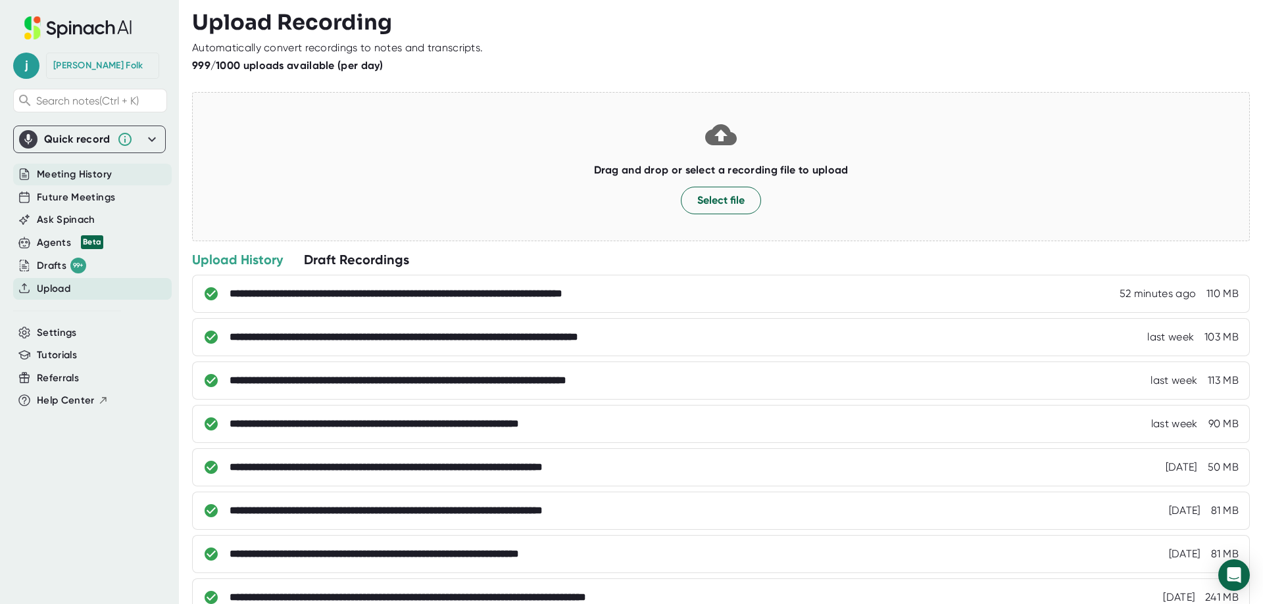
click at [84, 182] on span "Meeting History" at bounding box center [74, 174] width 75 height 15
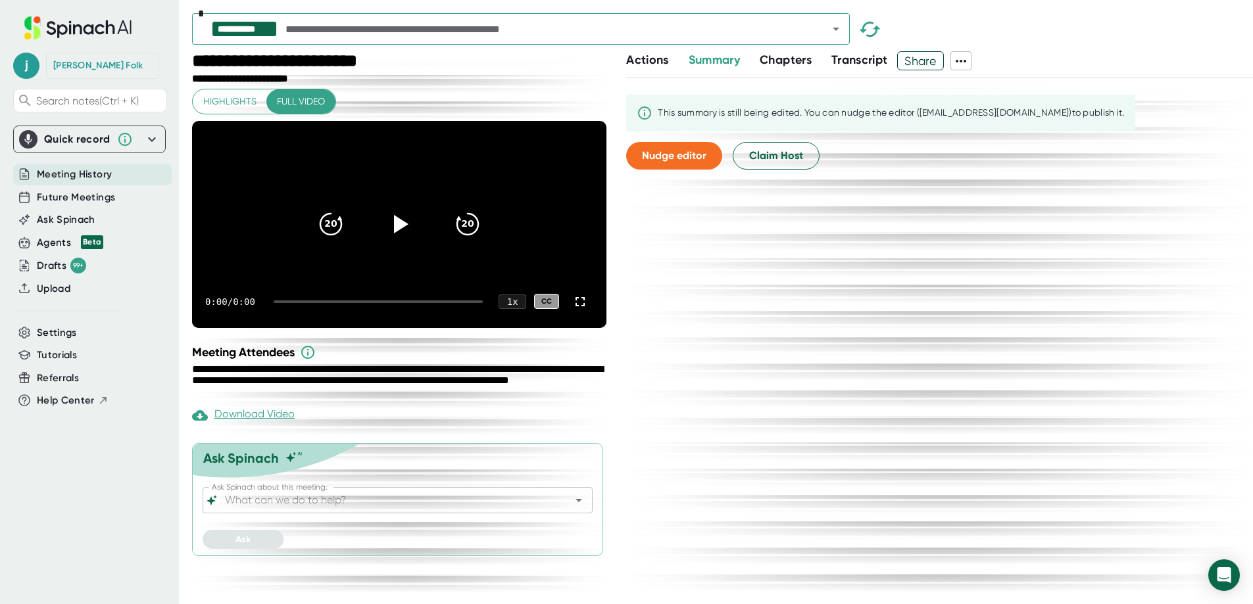
click at [428, 29] on input "text" at bounding box center [545, 29] width 524 height 18
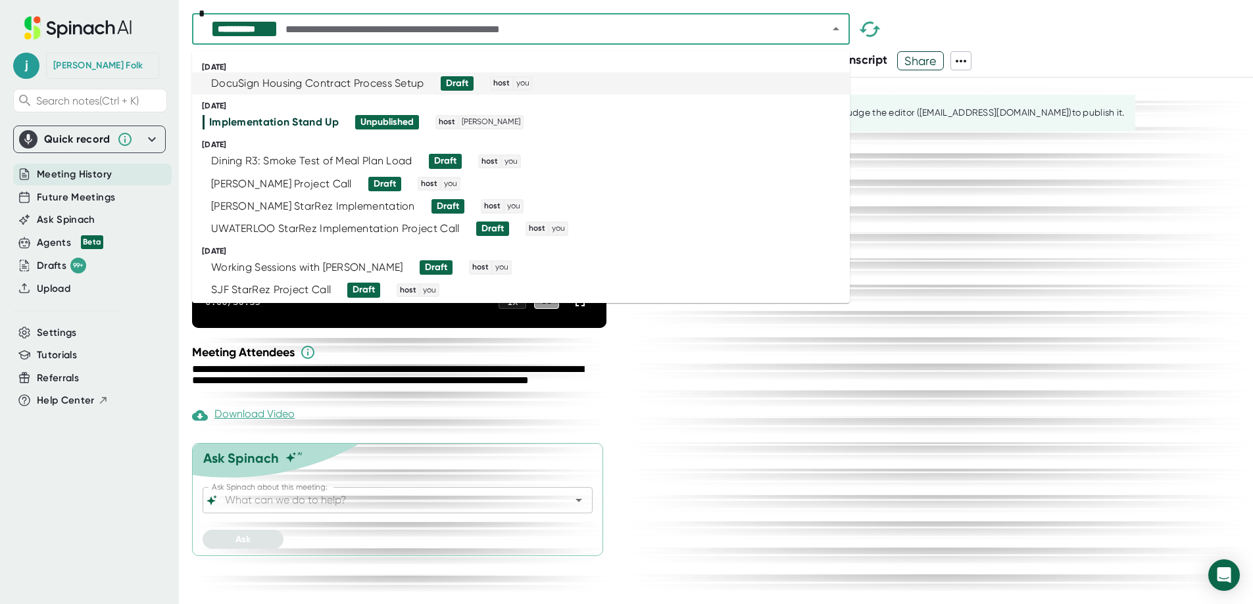
click at [371, 86] on div "DocuSign Housing Contract Process Setup" at bounding box center [317, 83] width 213 height 13
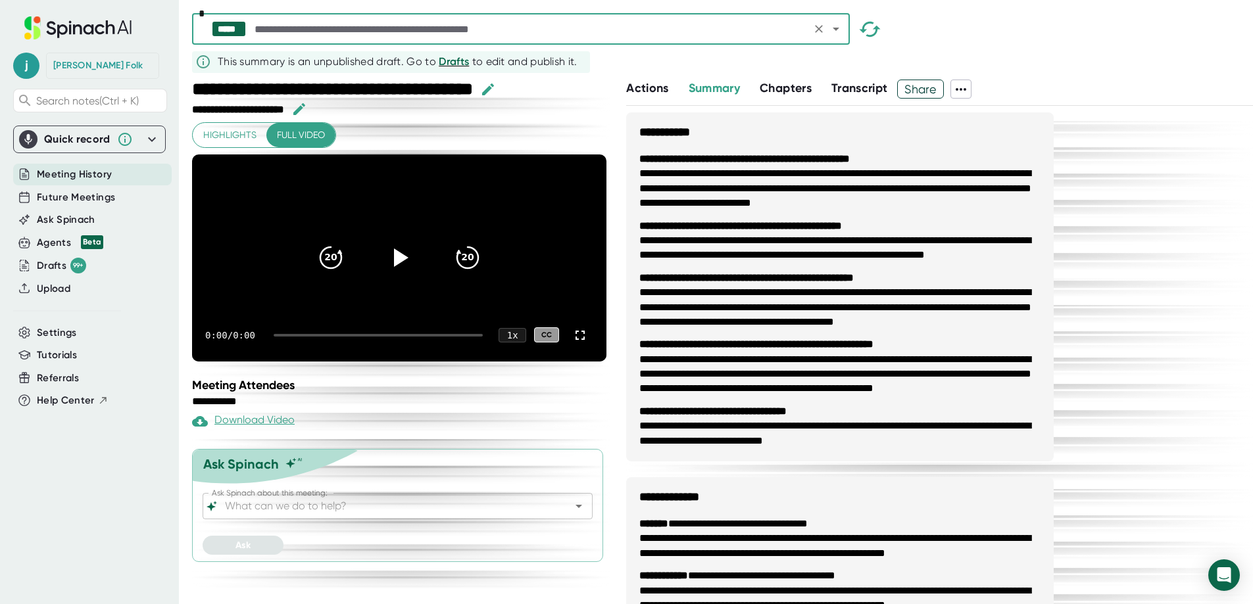
click at [413, 497] on input "Ask Spinach about this meeting:" at bounding box center [385, 506] width 327 height 18
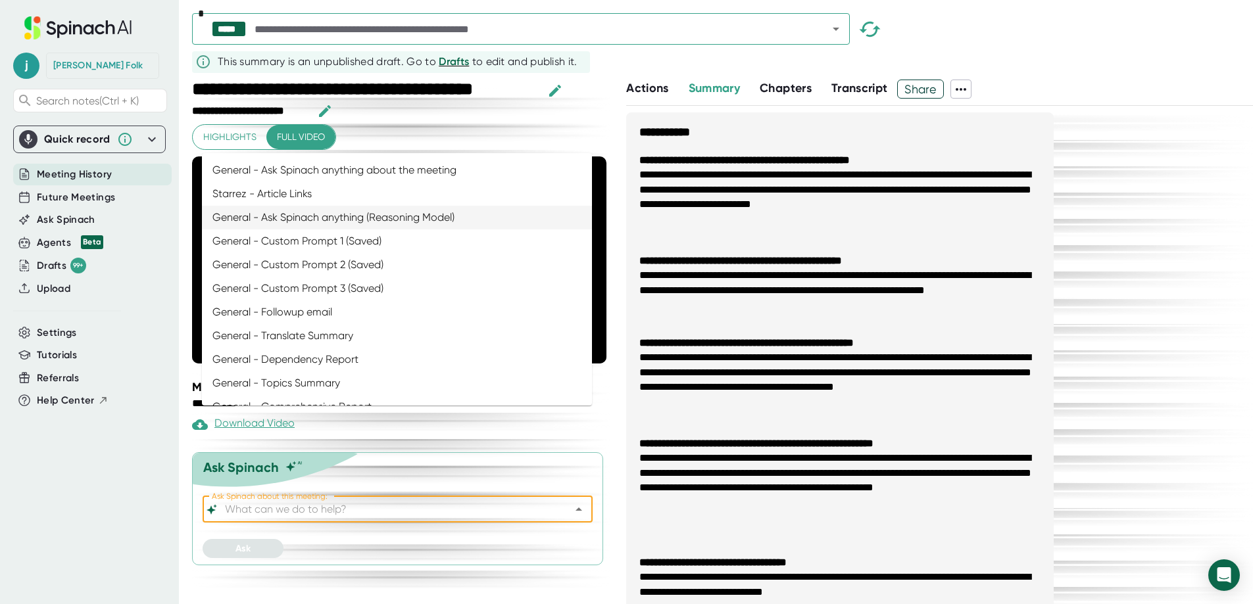
click at [362, 253] on li "General - Custom Prompt 1 (Saved)" at bounding box center [397, 241] width 390 height 24
type input "General - Custom Prompt 1 (Saved)"
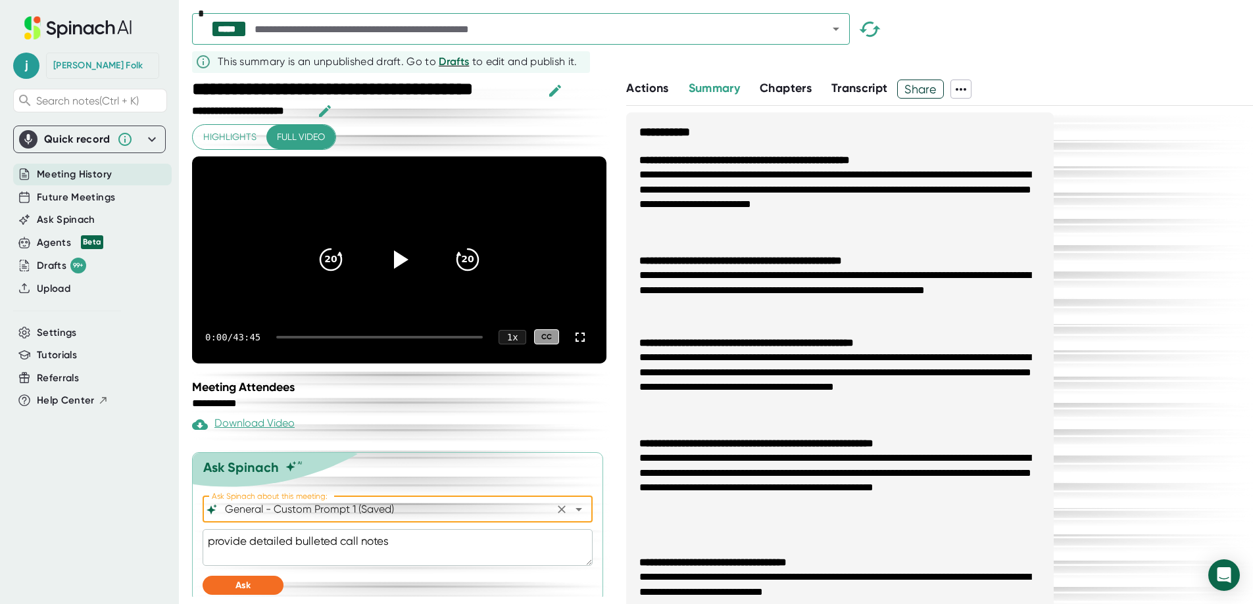
click at [228, 475] on div "Ask Spinach" at bounding box center [241, 468] width 76 height 16
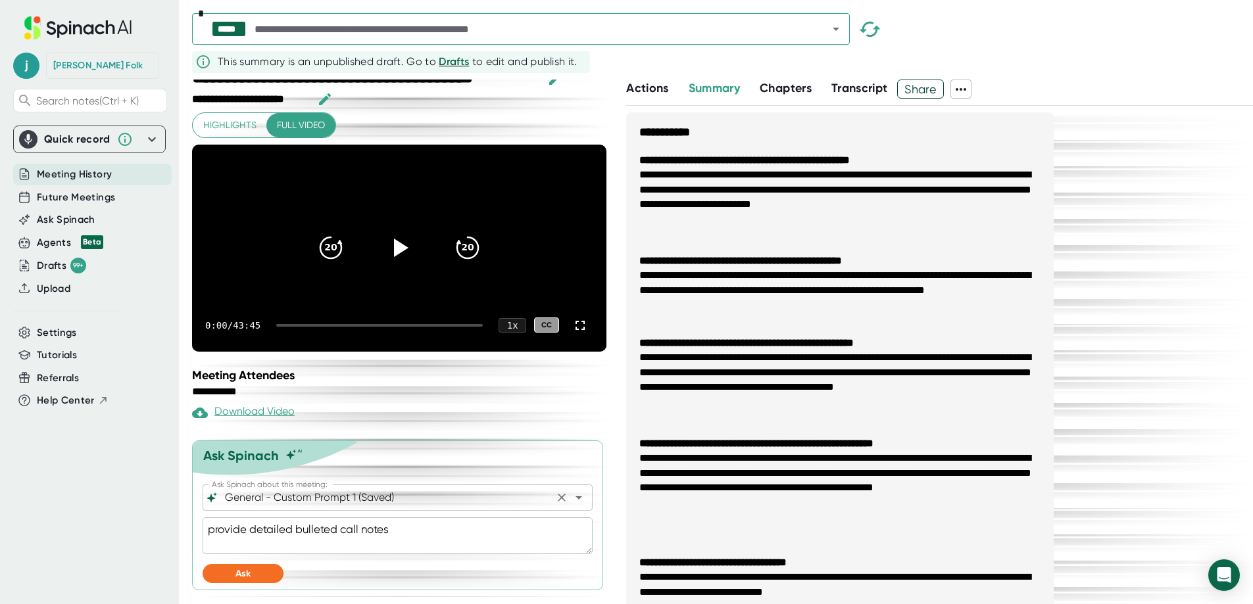
scroll to position [41, 0]
click at [257, 583] on button "Ask" at bounding box center [243, 573] width 81 height 19
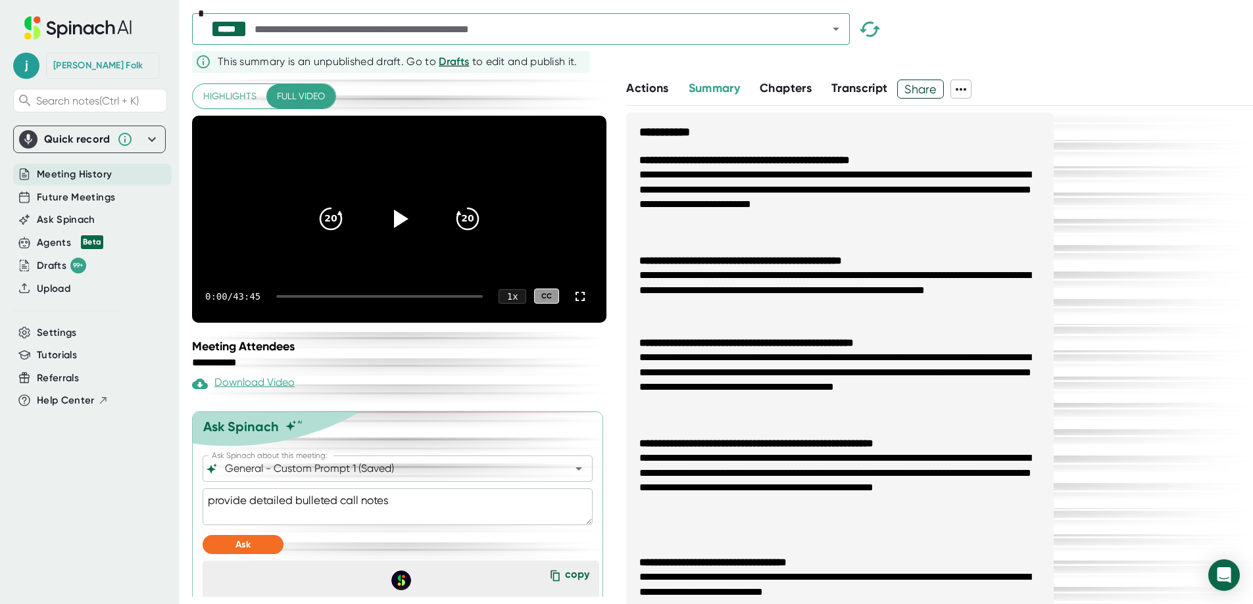
type textarea "x"
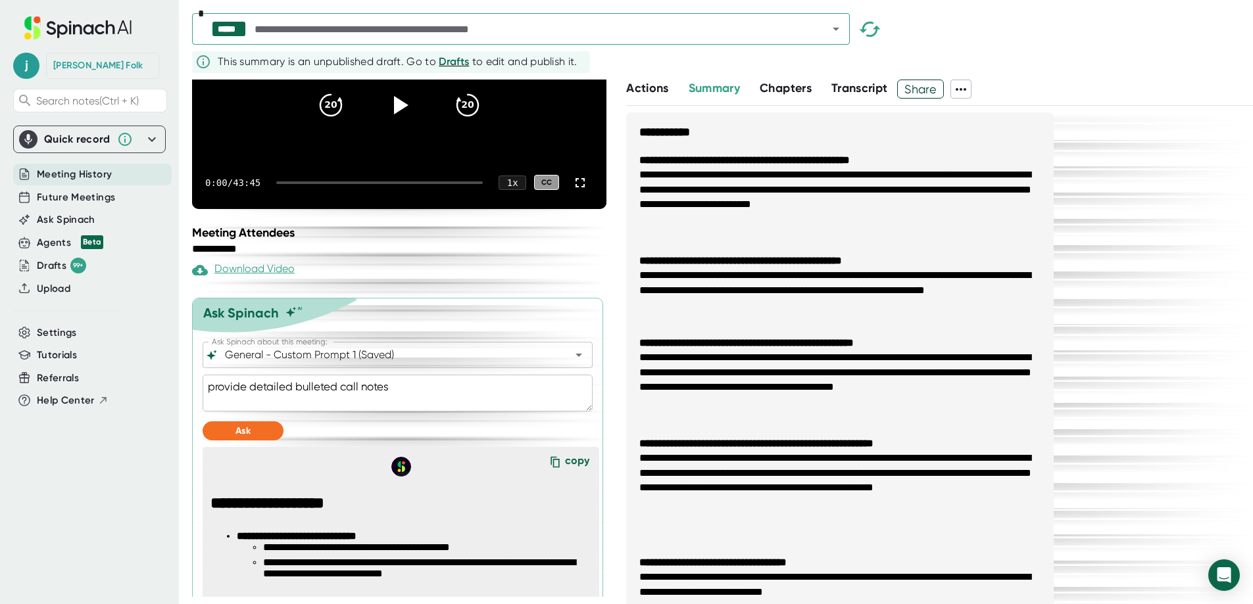
scroll to position [304, 0]
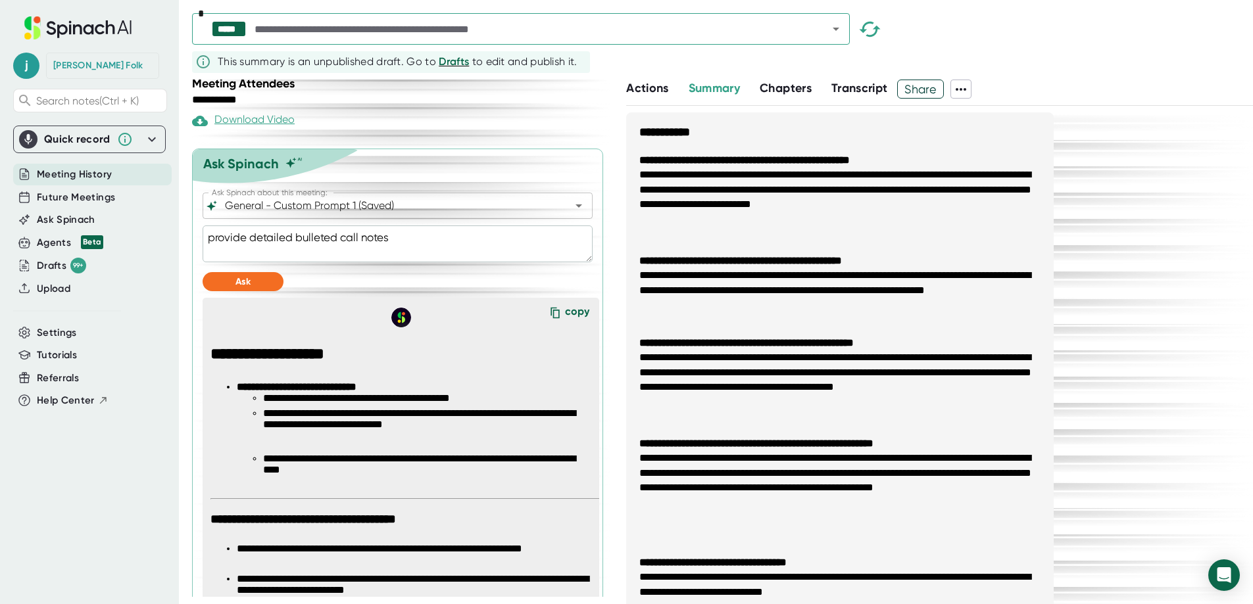
click at [565, 323] on div "copy" at bounding box center [577, 314] width 24 height 18
click at [546, 323] on icon at bounding box center [555, 313] width 20 height 20
click at [366, 215] on input "General - Custom Prompt 1 (Saved)" at bounding box center [385, 206] width 327 height 18
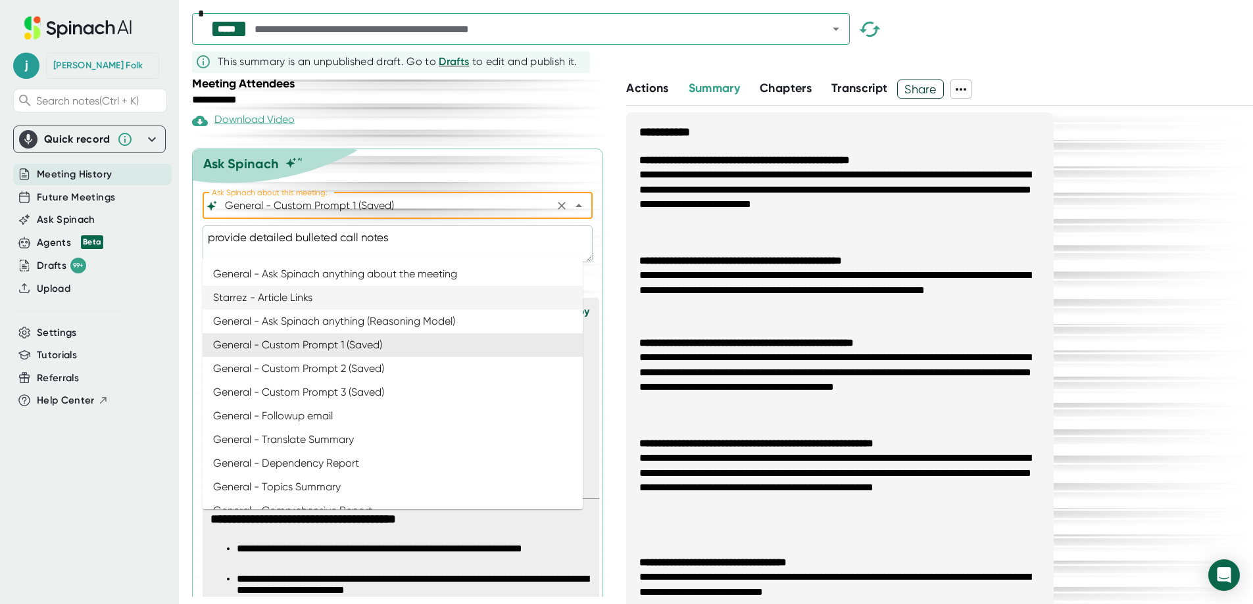
click at [360, 301] on li "Starrez - Article Links" at bounding box center [393, 298] width 380 height 24
type input "Starrez - Article Links"
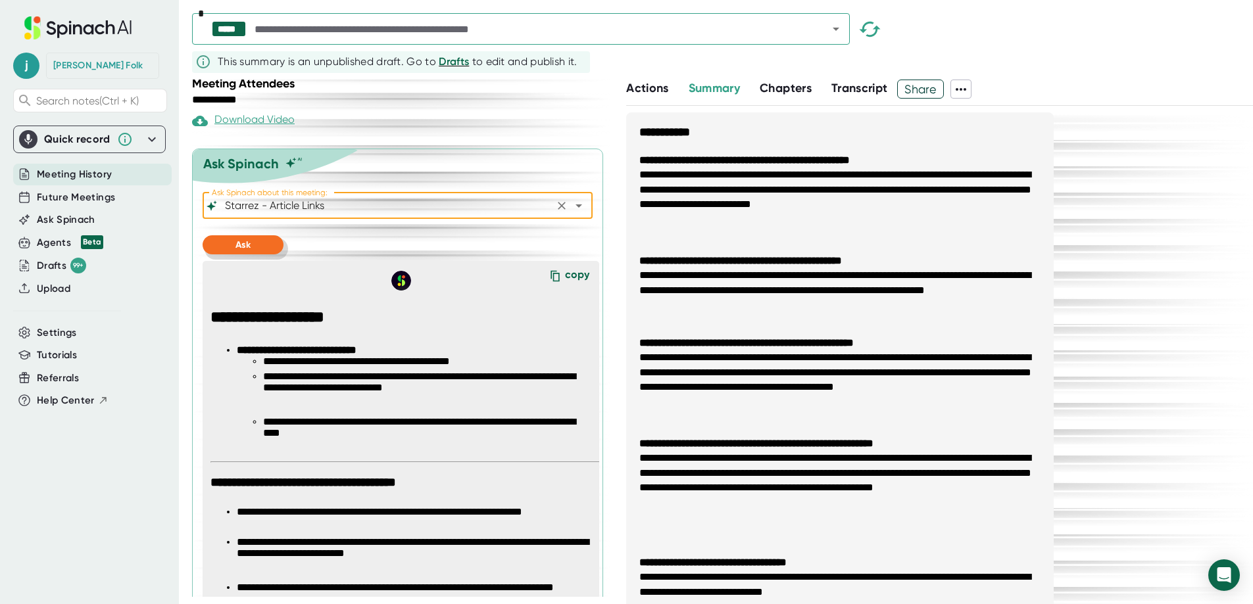
click at [240, 251] on span "Ask" at bounding box center [242, 244] width 15 height 11
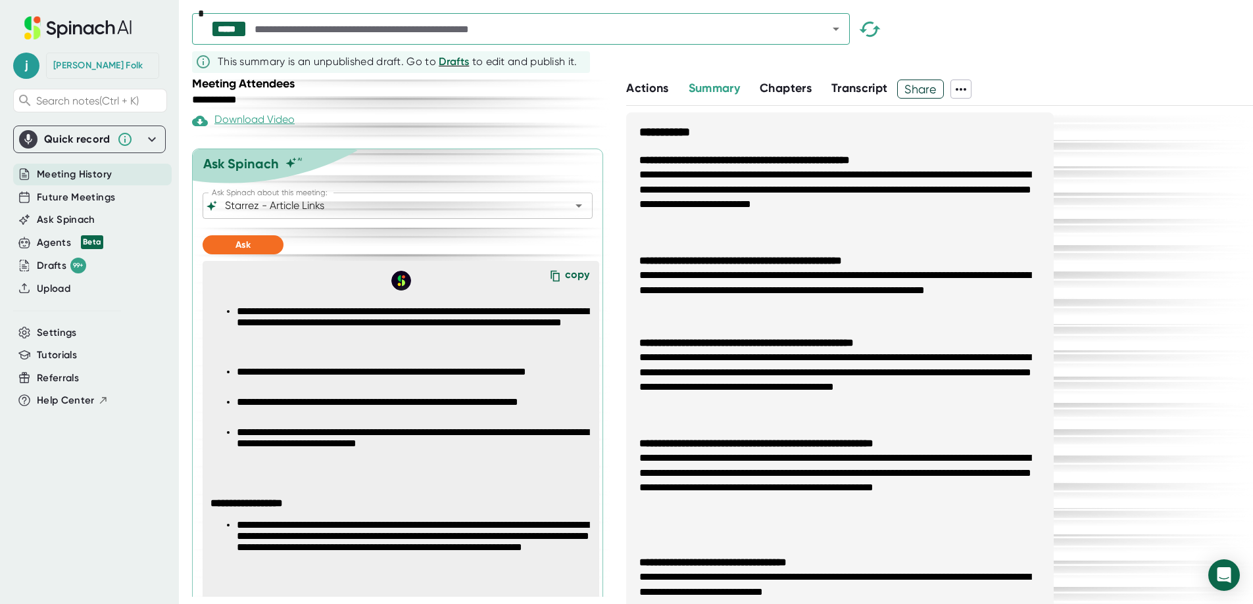
click at [432, 427] on li "**********" at bounding box center [414, 412] width 354 height 30
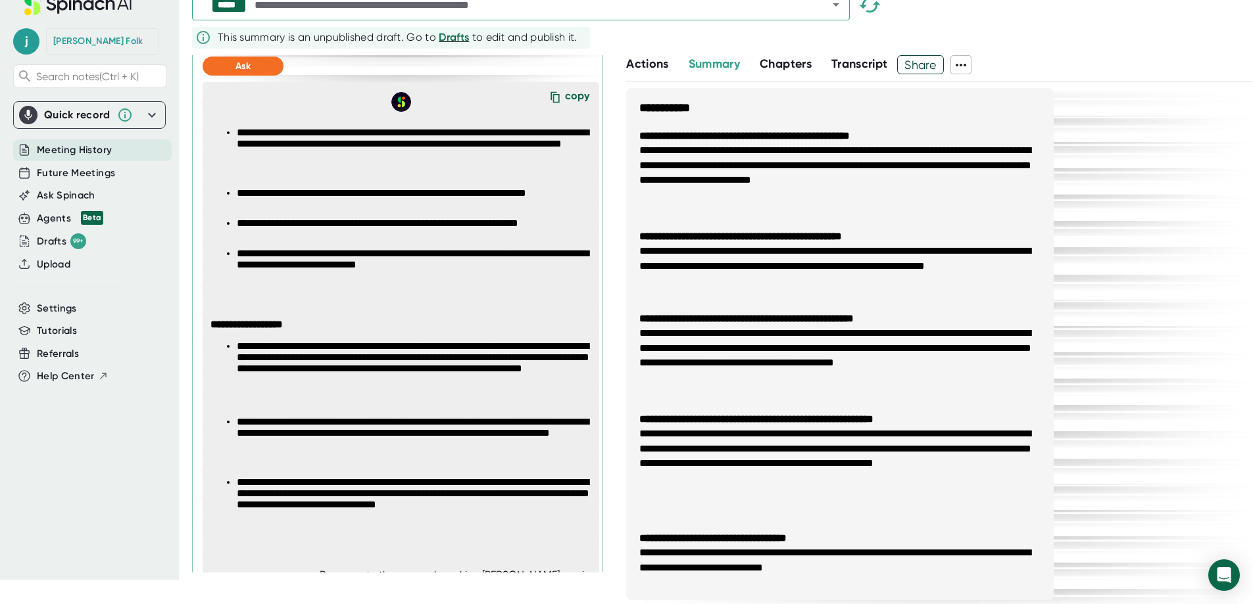
scroll to position [435, 0]
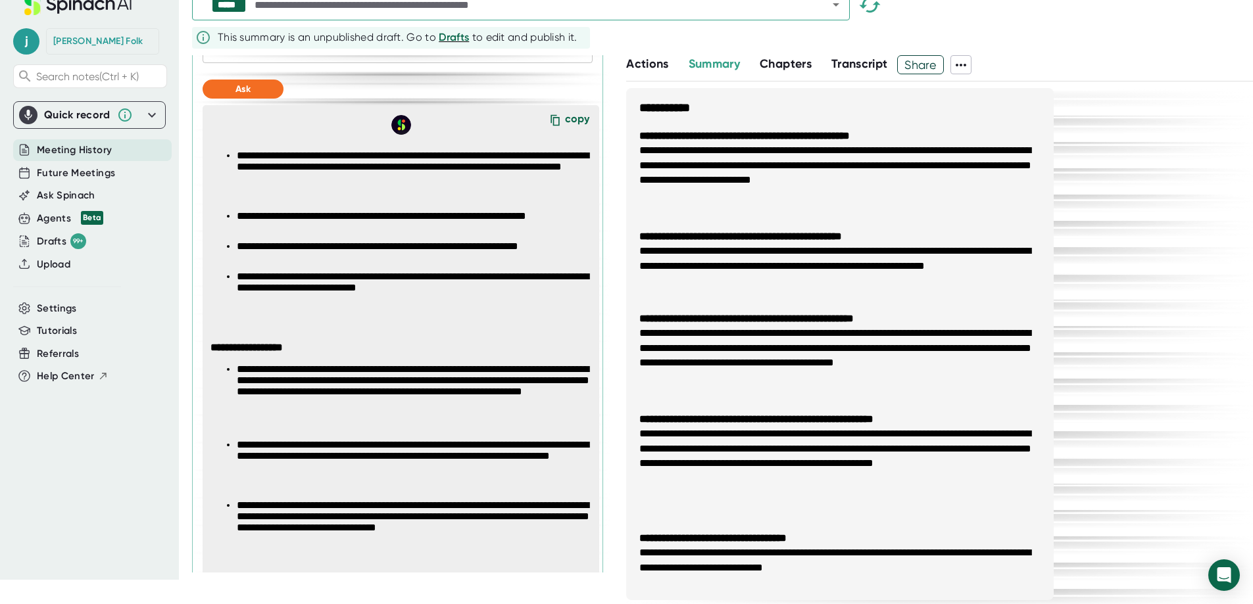
click at [565, 130] on div "copy" at bounding box center [577, 121] width 24 height 18
click at [551, 126] on icon at bounding box center [555, 119] width 9 height 11
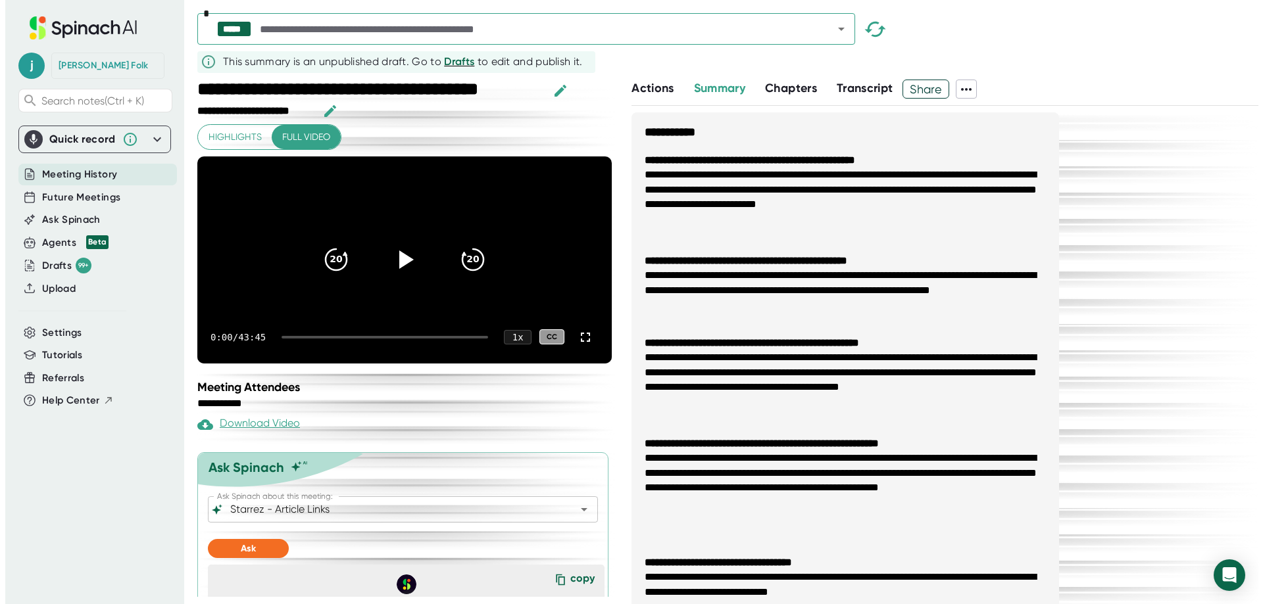
scroll to position [197, 0]
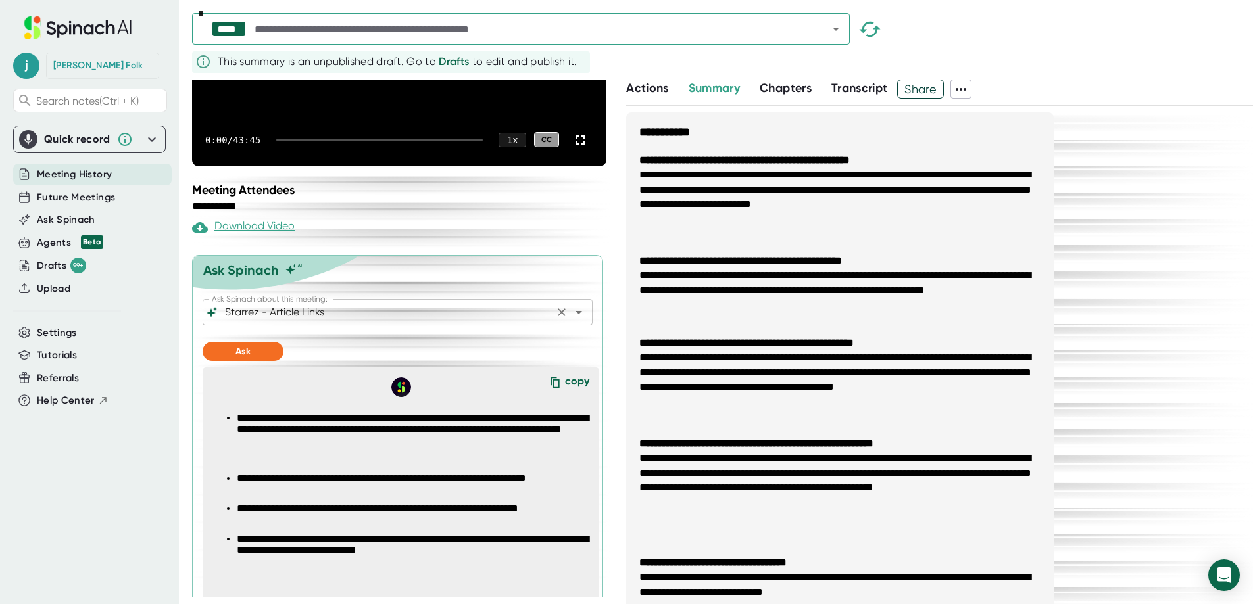
click at [354, 325] on div "Starrez - Article Links Ask Spinach about this meeting:" at bounding box center [398, 312] width 390 height 26
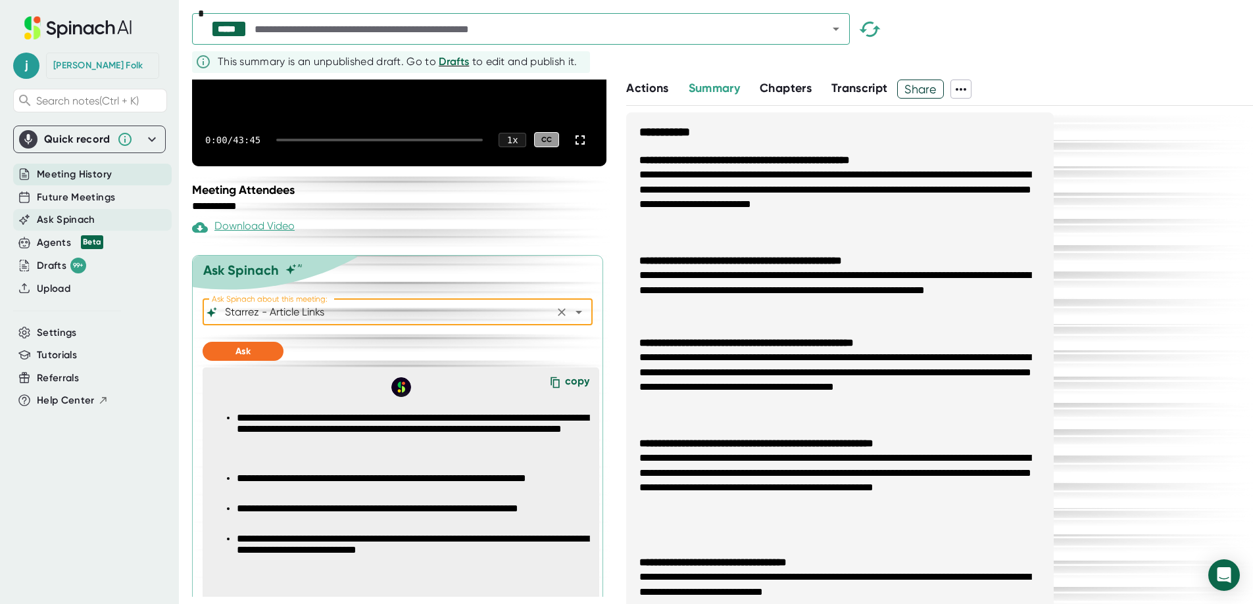
click at [68, 228] on span "Ask Spinach" at bounding box center [66, 219] width 59 height 15
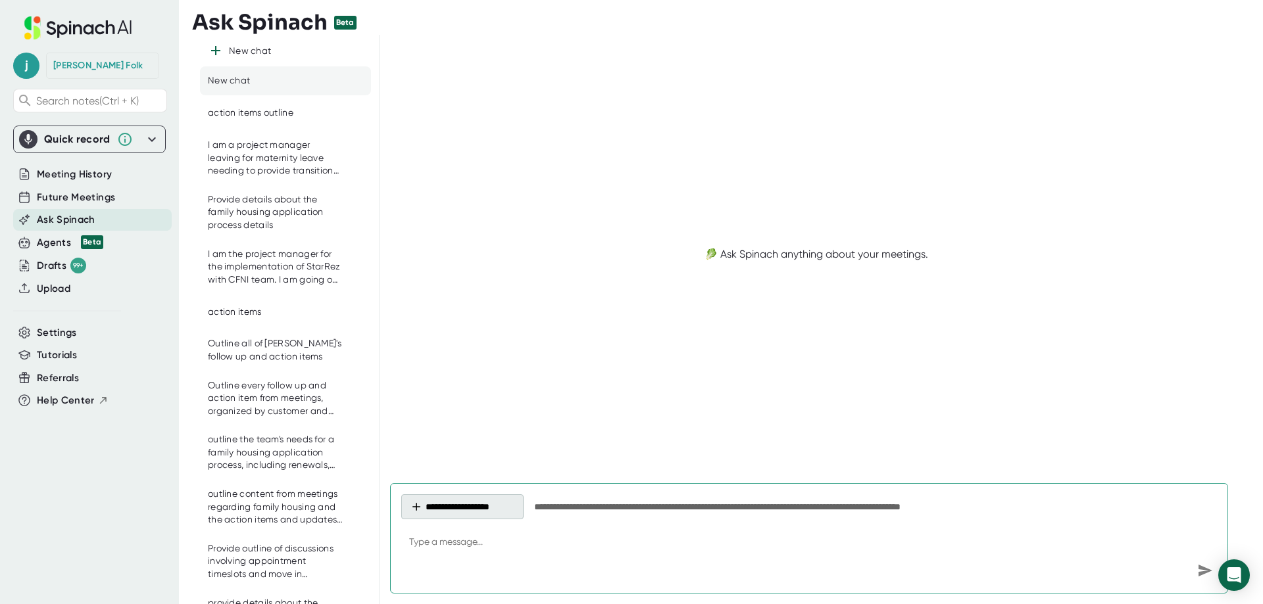
click at [513, 504] on button "**********" at bounding box center [462, 506] width 122 height 25
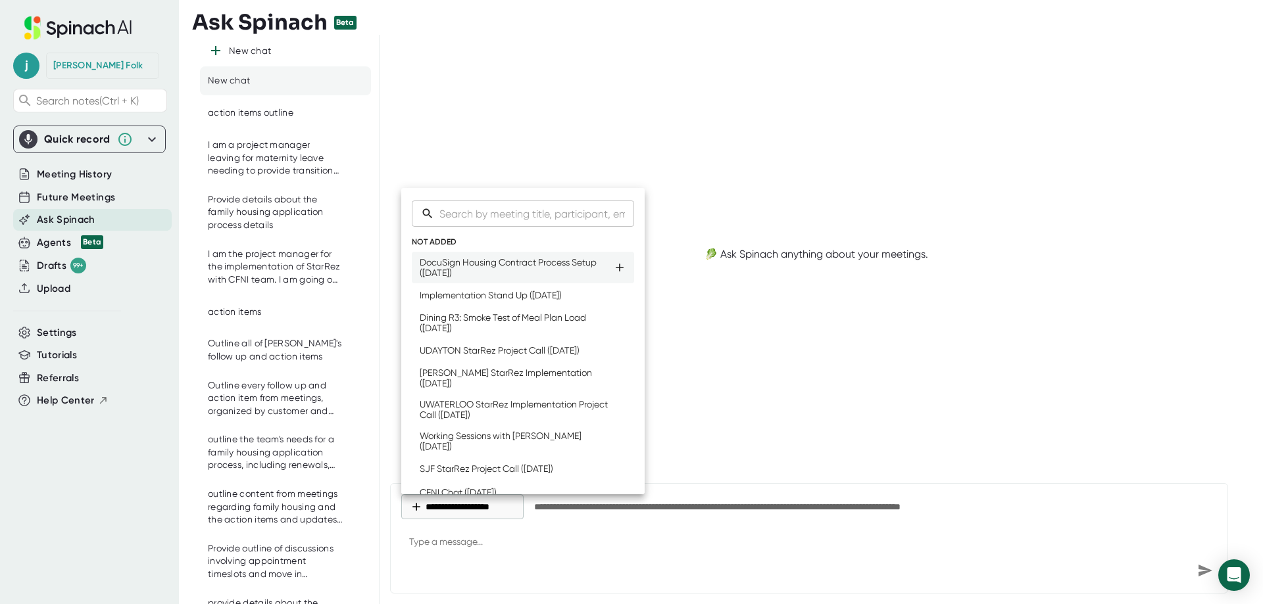
click at [525, 274] on div "DocuSign Housing Contract Process Setup ([DATE])" at bounding box center [516, 267] width 193 height 21
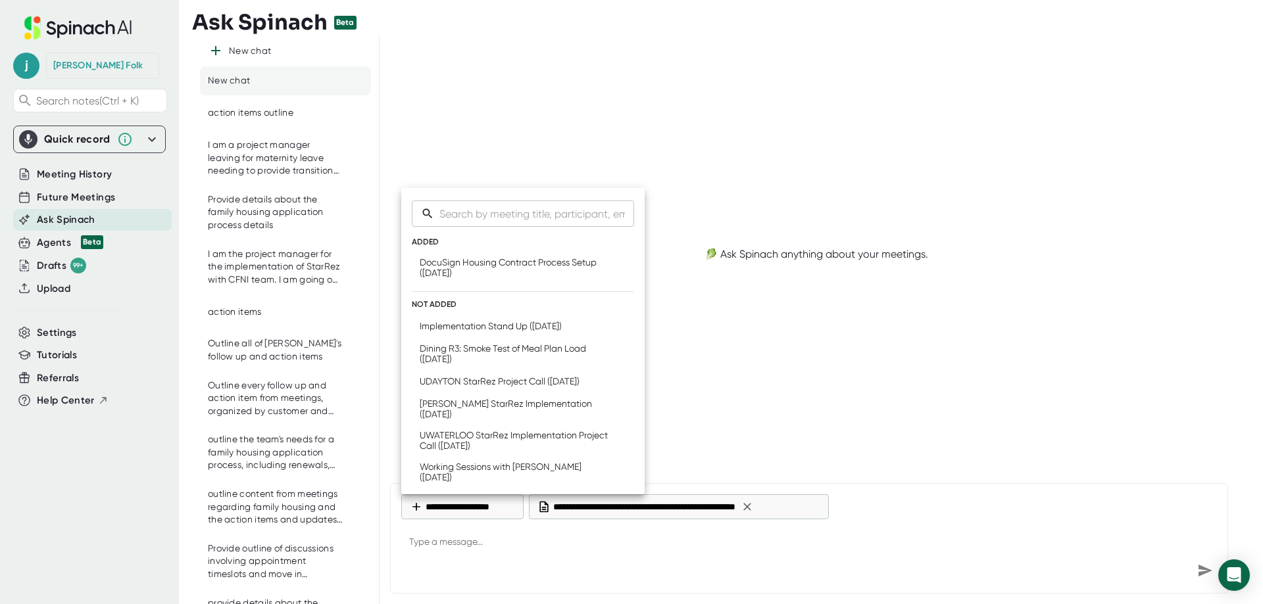
click at [479, 570] on div at bounding box center [631, 302] width 1263 height 604
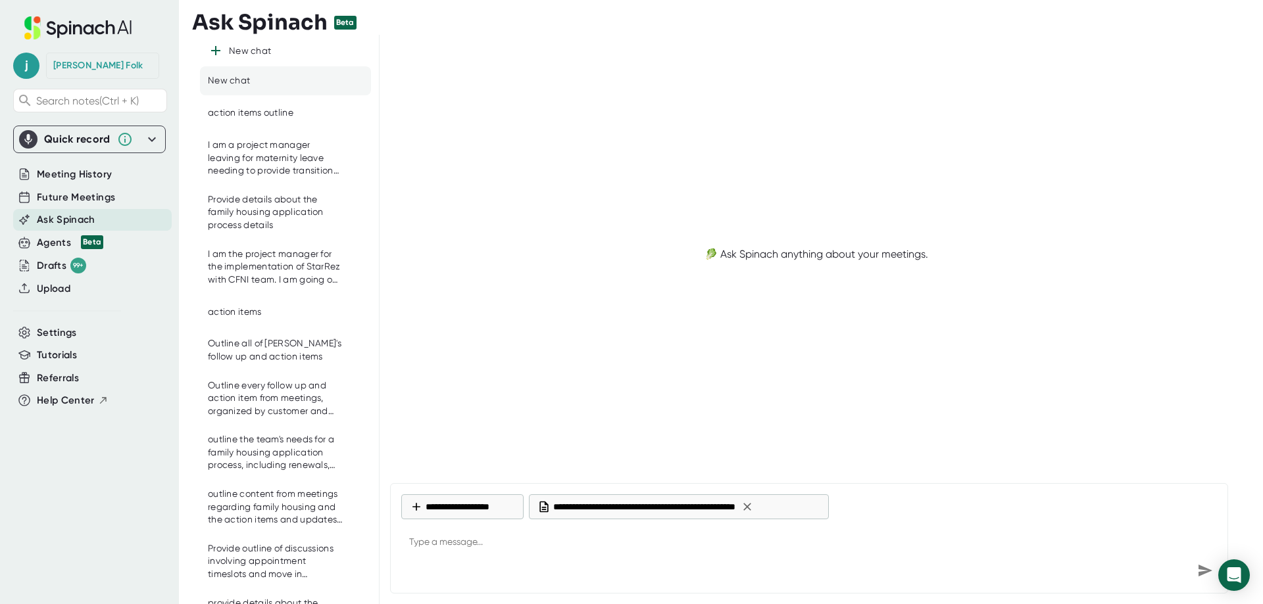
type textarea "x"
click at [428, 548] on textarea at bounding box center [808, 543] width 815 height 32
click at [431, 534] on textarea at bounding box center [808, 543] width 815 height 32
type textarea "I"
type textarea "x"
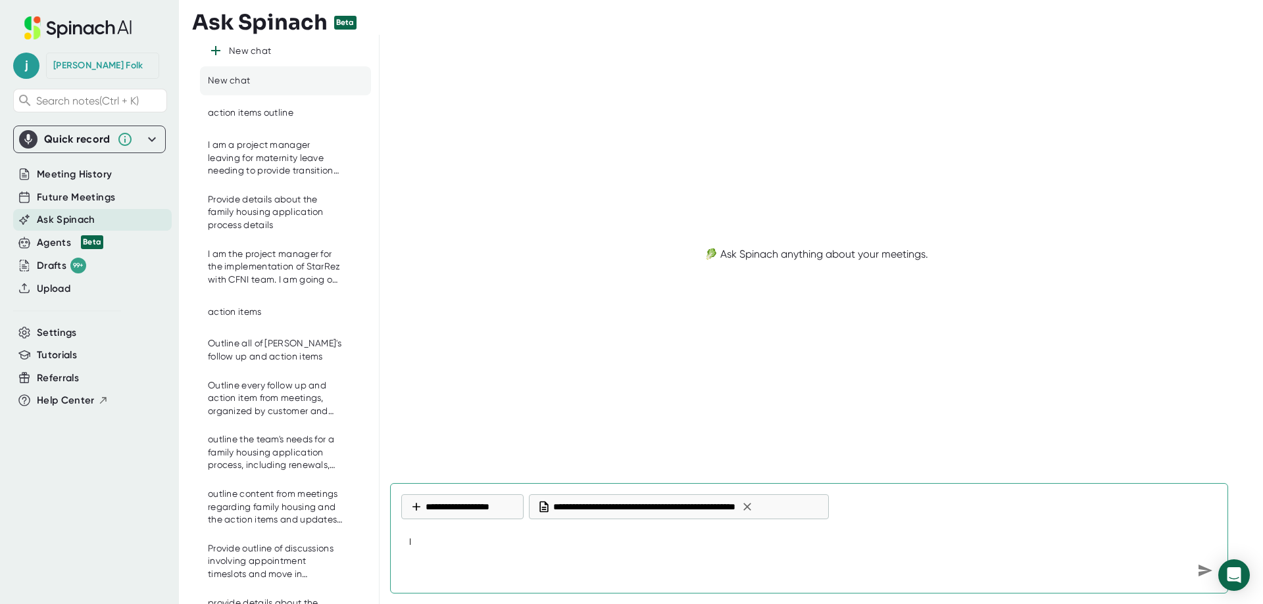
type textarea "I"
type textarea "x"
type textarea "I"
type textarea "x"
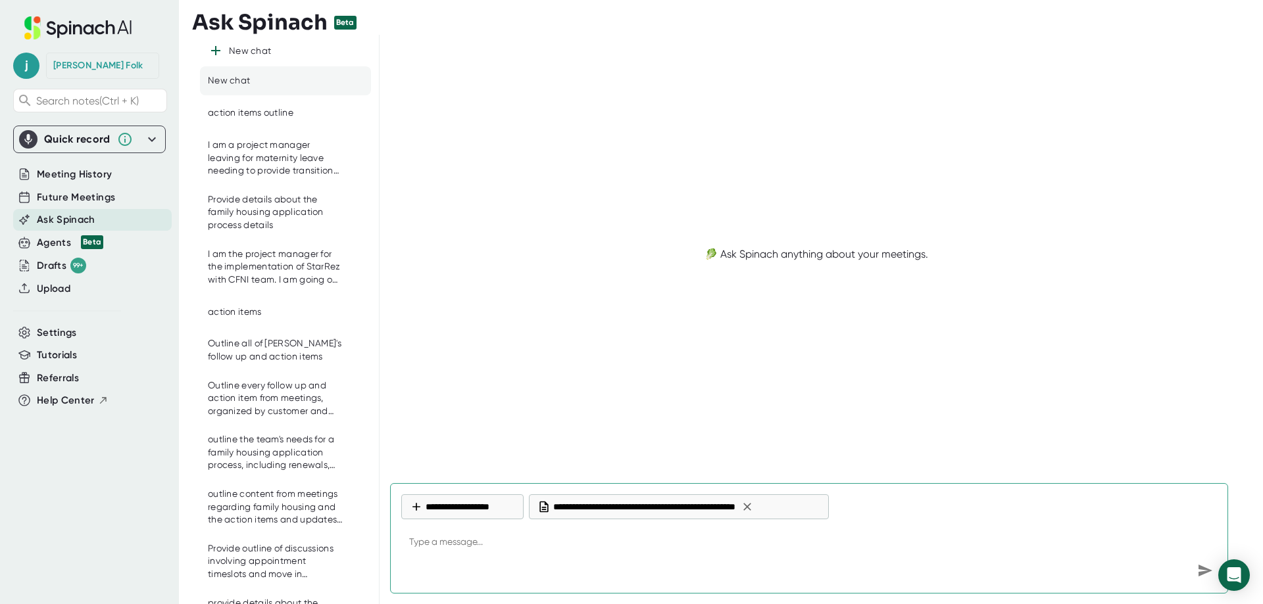
type textarea "I"
type textarea "x"
type textarea "I"
type textarea "x"
type textarea "I a"
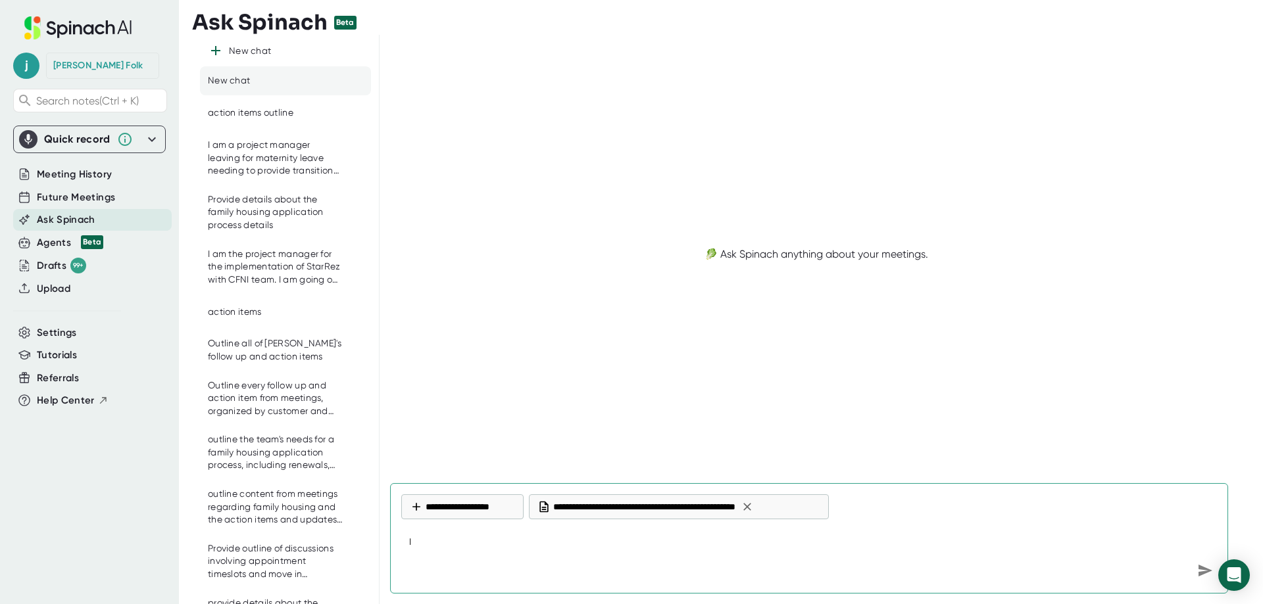
type textarea "x"
type textarea "I am"
type textarea "x"
type textarea "I am"
type textarea "x"
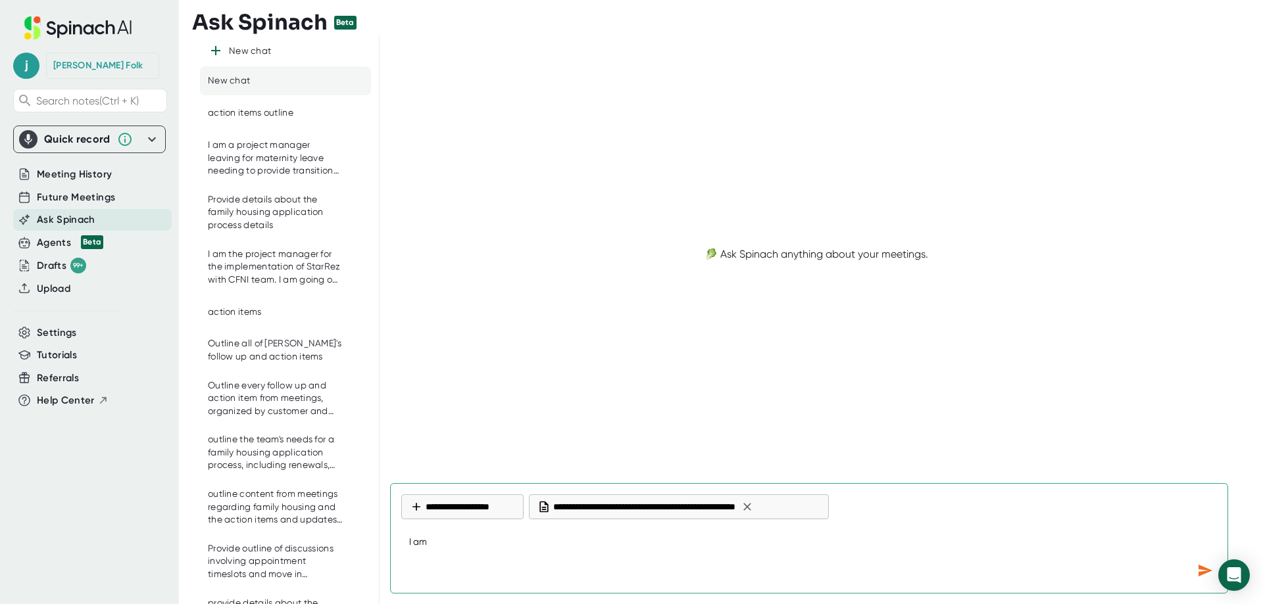
type textarea "I am t"
type textarea "x"
type textarea "I am th"
type textarea "x"
type textarea "I am the"
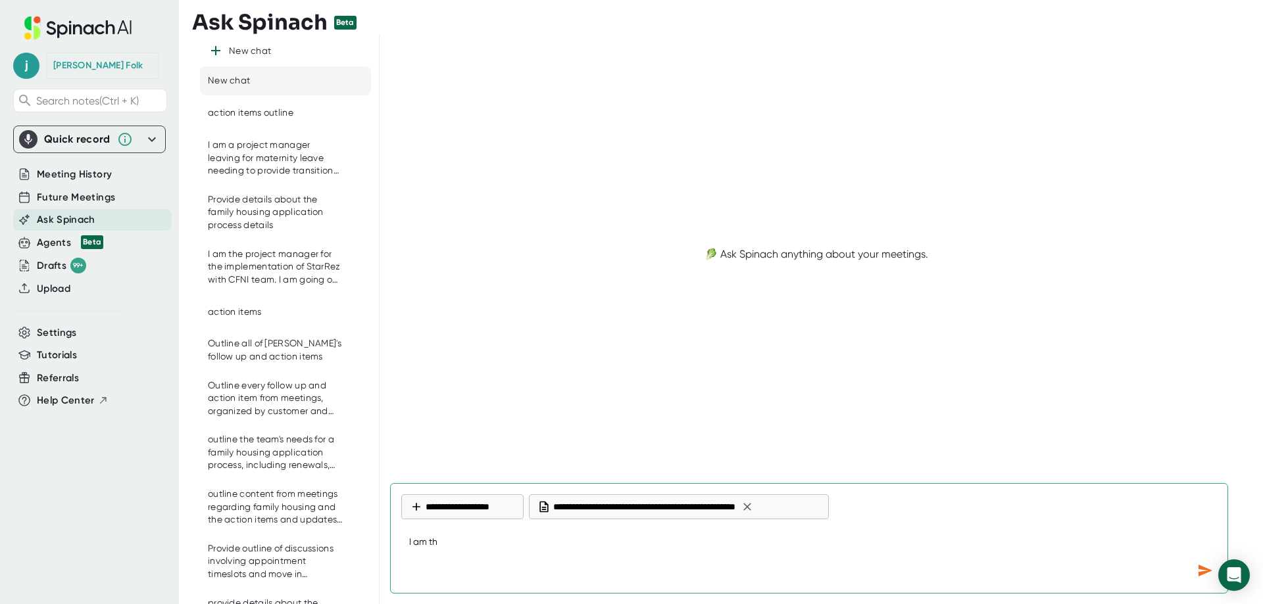
type textarea "x"
type textarea "I am the"
type textarea "x"
type textarea "I am the p"
type textarea "x"
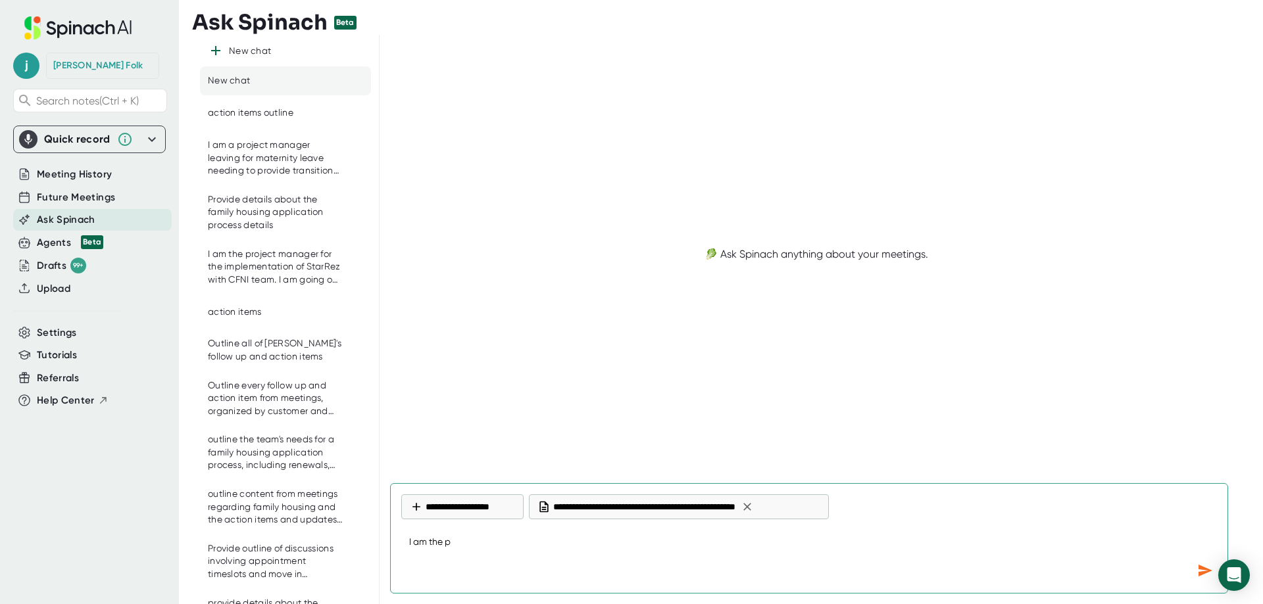
type textarea "I am the pr"
type textarea "x"
type textarea "I am the pro"
type textarea "x"
type textarea "I am the proj"
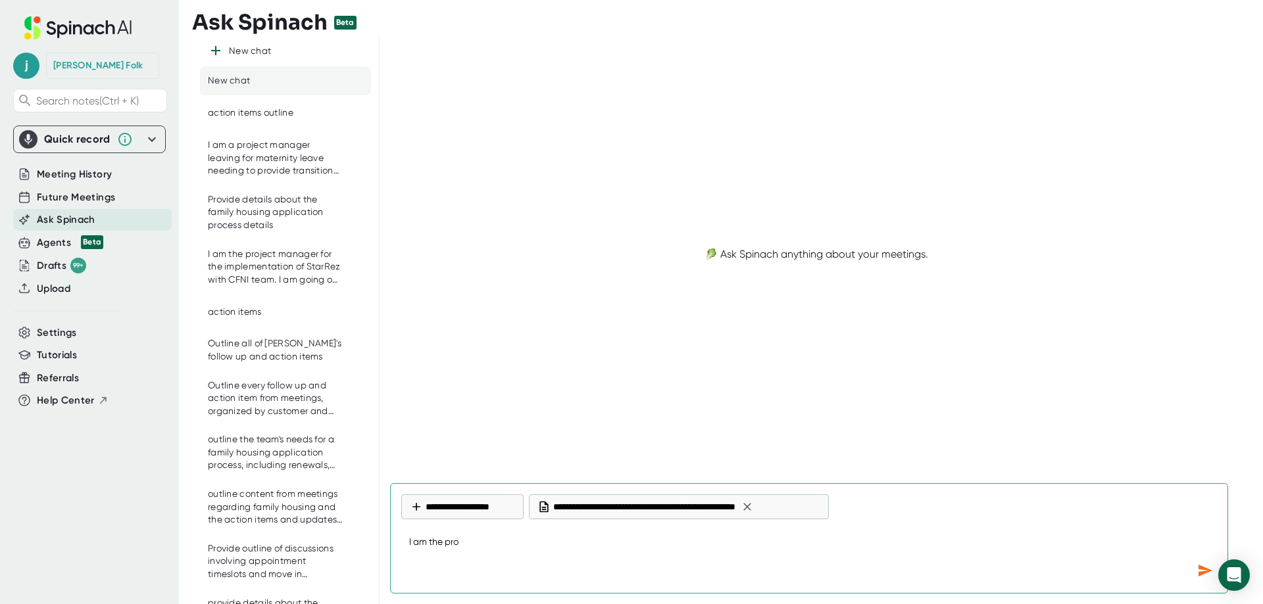
type textarea "x"
type textarea "I am the proje"
type textarea "x"
type textarea "I am the projec"
type textarea "x"
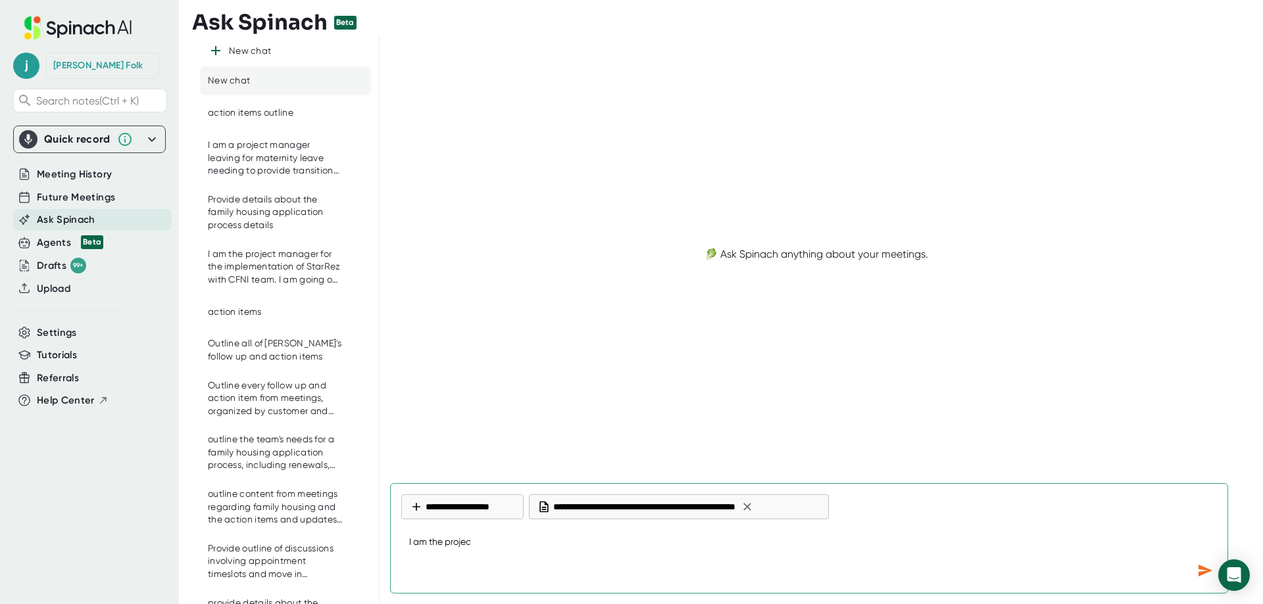
type textarea "I am the project"
type textarea "x"
type textarea "I am the project"
type textarea "x"
type textarea "I am the project m"
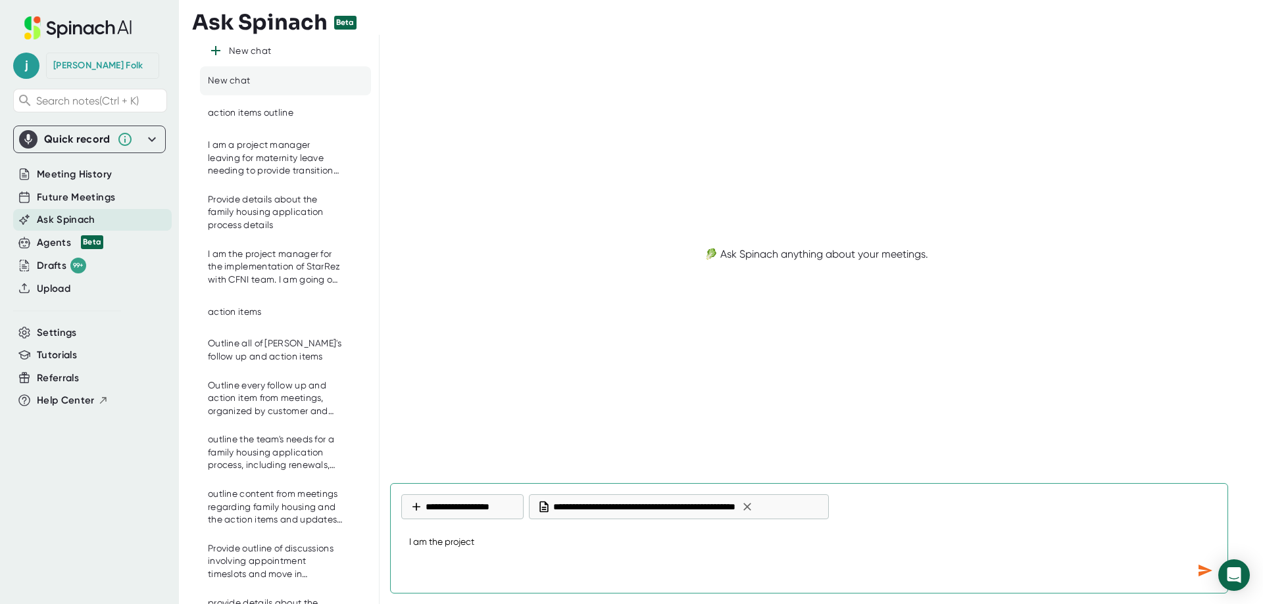
type textarea "x"
type textarea "I am the project ma"
type textarea "x"
type textarea "I am the project man"
type textarea "x"
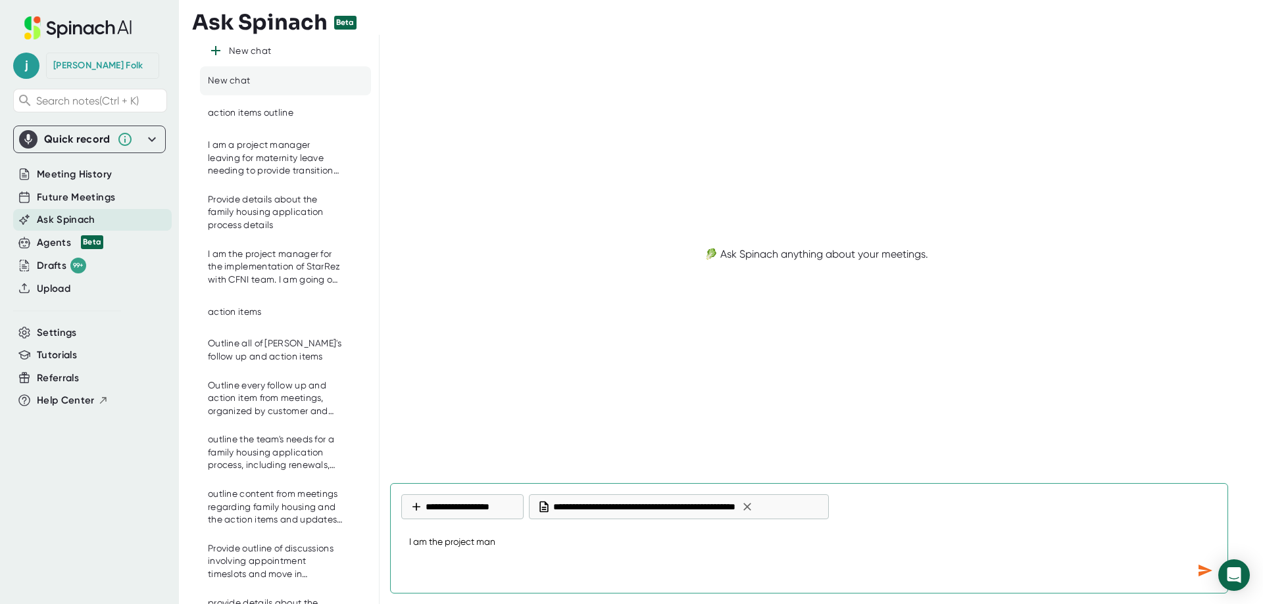
type textarea "I am the project mana"
type textarea "x"
type textarea "I am the project manag"
type textarea "x"
type textarea "I am the project manage"
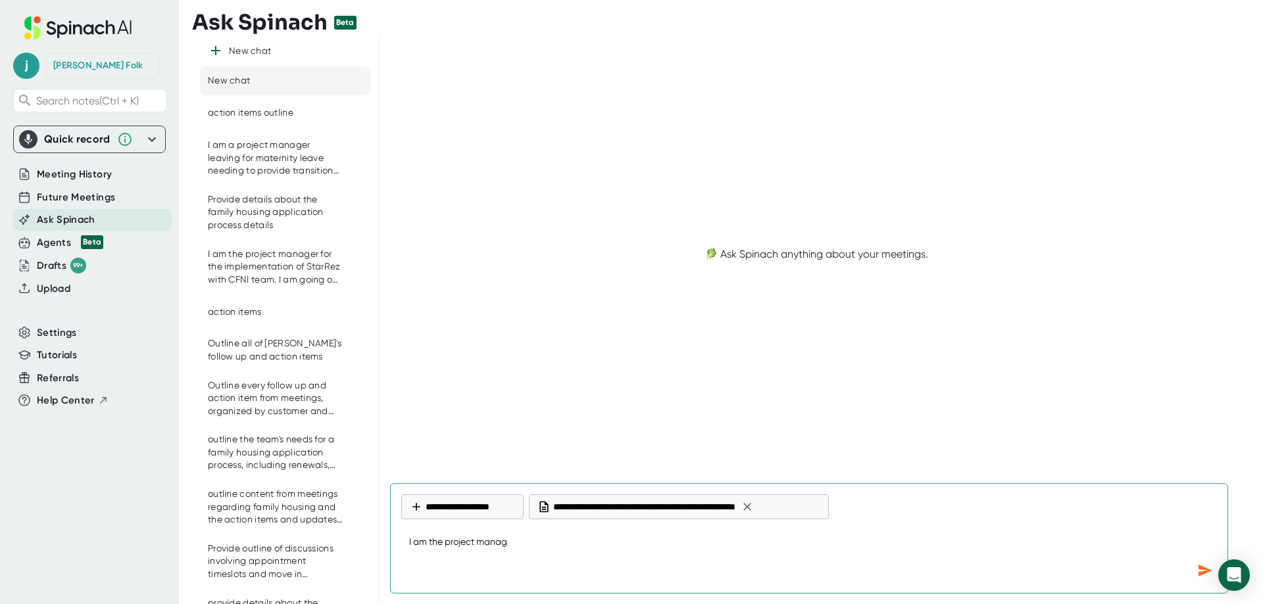
type textarea "x"
type textarea "I am the project manager"
type textarea "x"
type textarea "I am the project manager"
type textarea "x"
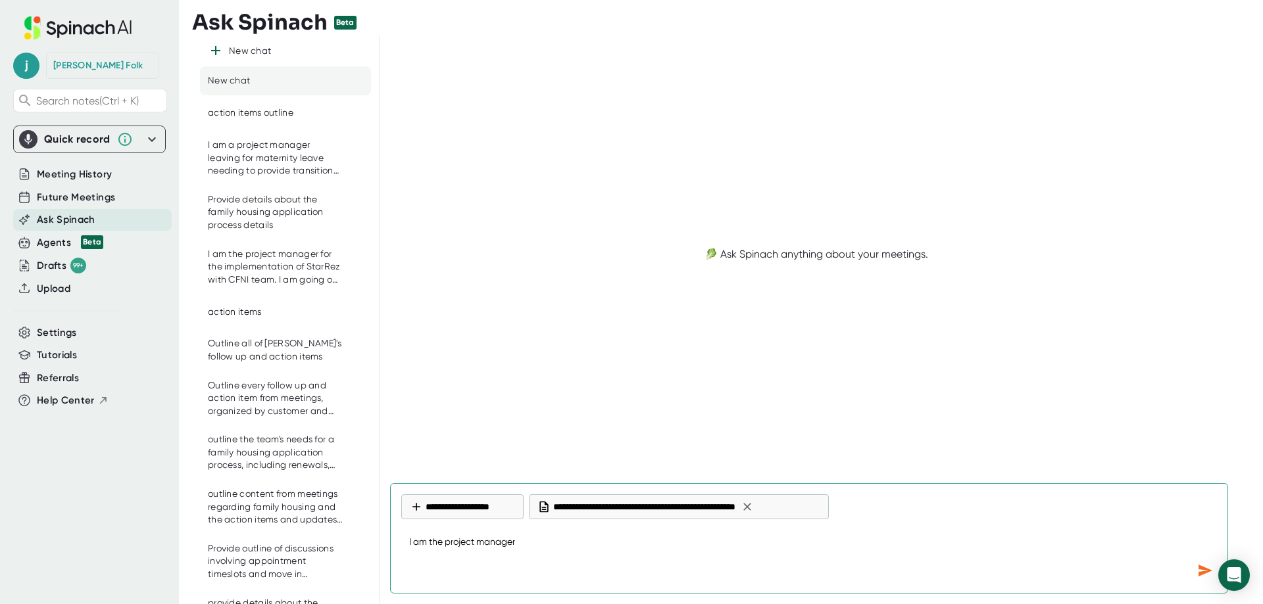
type textarea "I am the project manager t"
type textarea "x"
type textarea "I am the project manager tr"
type textarea "x"
type textarea "I am the project manager tra"
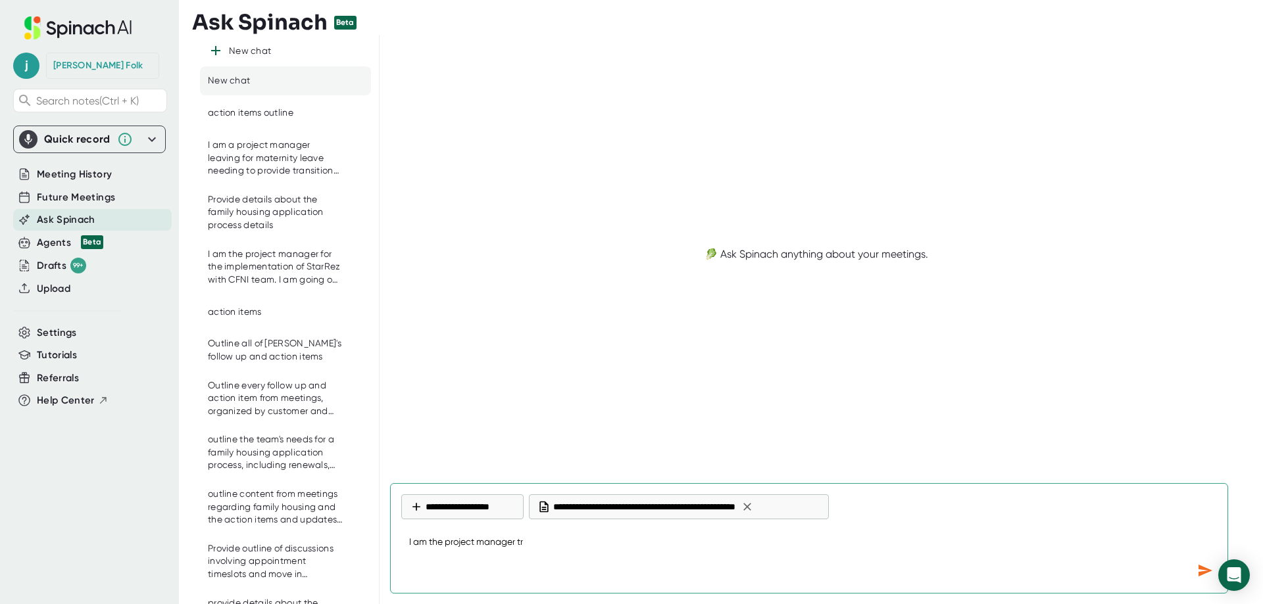
type textarea "x"
type textarea "I am the project manager [PERSON_NAME]"
type textarea "x"
type textarea "I am the project manager trans"
type textarea "x"
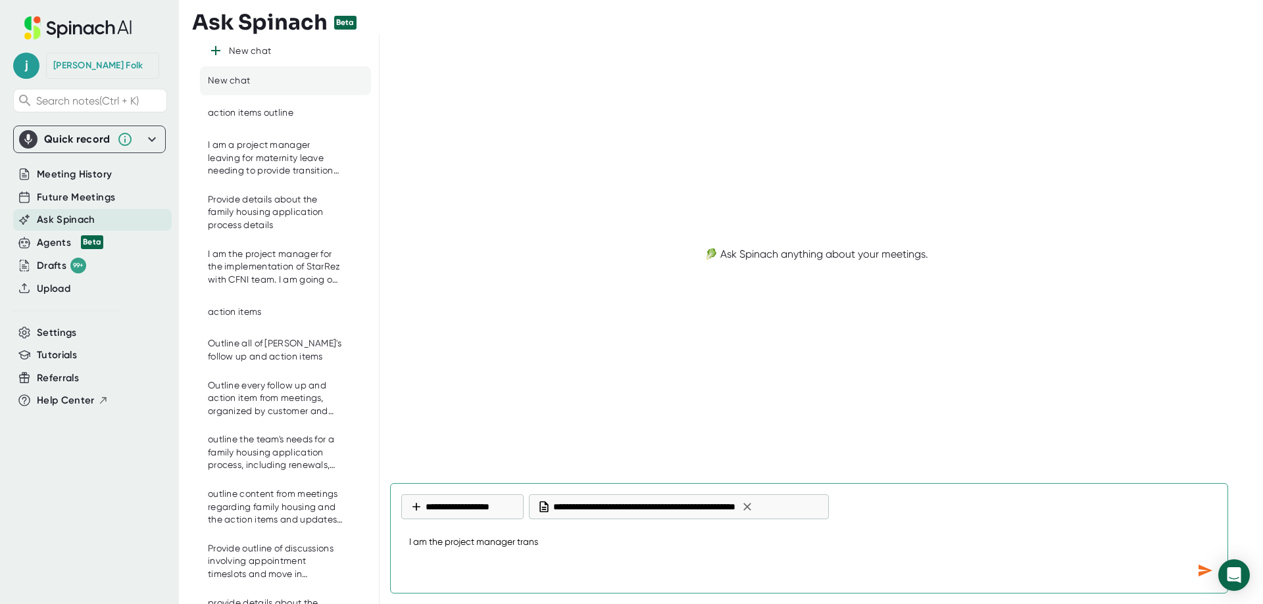
type textarea "I am the project manager transi"
type textarea "x"
type textarea "I am the project manager transit"
type textarea "x"
type textarea "I am the project manager transiti"
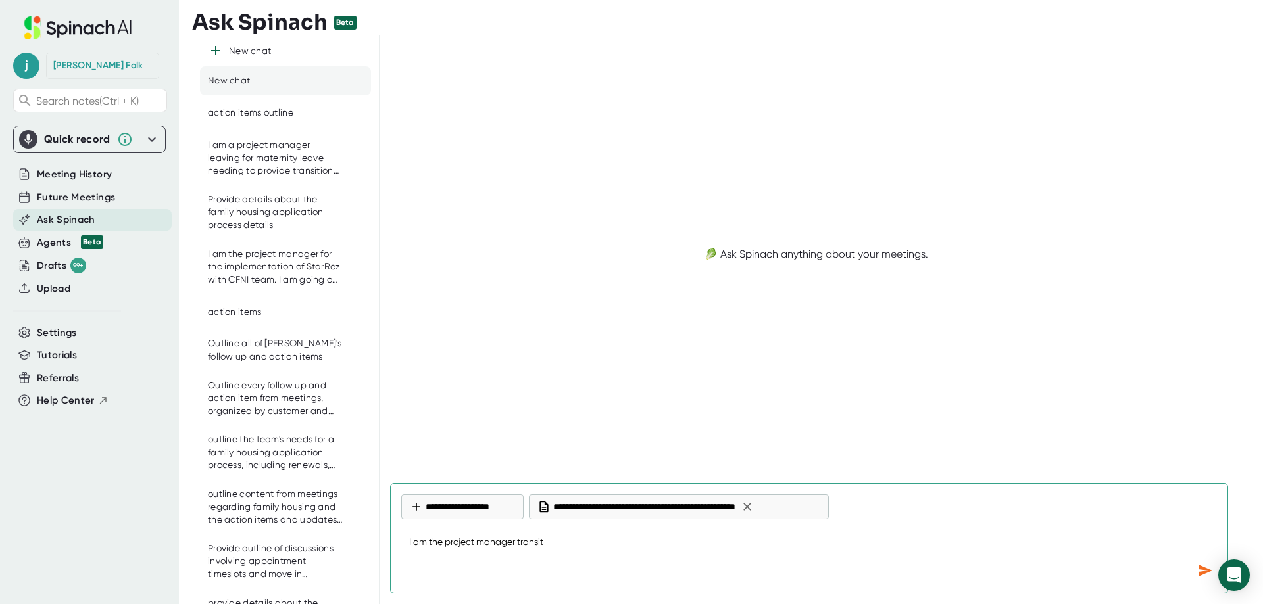
type textarea "x"
type textarea "I am the project manager transitio"
type textarea "x"
type textarea "I am the project manager transition"
type textarea "x"
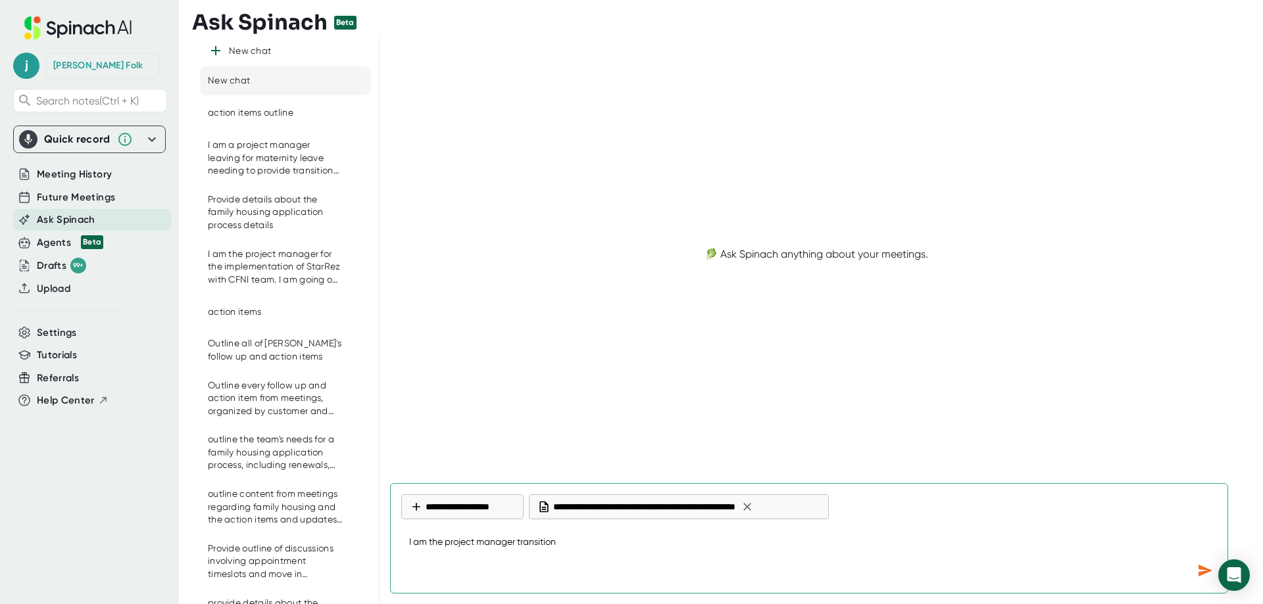
type textarea "I am the project manager transitioni"
type textarea "x"
type textarea "I am the project manager transitionin"
type textarea "x"
type textarea "I am the project manager transitioning"
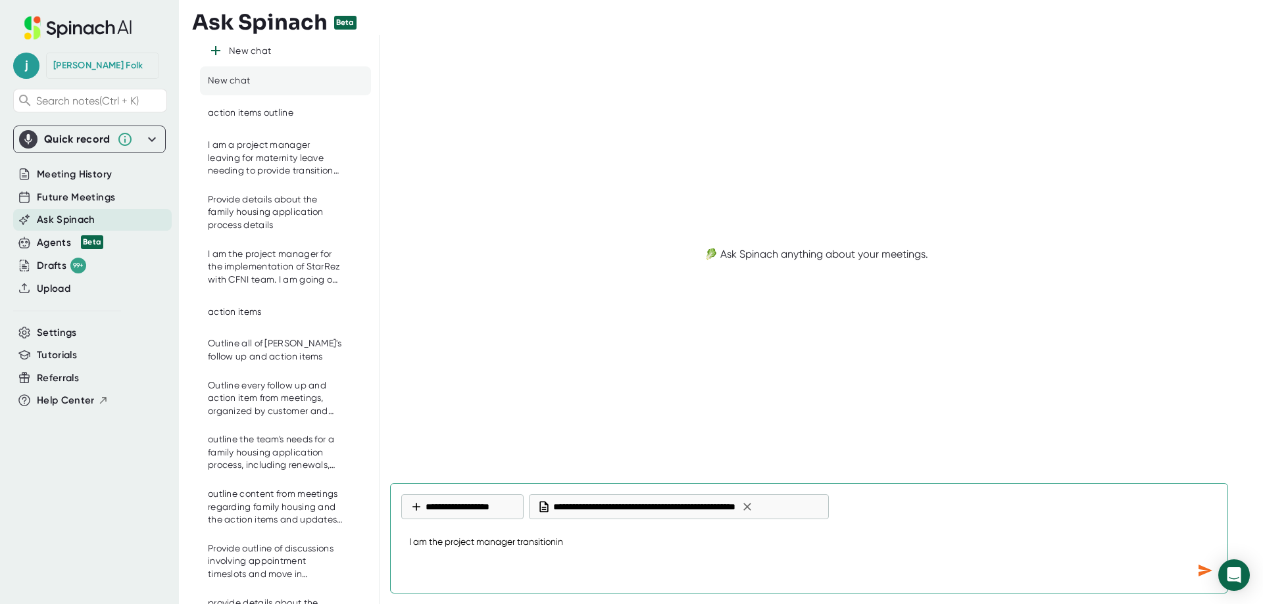
type textarea "x"
type textarea "I am the project manager transitioning"
type textarea "x"
type textarea "I am the project manager transitioning t"
type textarea "x"
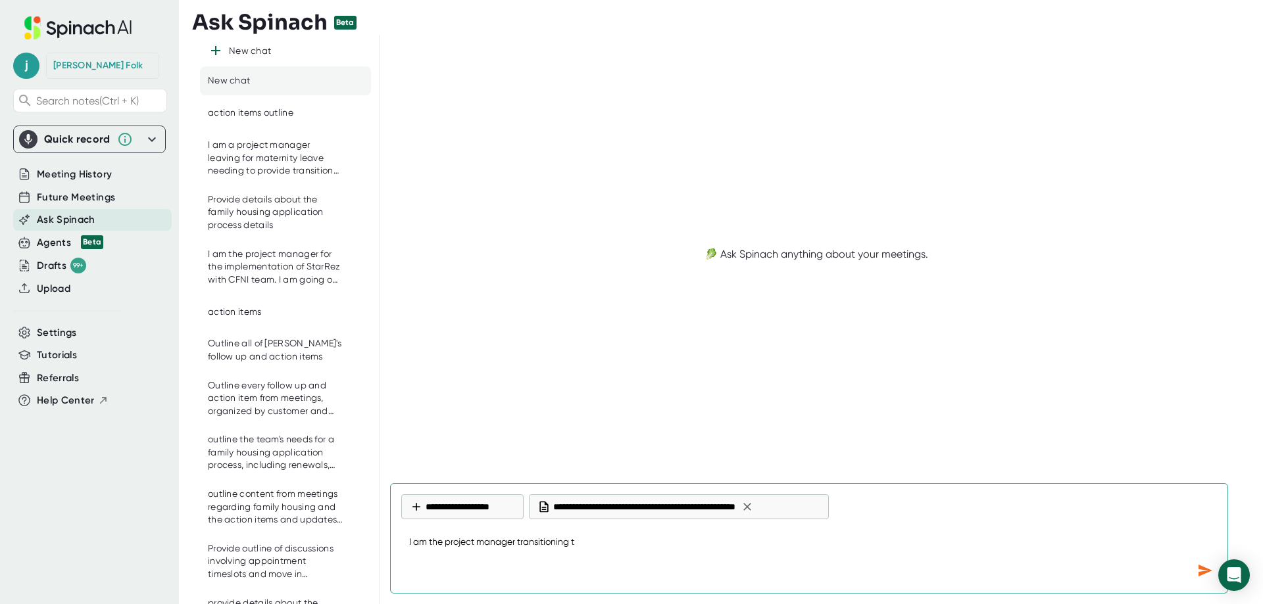
type textarea "I am the project manager transitioning th"
type textarea "x"
type textarea "I am the project manager transitioning thi"
type textarea "x"
type textarea "I am the project manager transitioning this"
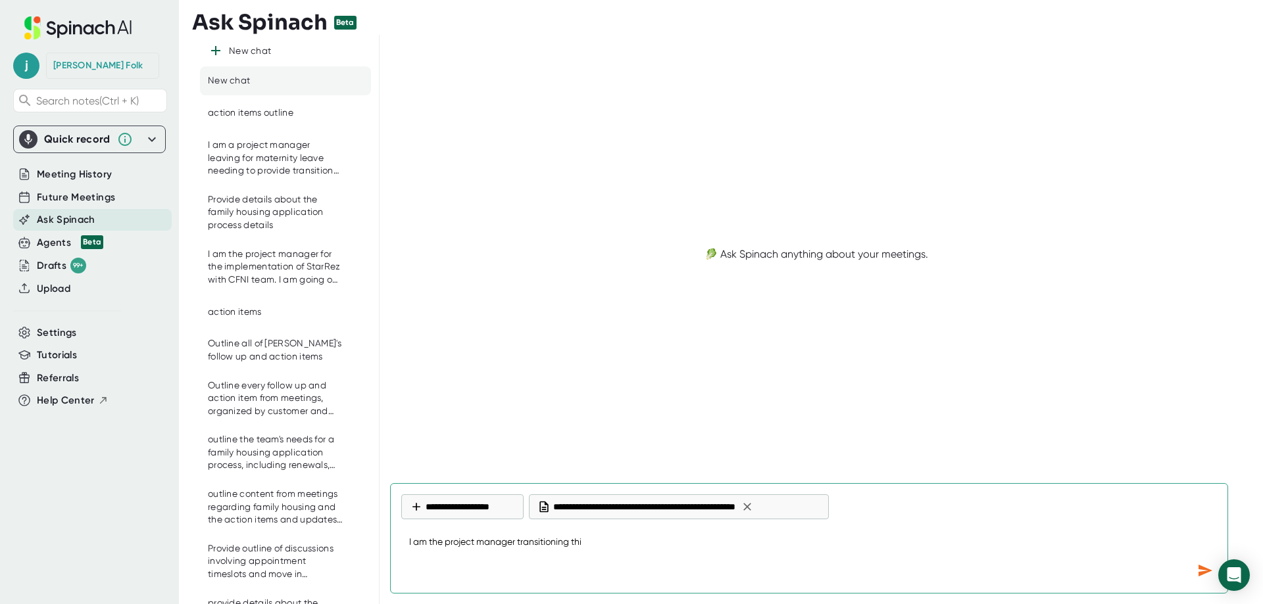
type textarea "x"
type textarea "I am the project manager transitioning this"
type textarea "x"
type textarea "I am the project manager transitioning this p"
type textarea "x"
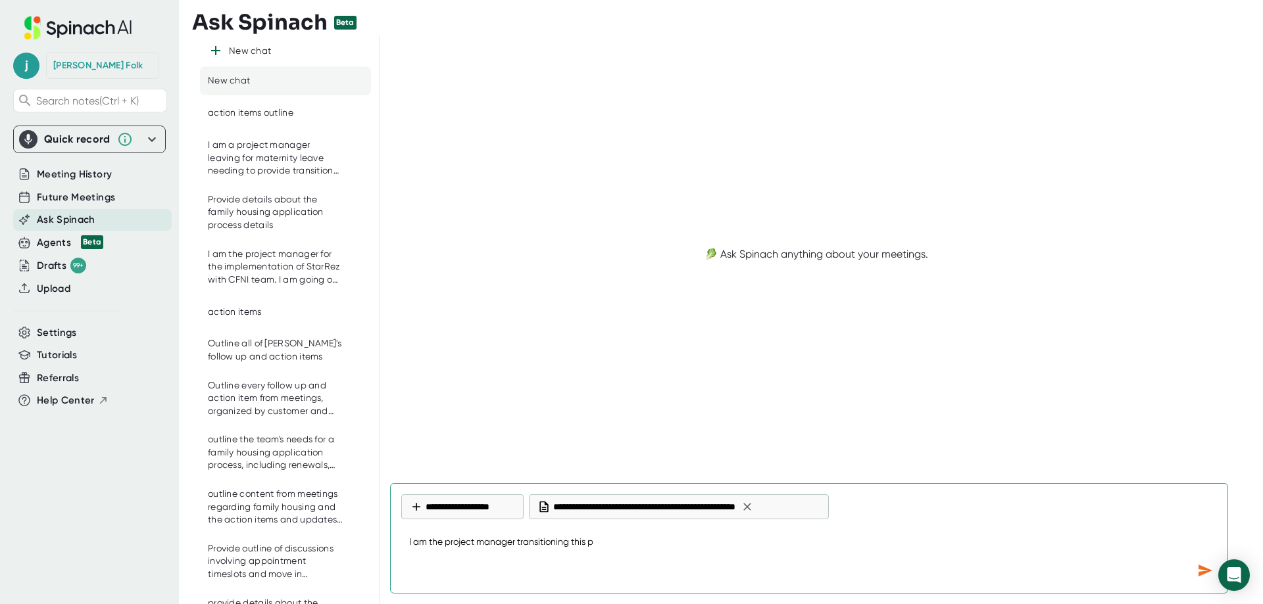
type textarea "I am the project manager transitioning this pr"
type textarea "x"
type textarea "I am the project manager transitioning this pro"
type textarea "x"
type textarea "I am the project manager transitioning this proj"
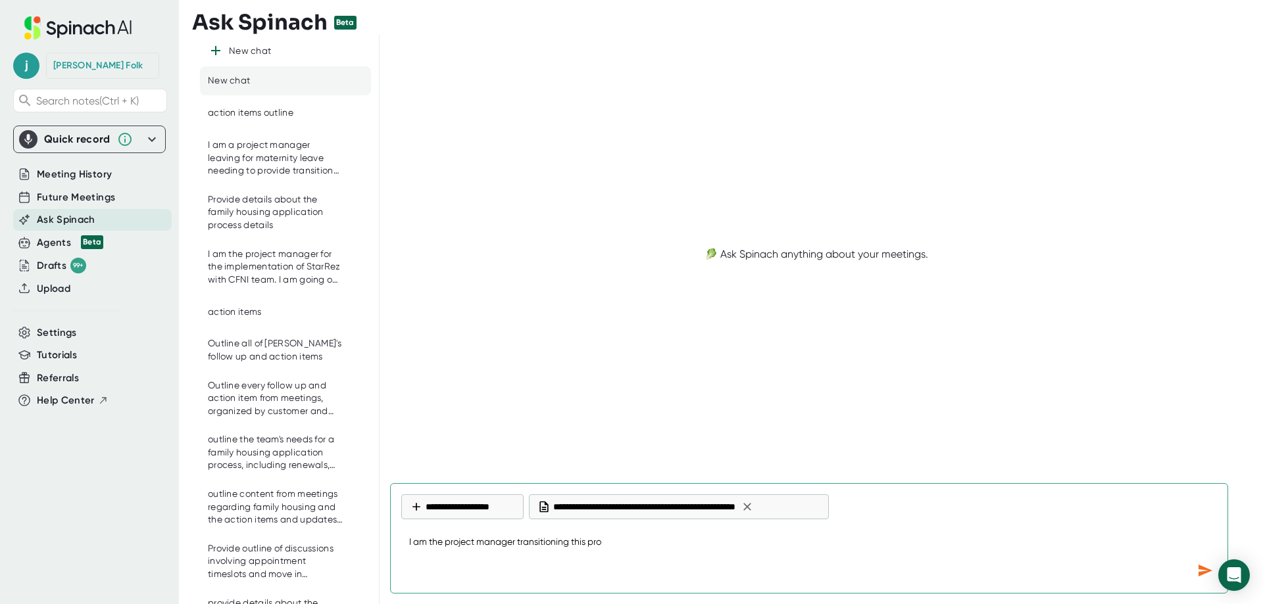
type textarea "x"
type textarea "I am the project manager transitioning this proje"
type textarea "x"
type textarea "I am the project manager transitioning this projec"
type textarea "x"
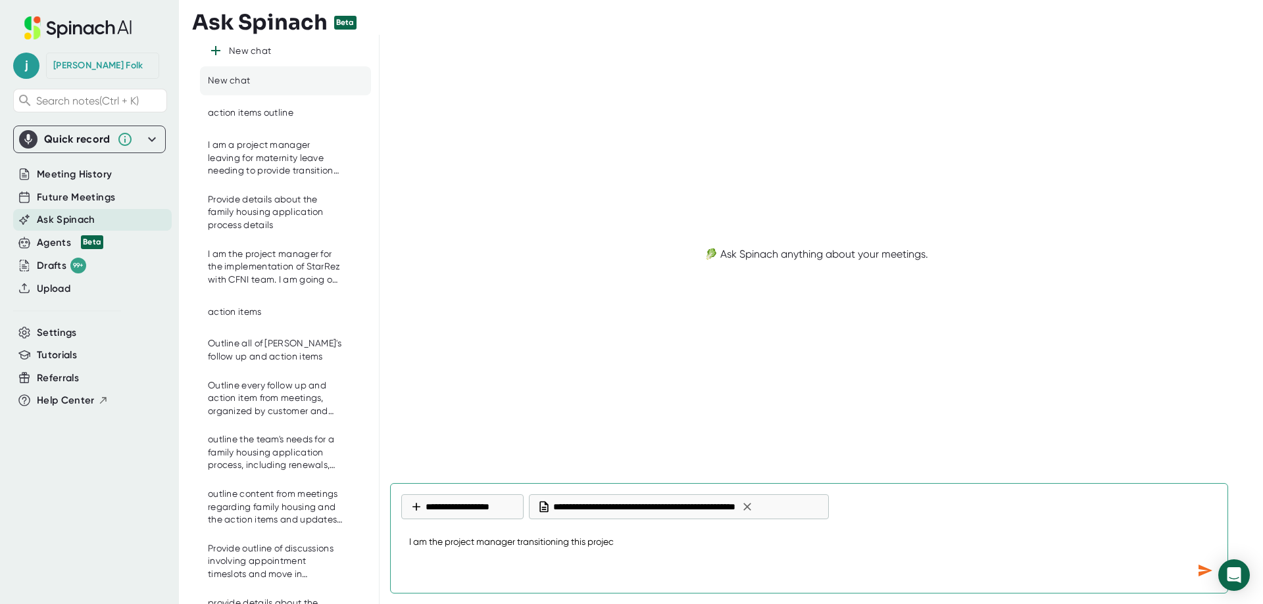
type textarea "I am the project manager transitioning this project"
type textarea "x"
type textarea "I am the project manager transitioning this project"
type textarea "x"
type textarea "I am the project manager transitioning this project o"
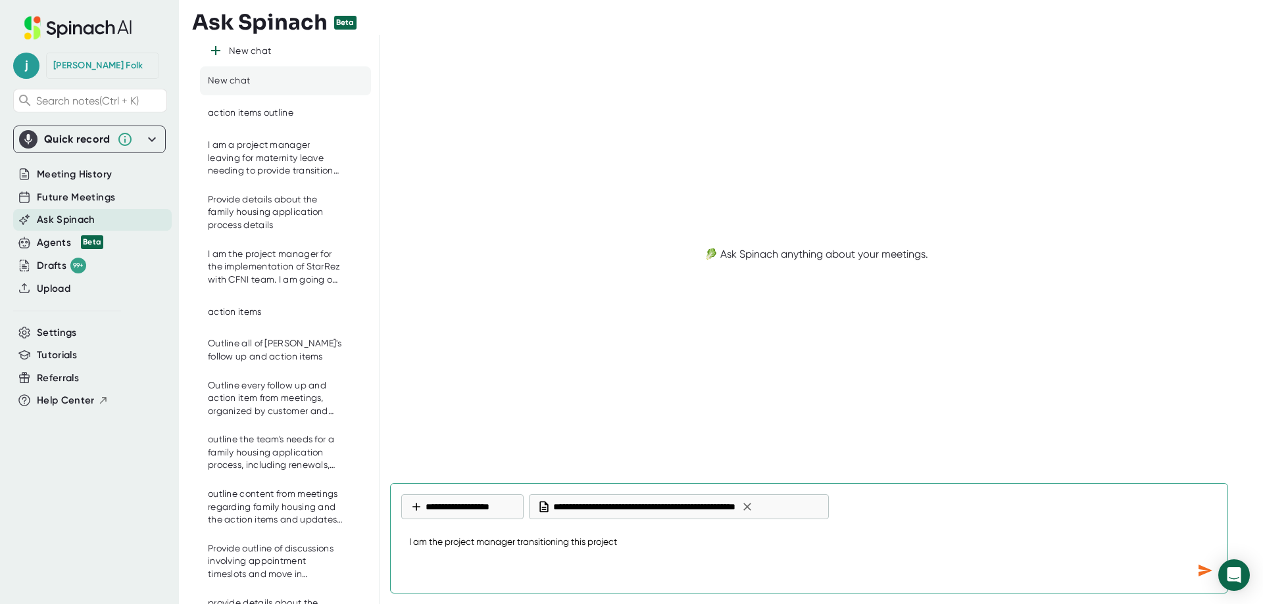
type textarea "x"
type textarea "I am the project manager transitioning this project ot"
type textarea "x"
type textarea "I am the project manager transitioning this project ot"
type textarea "x"
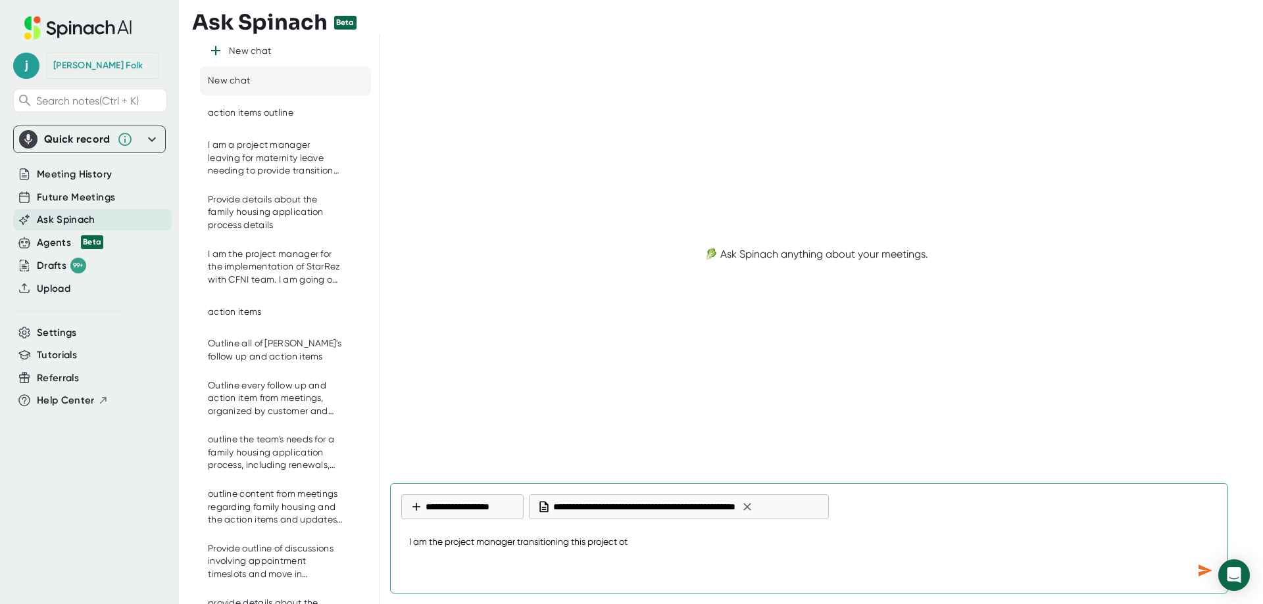
type textarea "I am the project manager transitioning this project ot a"
type textarea "x"
type textarea "I am the project manager transitioning this project ot a"
type textarea "x"
type textarea "I am the project manager transitioning this project ot a"
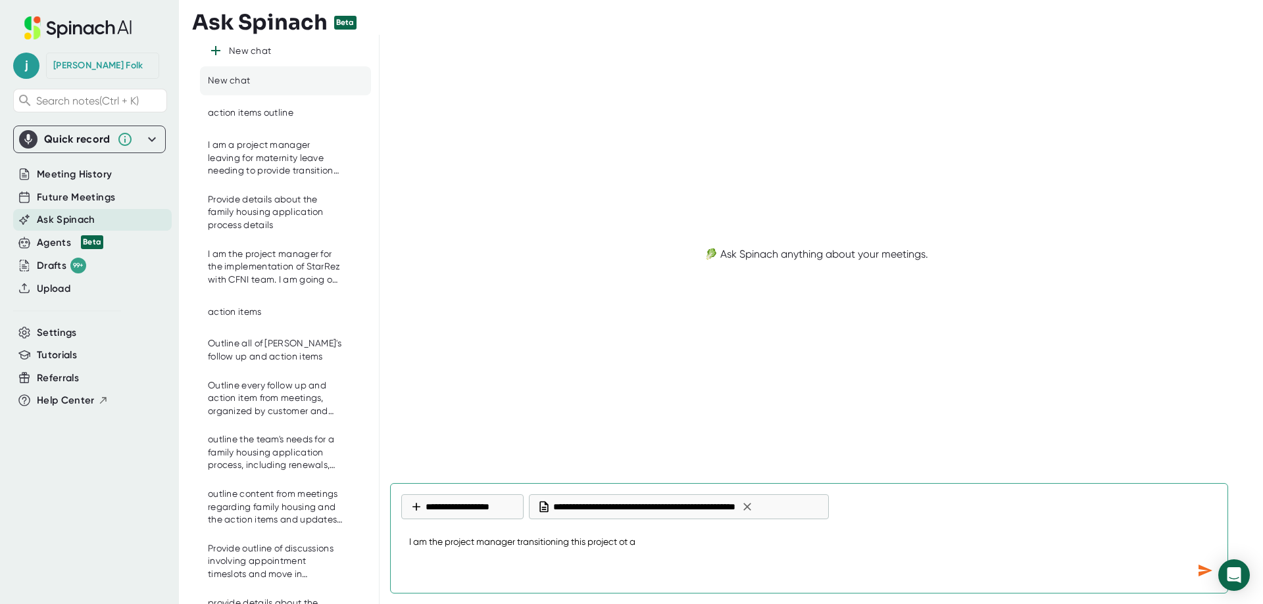
type textarea "x"
type textarea "I am the project manager transitioning this project ot"
type textarea "x"
type textarea "I am the project manager transitioning this project ot"
type textarea "x"
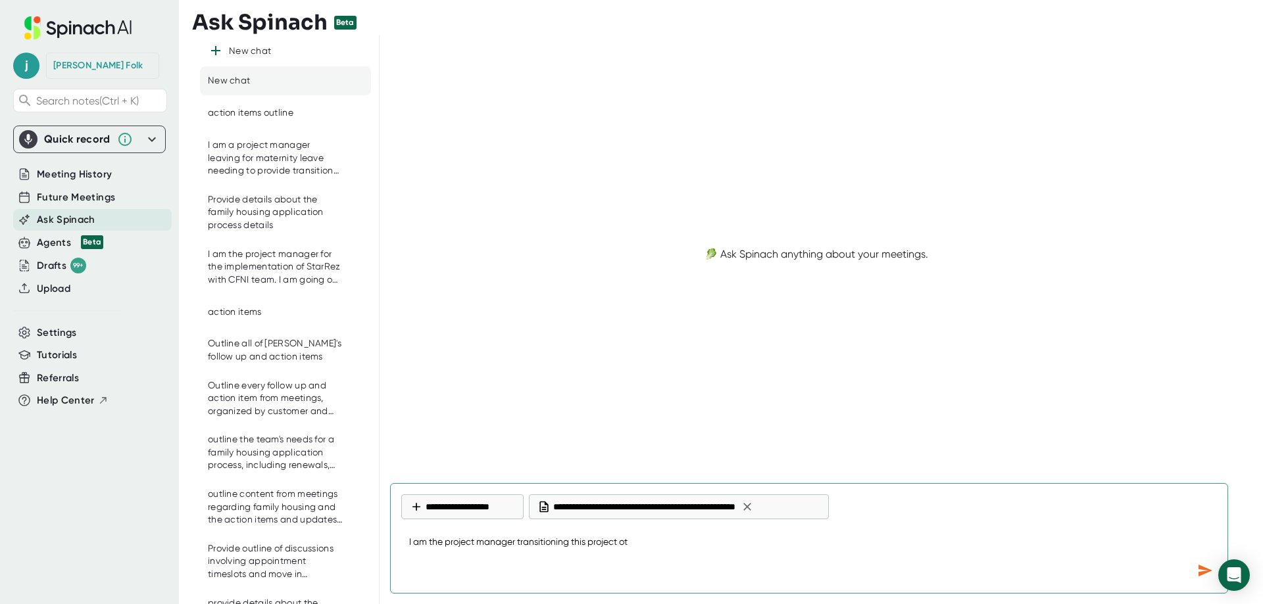
type textarea "I am the project manager transitioning this project o"
type textarea "x"
type textarea "I am the project manager transitioning this project"
type textarea "x"
type textarea "I am the project manager transitioning this project w"
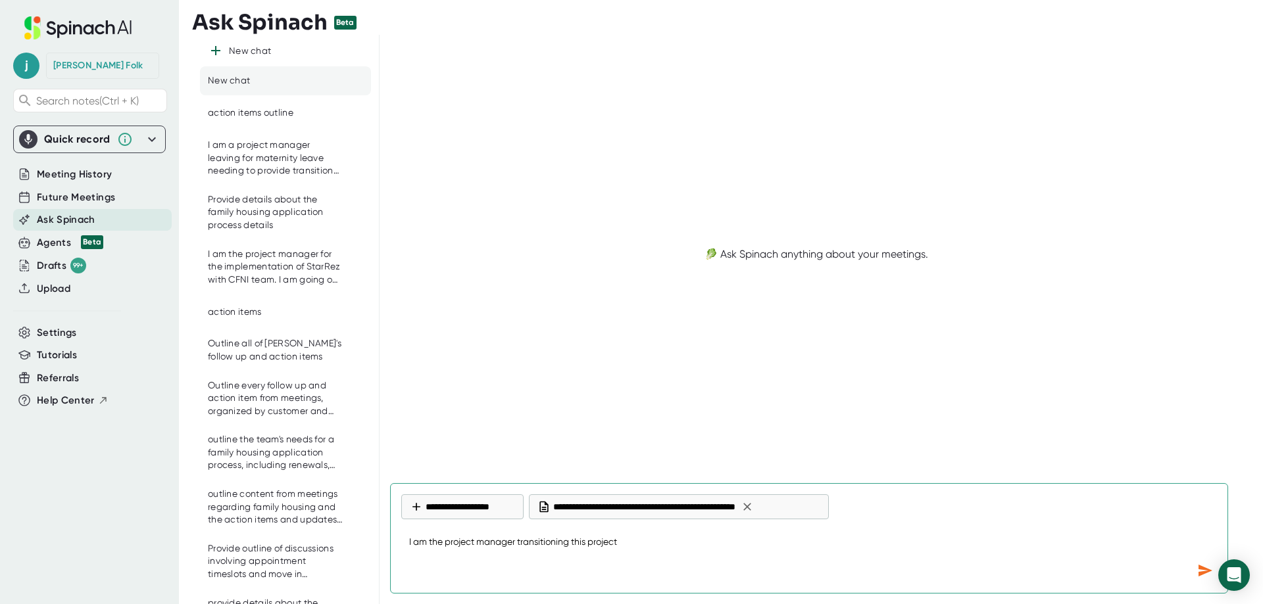
type textarea "x"
type textarea "I am the project manager transitioning this project wh"
type textarea "x"
type textarea "I am the project manager transitioning this project whe"
type textarea "x"
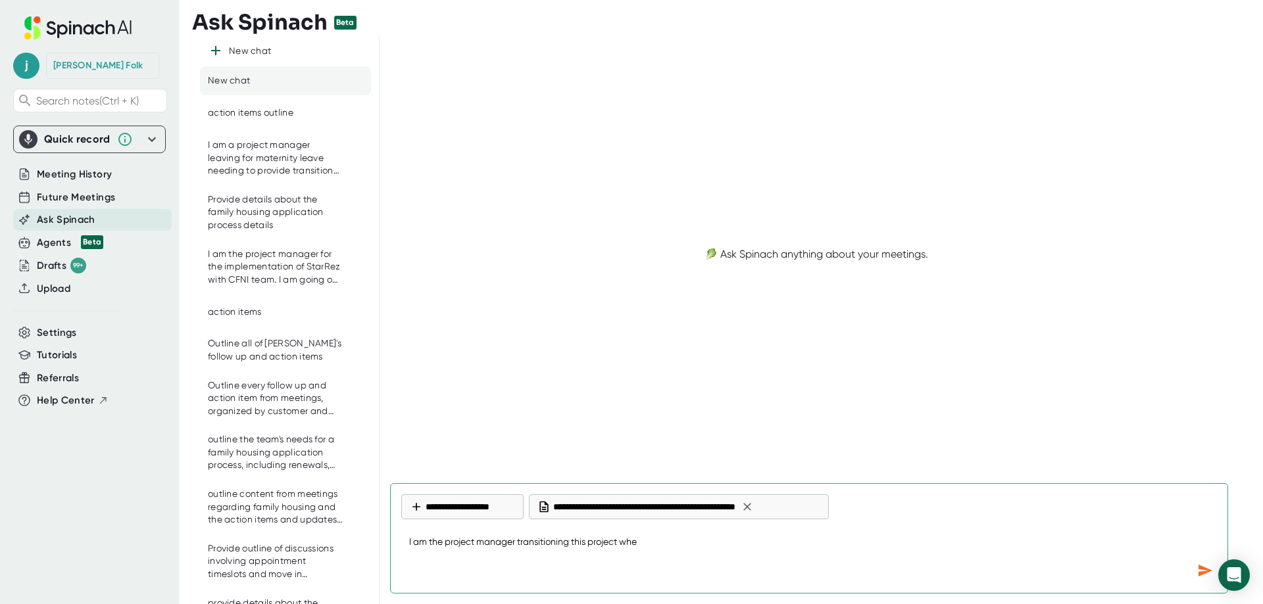
type textarea "I am the project manager transitioning this project when"
type textarea "x"
type textarea "I am the project manager transitioning this project when"
type textarea "x"
type textarea "I am the project manager transitioning this project when i"
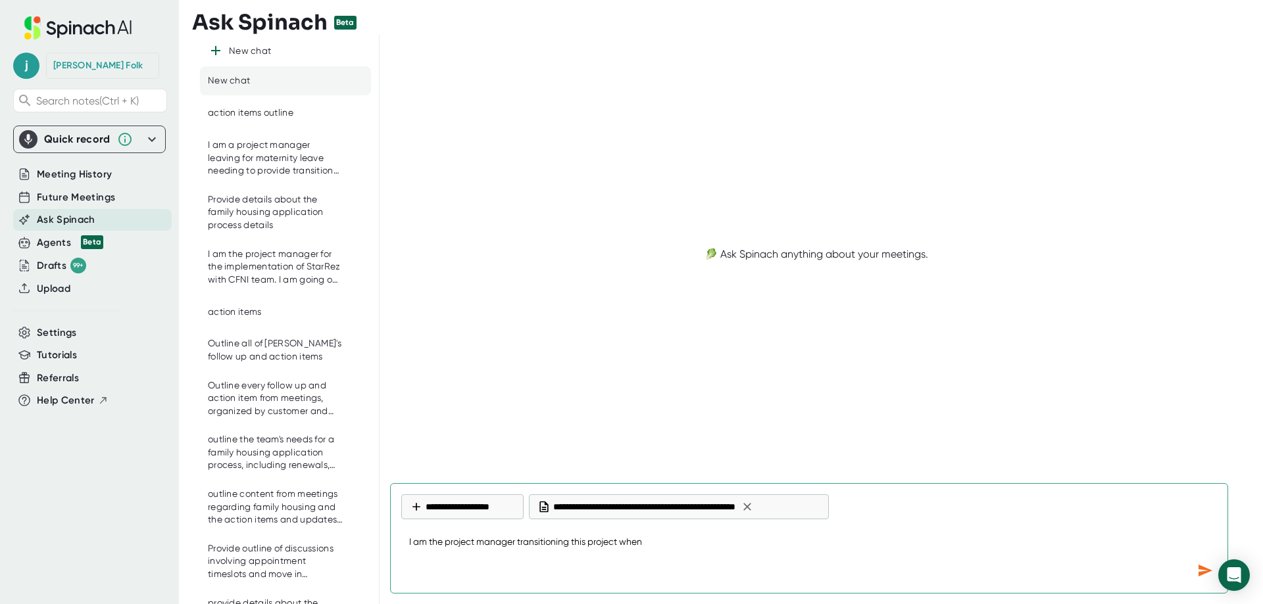
type textarea "x"
type textarea "I am the project manager transitioning this project when i"
type textarea "x"
type textarea "I am the project manager transitioning this project when i g"
type textarea "x"
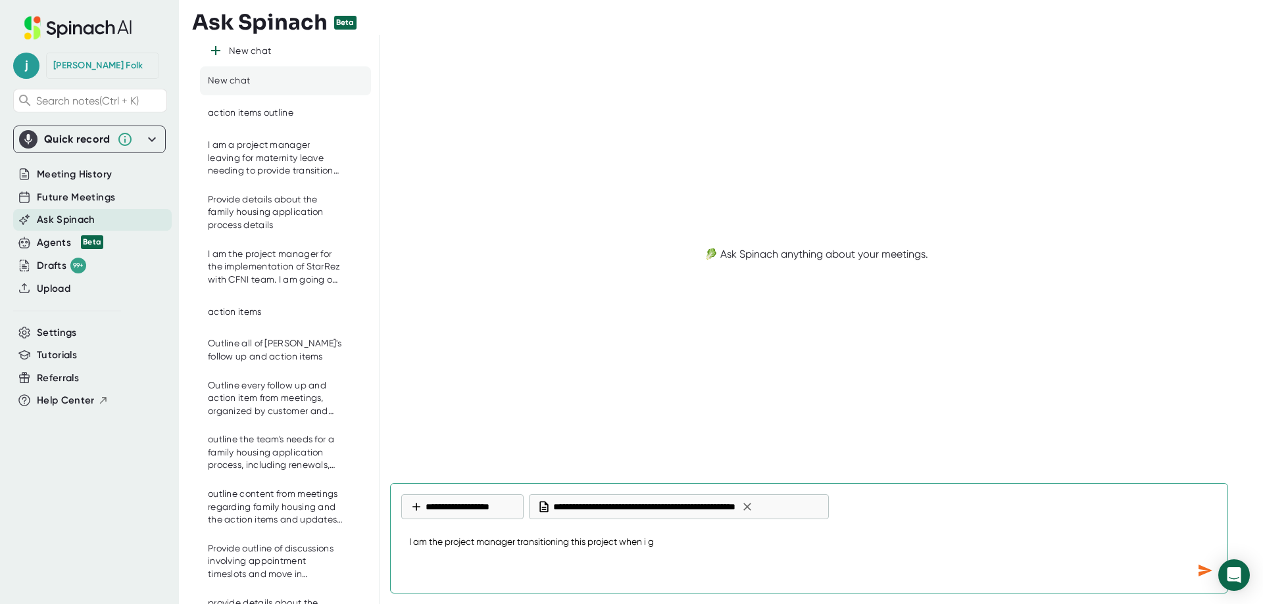
type textarea "I am the project manager transitioning this project when i go"
type textarea "x"
type textarea "I am the project manager transitioning this project when i go"
type textarea "x"
type textarea "I am the project manager transitioning this project when i go o"
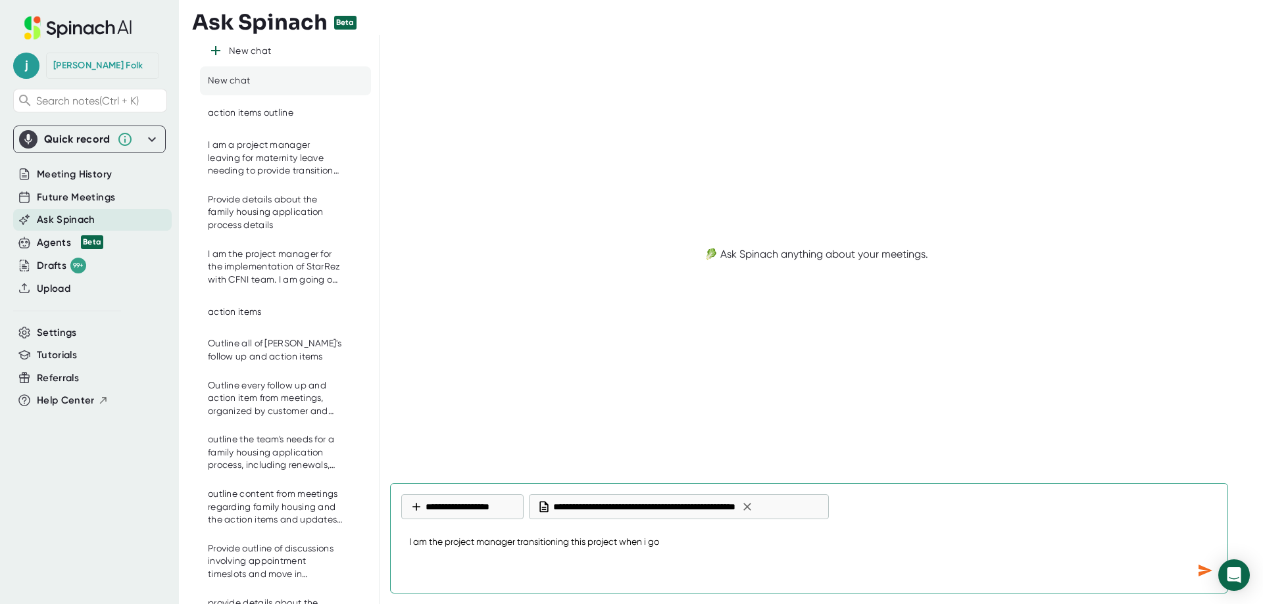
type textarea "x"
type textarea "I am the project manager transitioning this project when i go on"
type textarea "x"
type textarea "I am the project manager transitioning this project when i go on"
type textarea "x"
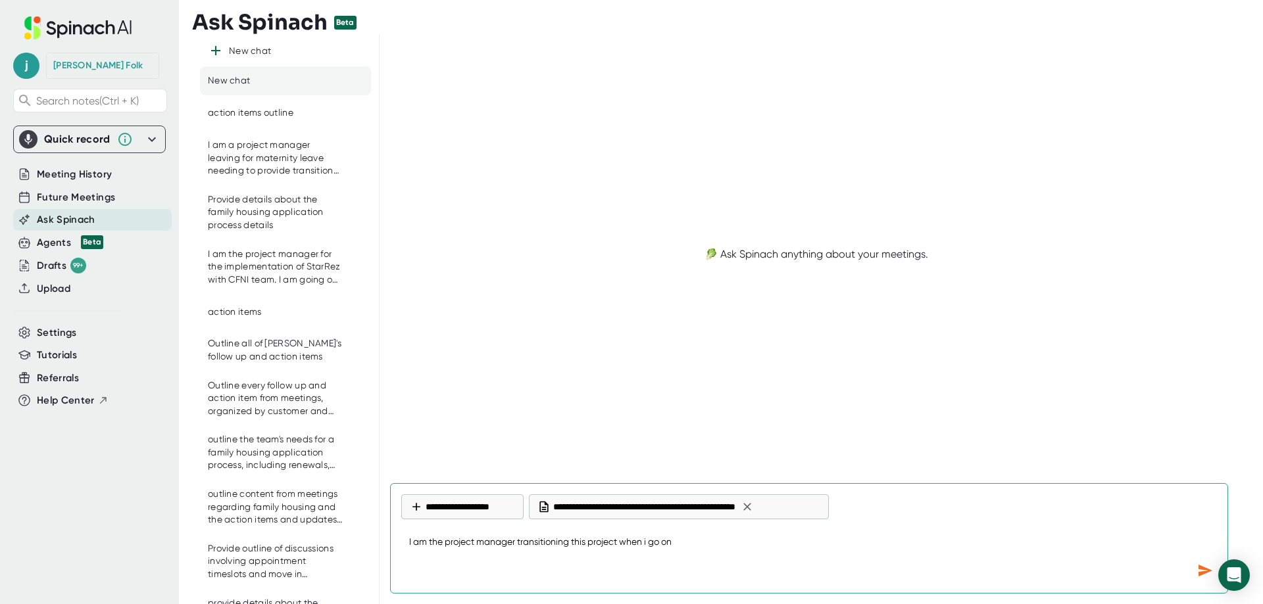
type textarea "I am the project manager transitioning this project when i go on m"
type textarea "x"
type textarea "I am the project manager transitioning this project when i go on ma"
type textarea "x"
type textarea "I am the project manager transitioning this project when i go on mat"
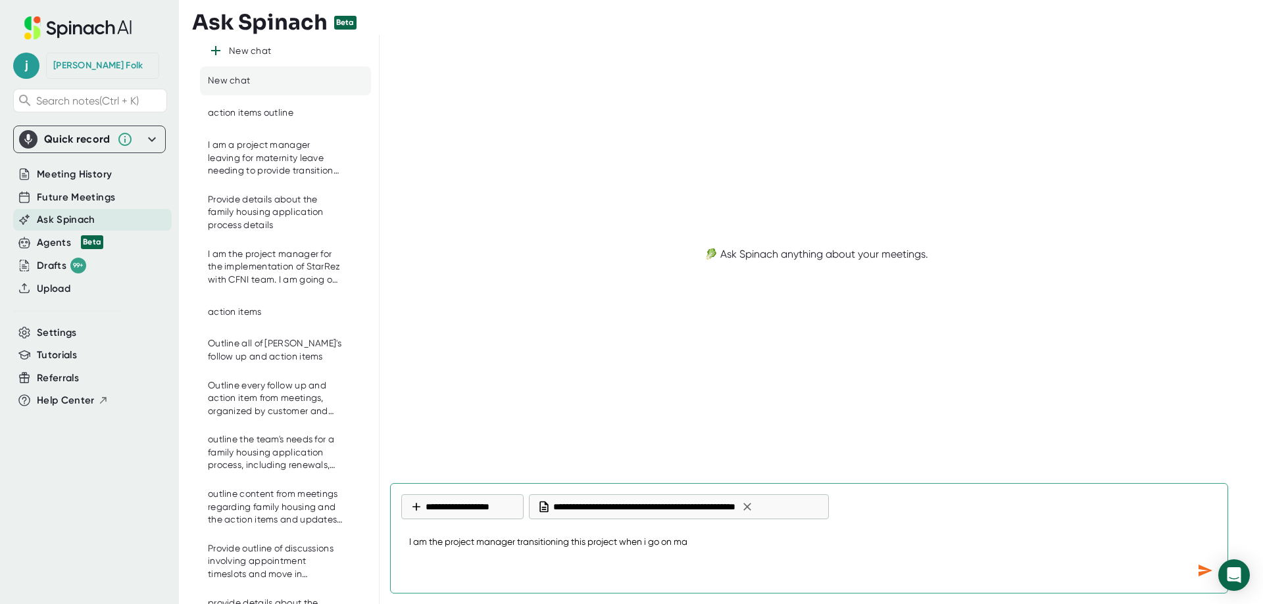
type textarea "x"
type textarea "I am the project manager transitioning this project when i go on mate"
type textarea "x"
type textarea "I am the project manager transitioning this project when i go on mater"
type textarea "x"
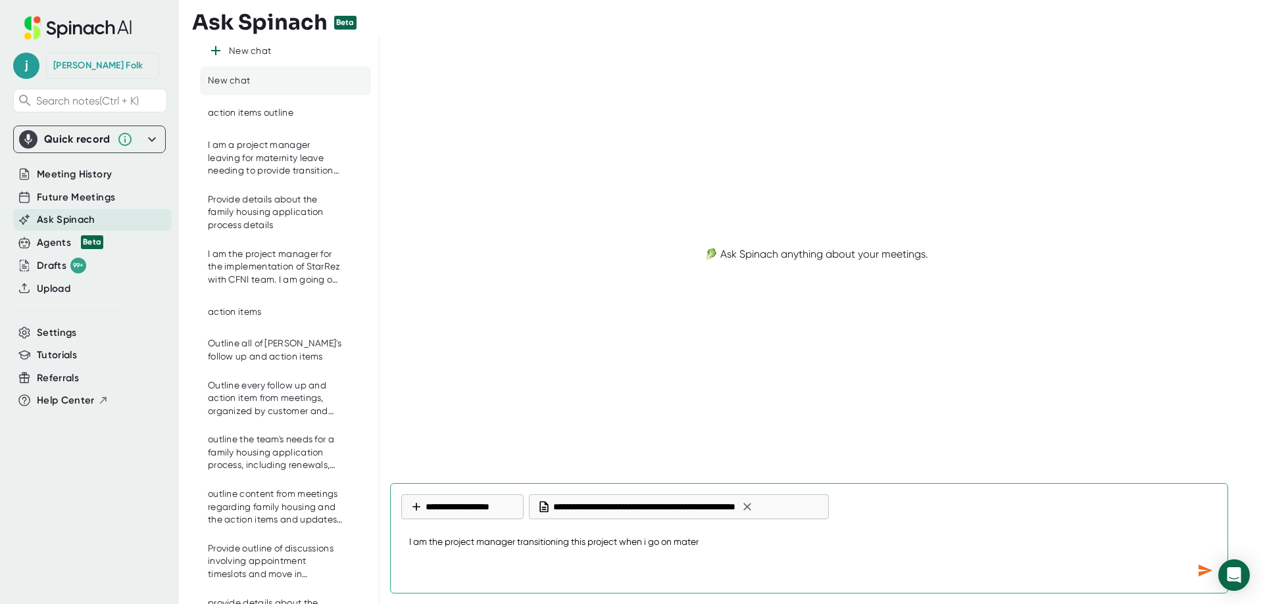
type textarea "I am the project manager transitioning this project when i go on [PERSON_NAME]"
type textarea "x"
type textarea "I am the project manager transitioning this project when i go on materni"
type textarea "x"
type textarea "I am the project manager transitioning this project when i go on maternit"
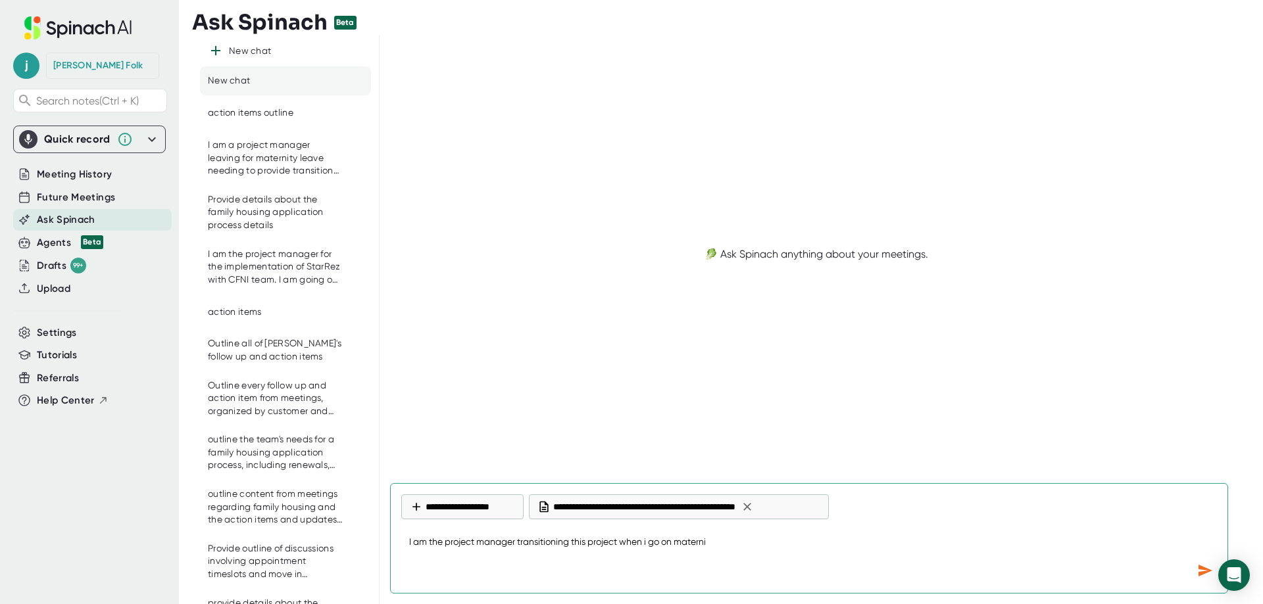
type textarea "x"
type textarea "I am the project manager transitioning this project when i go on maternity"
type textarea "x"
type textarea "I am the project manager transitioning this project when i go on maternity"
type textarea "x"
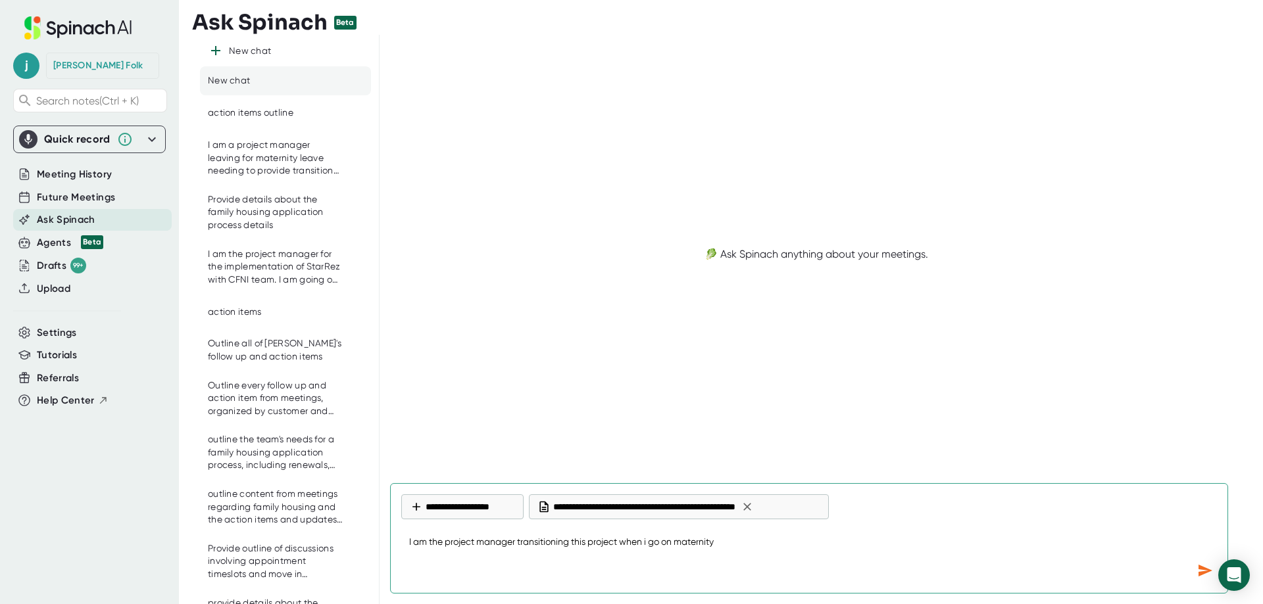
type textarea "I am the project manager transitioning this project when i go on maternity l"
type textarea "x"
type textarea "I am the project manager transitioning this project when i go on maternity le"
type textarea "x"
type textarea "I am the project manager transitioning this project when i go on maternity lea"
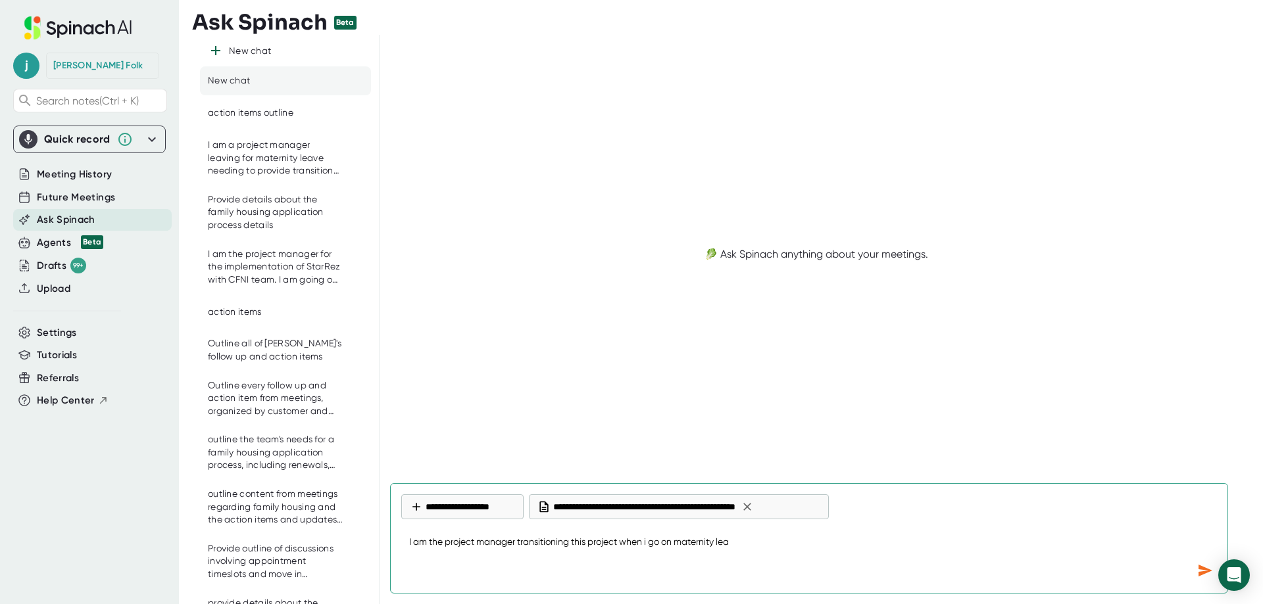
type textarea "x"
type textarea "I am the project manager transitioning this project when i go on maternity leav"
type textarea "x"
type textarea "I am the project manager transitioning this project when i go on maternity leave"
type textarea "x"
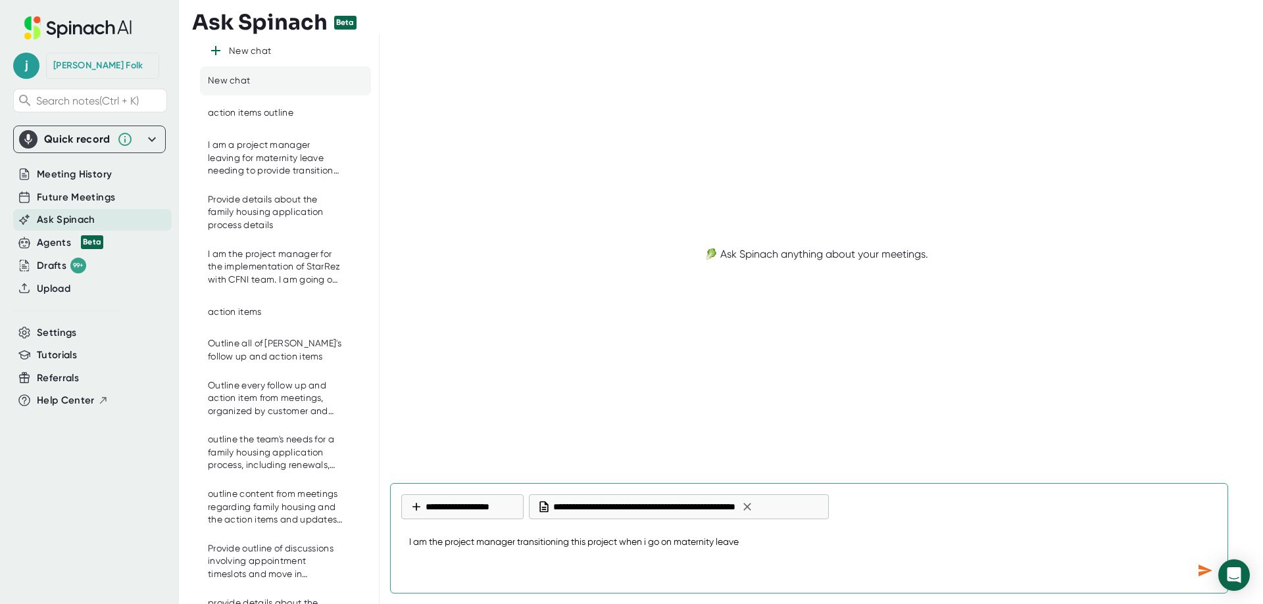
type textarea "I am the project manager transitioning this project when i go on maternity leav…"
type textarea "x"
type textarea "I am the project manager transitioning this project when i go on maternity leav…"
type textarea "x"
type textarea "I am the project manager transitioning this project when i go on maternity leav…"
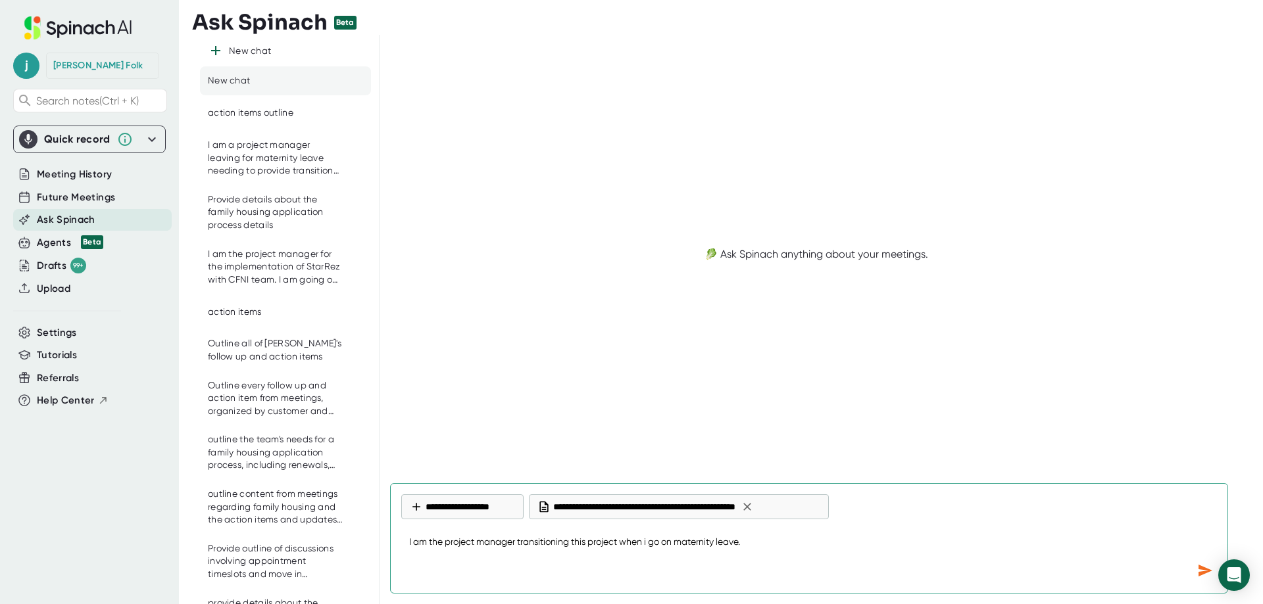
type textarea "x"
type textarea "I am the project manager transitioning this project when i go on maternity leav…"
type textarea "x"
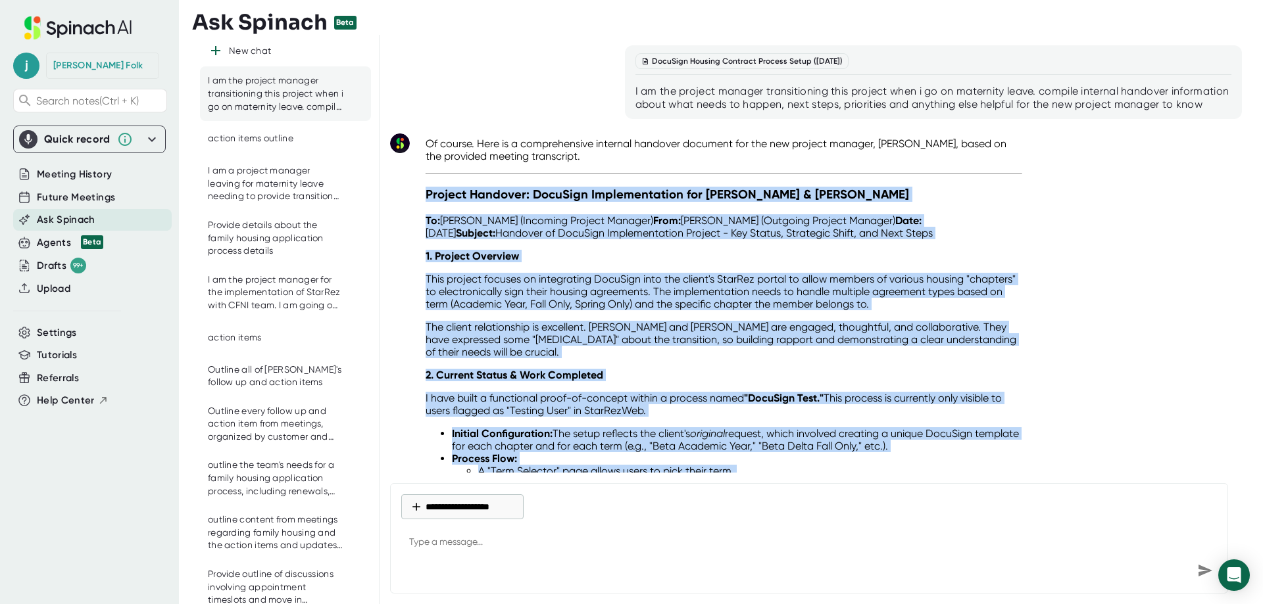
drag, startPoint x: 980, startPoint y: 433, endPoint x: 426, endPoint y: 218, distance: 594.3
copy div "Project Handover: DocuSign Implementation for [PERSON_NAME] & [PERSON_NAME]: [P…"
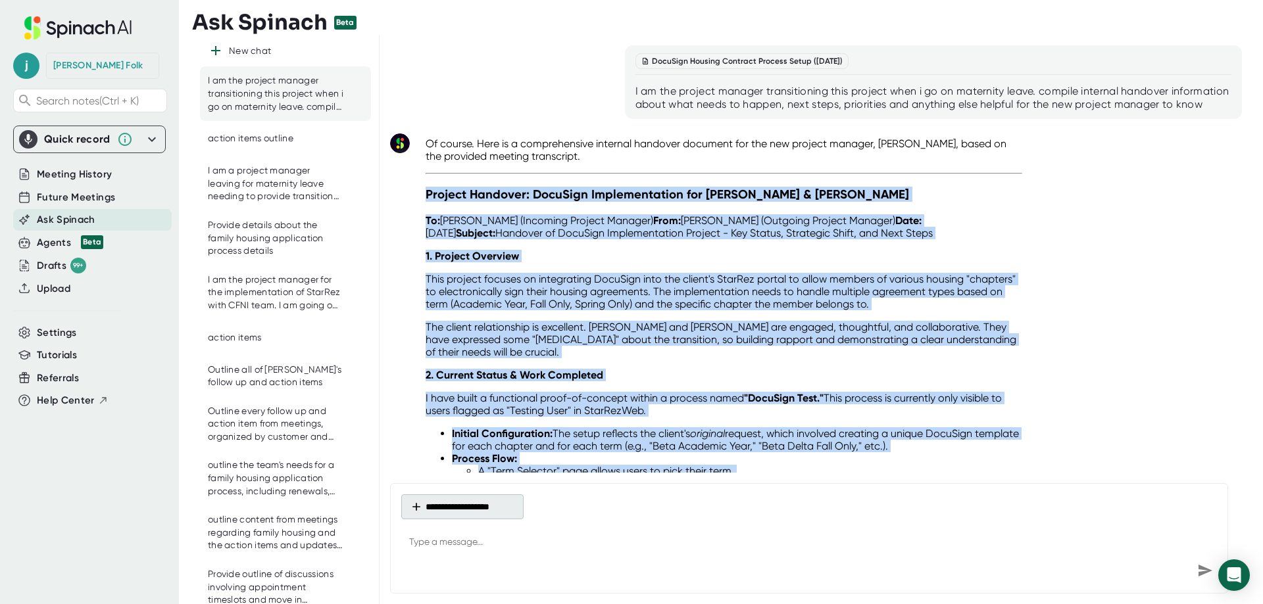
click at [481, 498] on button "**********" at bounding box center [462, 506] width 122 height 25
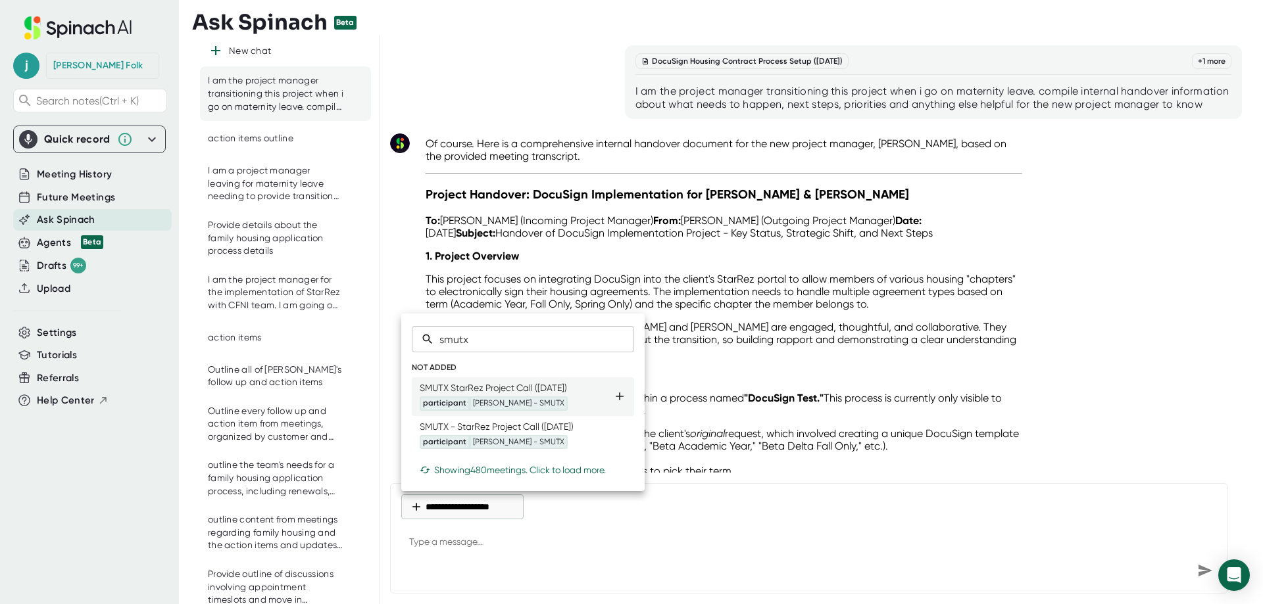
click at [620, 399] on icon at bounding box center [619, 396] width 13 height 13
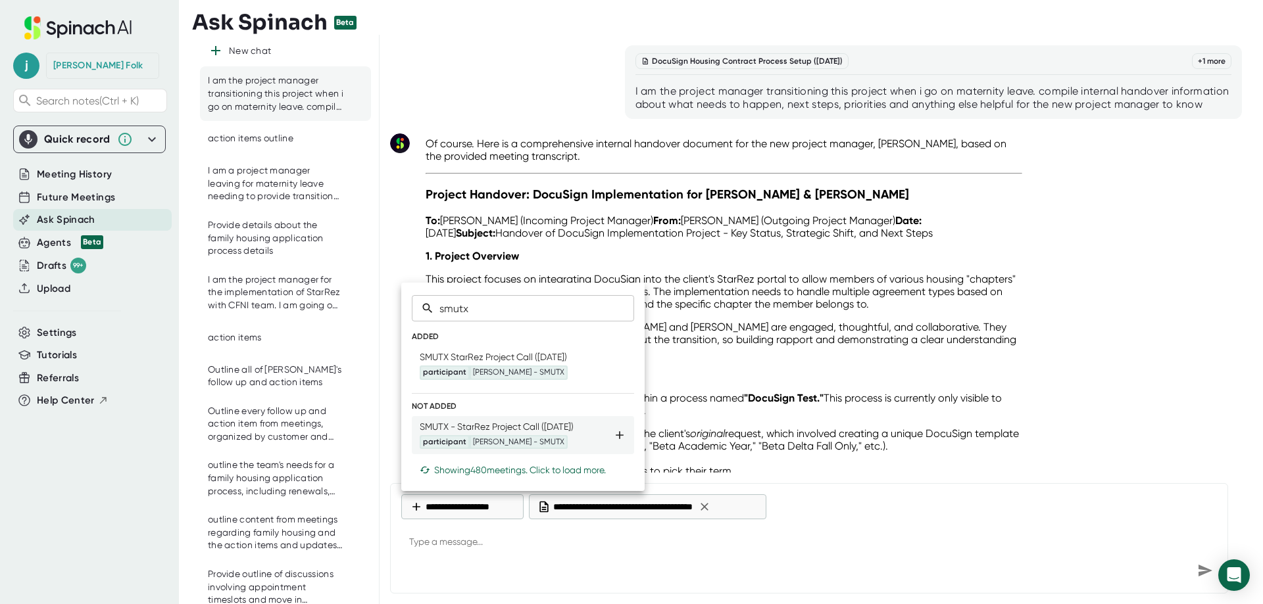
click at [619, 436] on icon at bounding box center [619, 435] width 13 height 13
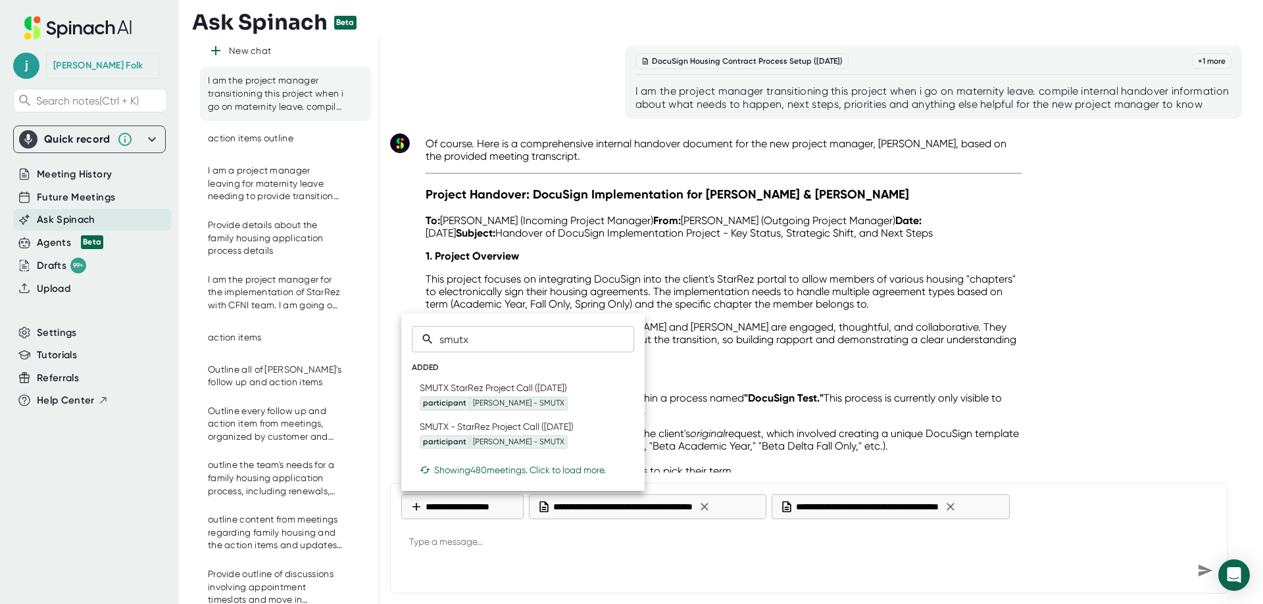
click at [435, 545] on div at bounding box center [631, 302] width 1263 height 604
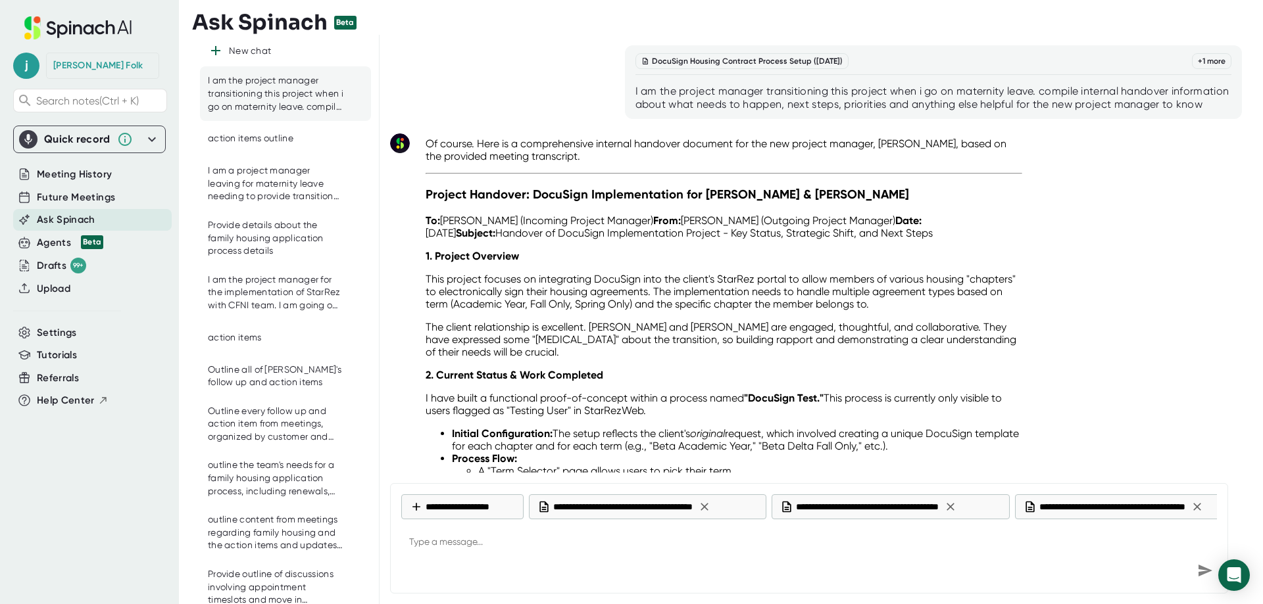
click at [435, 535] on textarea at bounding box center [808, 543] width 815 height 32
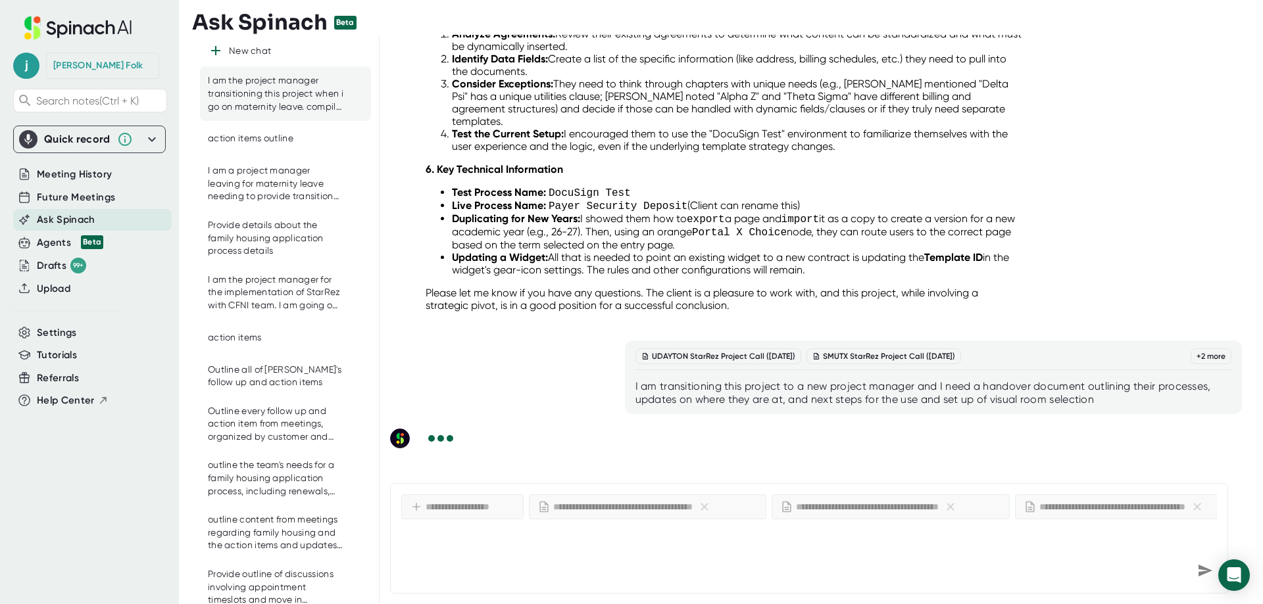
scroll to position [1693, 0]
click at [1197, 361] on div "+ 2 more" at bounding box center [1210, 357] width 41 height 16
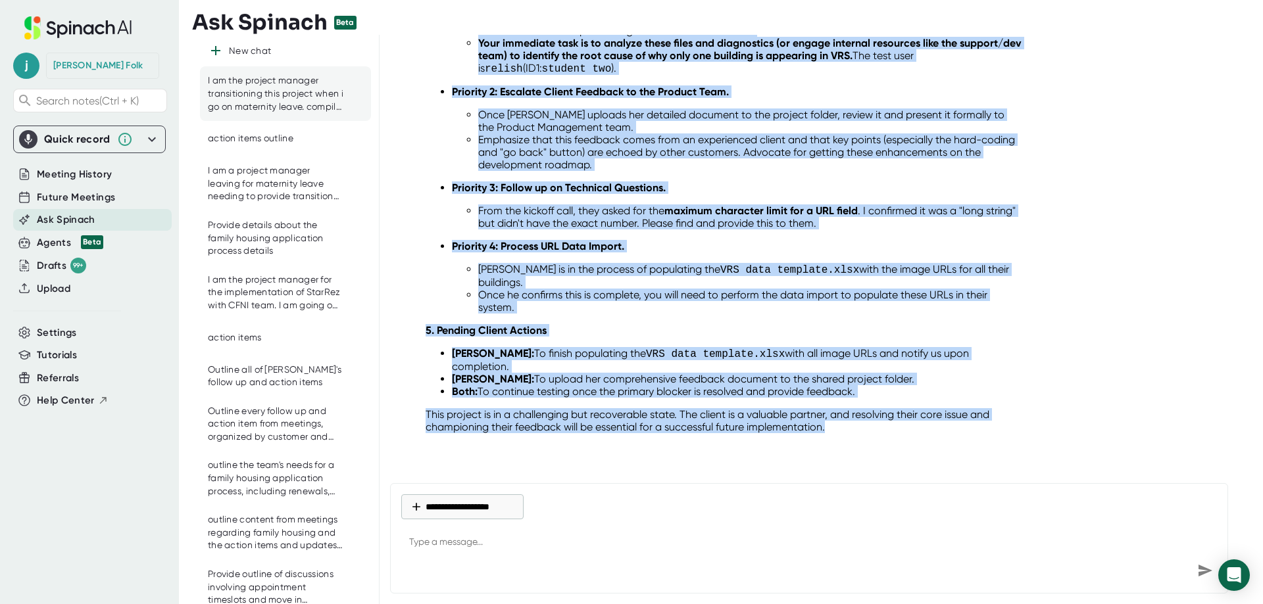
scroll to position [2300, 0]
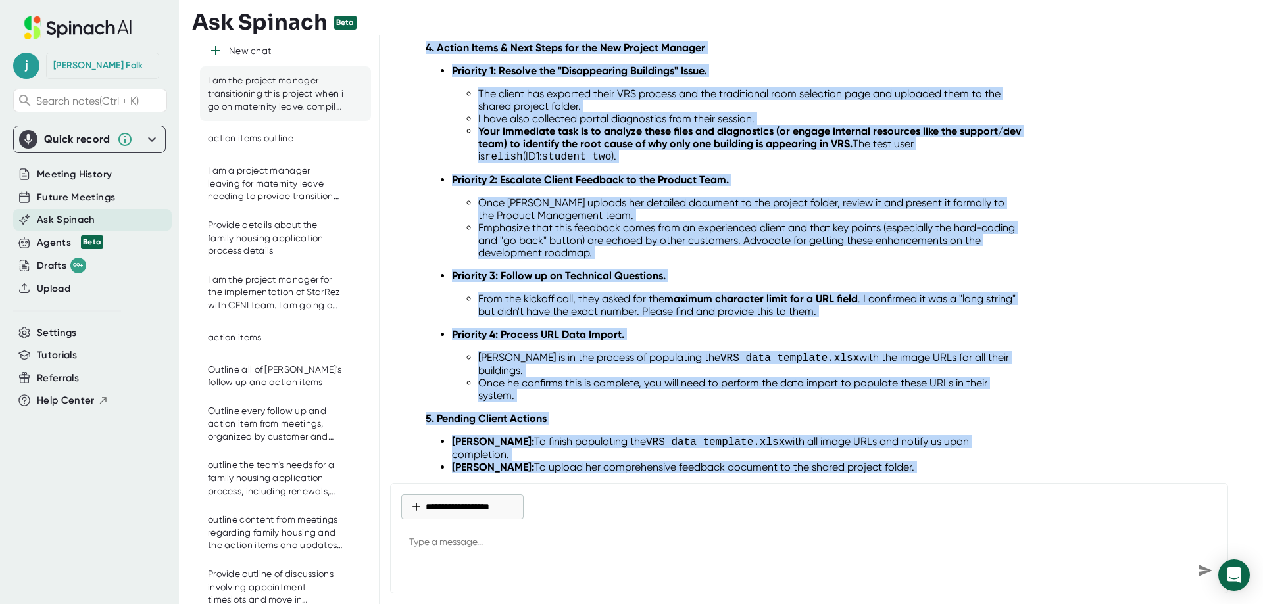
drag, startPoint x: 553, startPoint y: 404, endPoint x: 514, endPoint y: 358, distance: 60.1
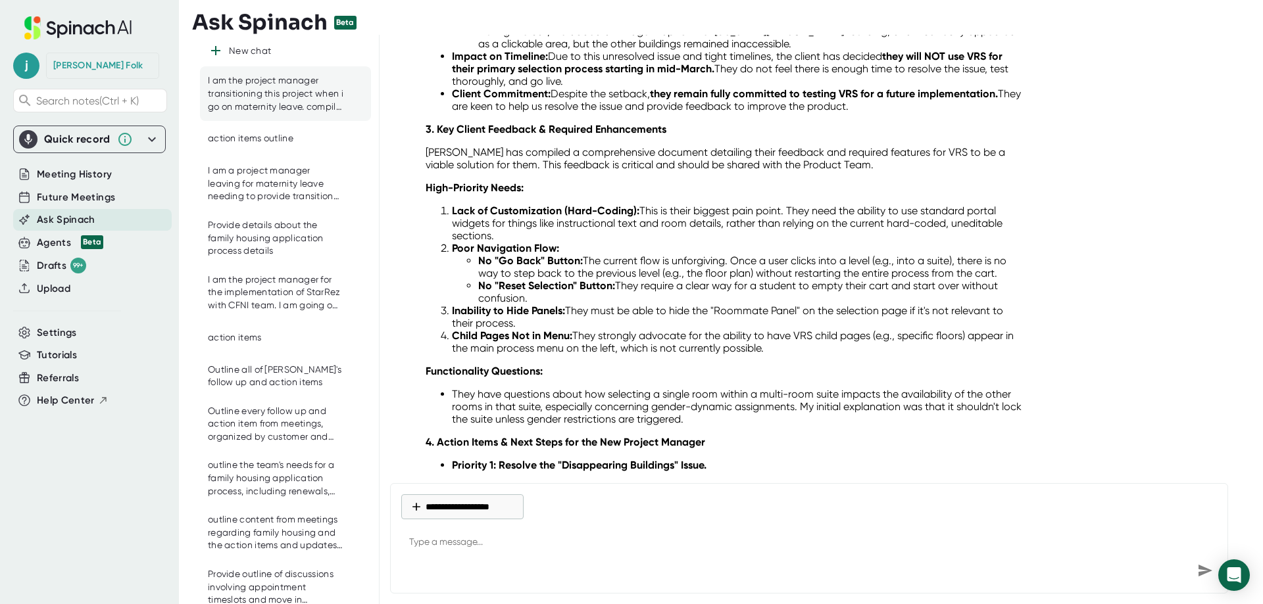
scroll to position [1774, 0]
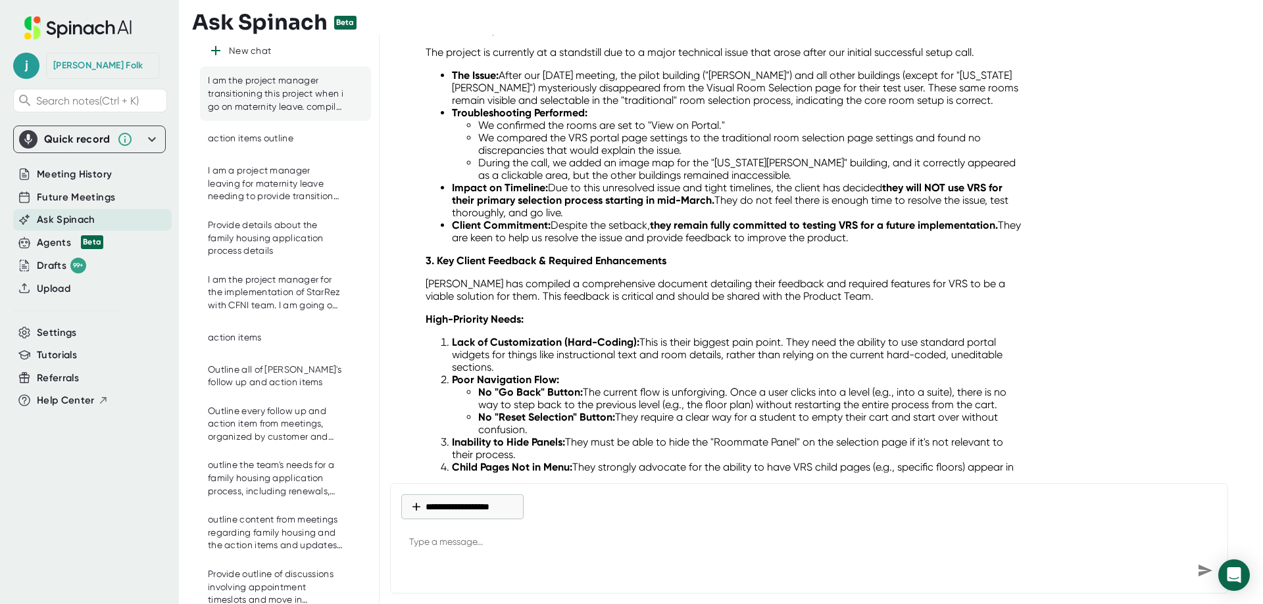
drag, startPoint x: 1140, startPoint y: 320, endPoint x: 552, endPoint y: 304, distance: 588.1
copy div "I am transitioning this project to a new project manager and I need a handover …"
drag, startPoint x: 480, startPoint y: 542, endPoint x: 489, endPoint y: 543, distance: 9.2
click at [479, 544] on textarea at bounding box center [808, 543] width 815 height 32
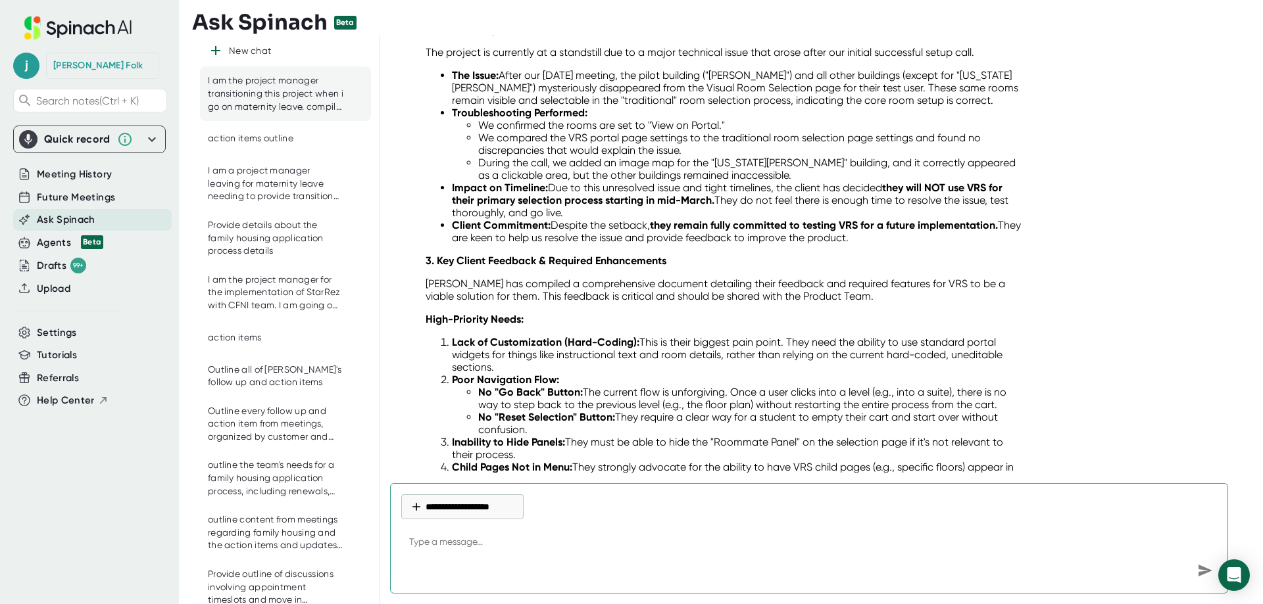
paste textarea "I am transitioning this project to a new project manager and I need a handover …"
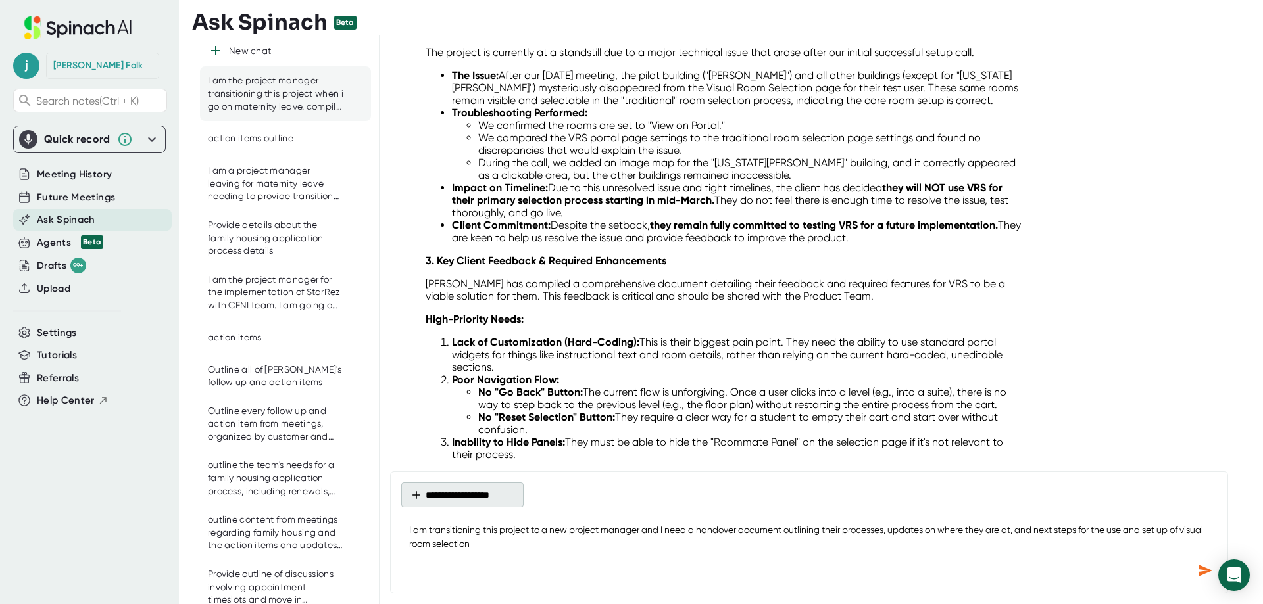
click at [477, 493] on button "**********" at bounding box center [462, 495] width 122 height 25
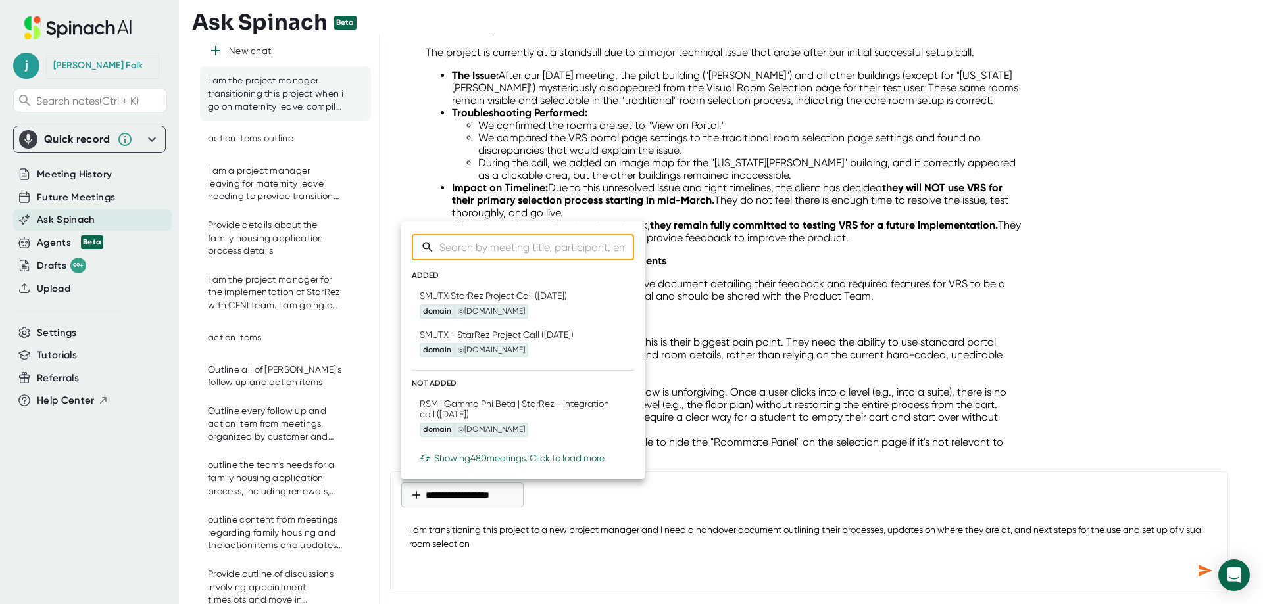
click at [532, 559] on div at bounding box center [631, 302] width 1263 height 604
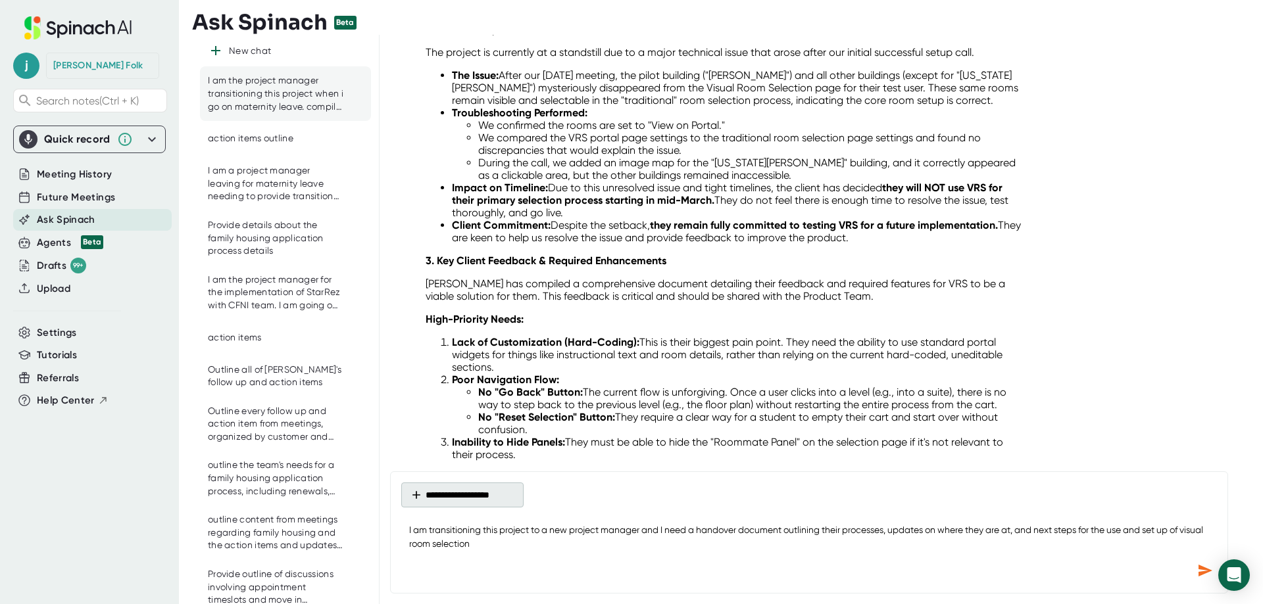
click at [446, 496] on button "**********" at bounding box center [462, 495] width 122 height 25
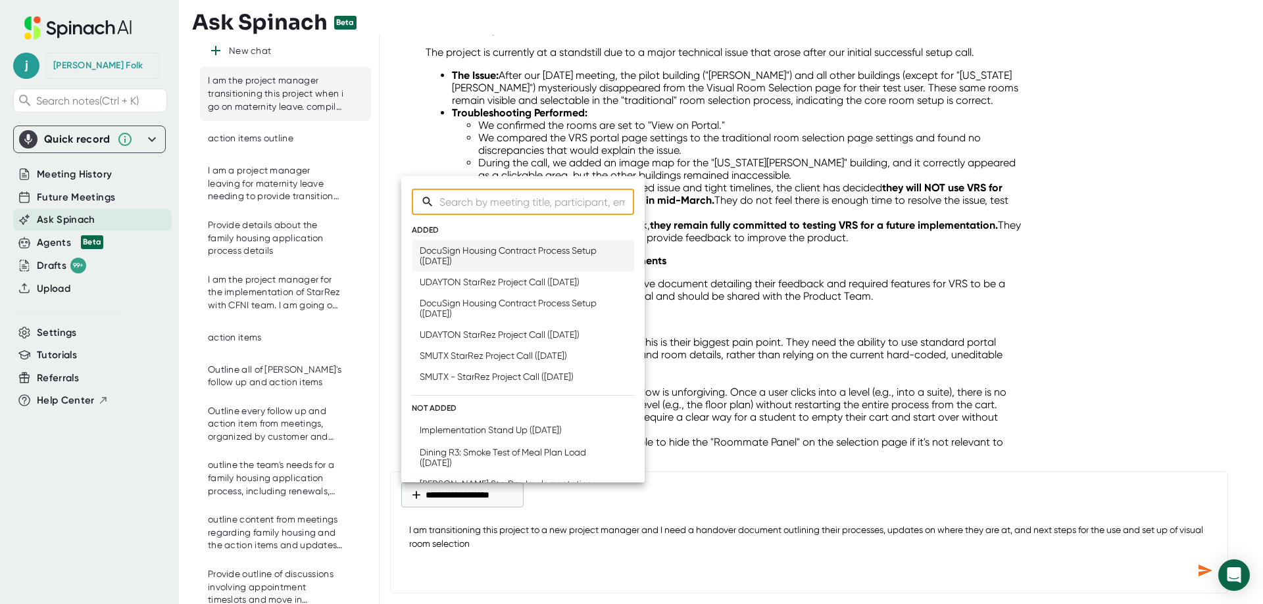
click at [536, 257] on div "DocuSign Housing Contract Process Setup ([DATE])" at bounding box center [523, 255] width 206 height 21
click at [504, 260] on div "DocuSign Housing Contract Process Setup ([DATE])" at bounding box center [523, 255] width 206 height 21
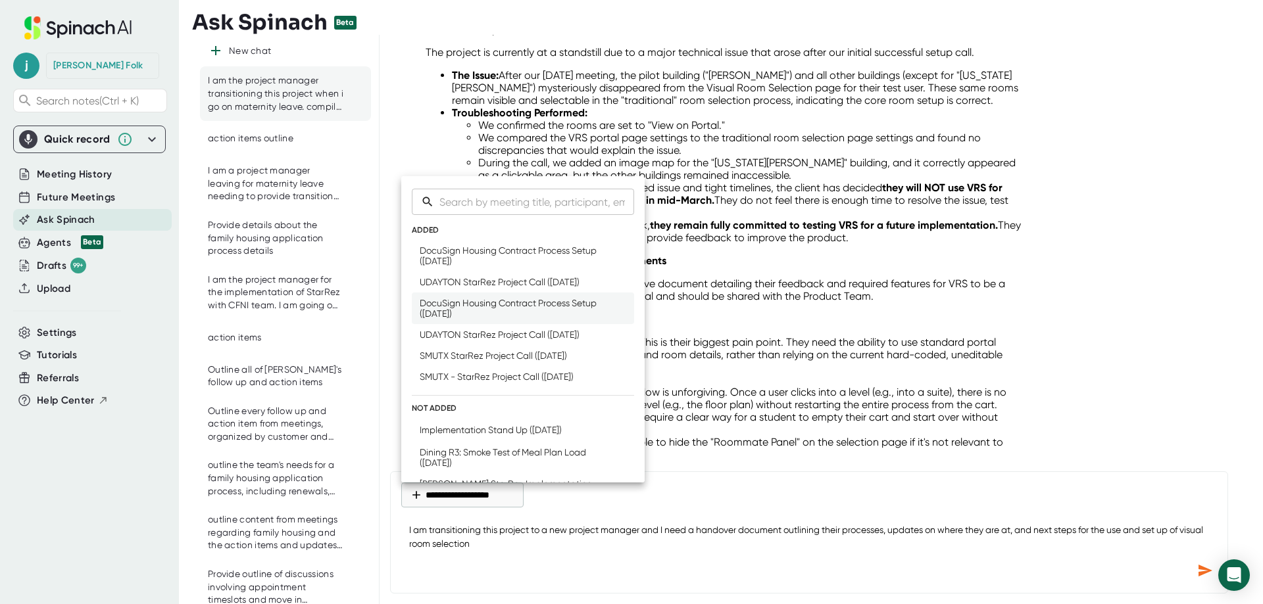
click at [504, 307] on div "DocuSign Housing Contract Process Setup ([DATE])" at bounding box center [523, 308] width 206 height 21
click at [527, 284] on div "UDAYTON StarRez Project Call ([DATE])" at bounding box center [500, 282] width 160 height 11
click at [519, 376] on div "SMUTX - StarRez Project Call ([DATE])" at bounding box center [497, 377] width 154 height 11
click at [519, 350] on li "SMUTX StarRez Project Call ([DATE])" at bounding box center [523, 355] width 222 height 21
click at [527, 319] on div "DocuSign Housing Contract Process Setup ([DATE])" at bounding box center [523, 308] width 206 height 21
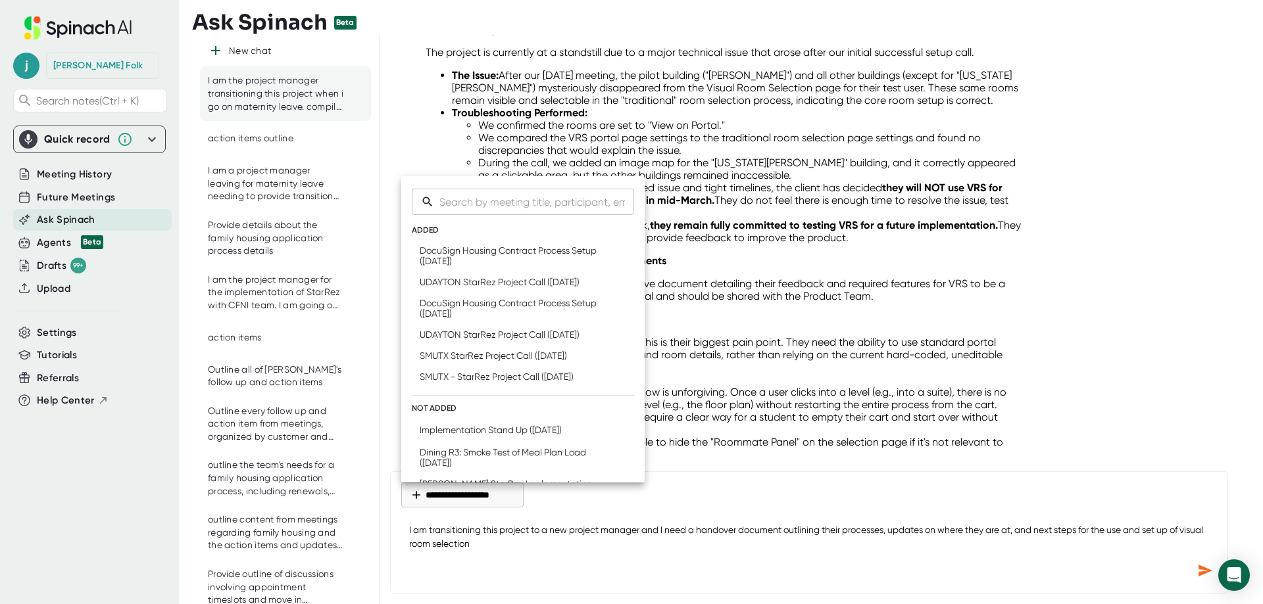
click at [555, 543] on div at bounding box center [631, 302] width 1263 height 604
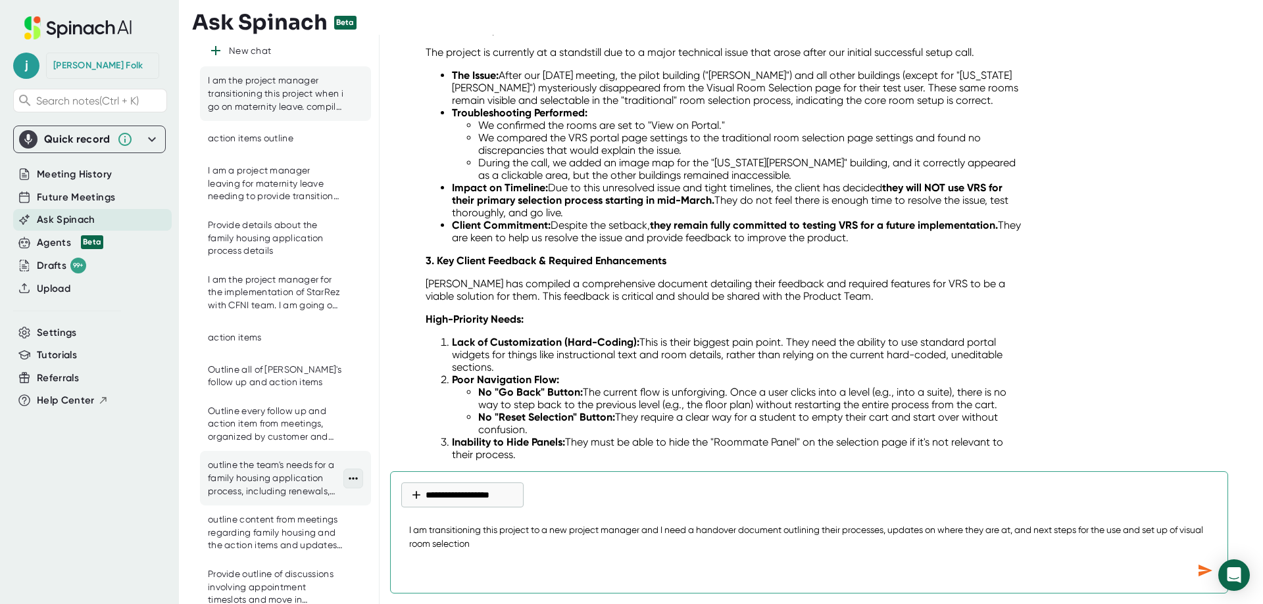
drag, startPoint x: 511, startPoint y: 542, endPoint x: 337, endPoint y: 496, distance: 180.2
click at [337, 496] on div "New chat I am the project manager transitioning this project when i go on mater…" at bounding box center [722, 319] width 1060 height 569
click at [256, 49] on div "New chat" at bounding box center [250, 51] width 42 height 12
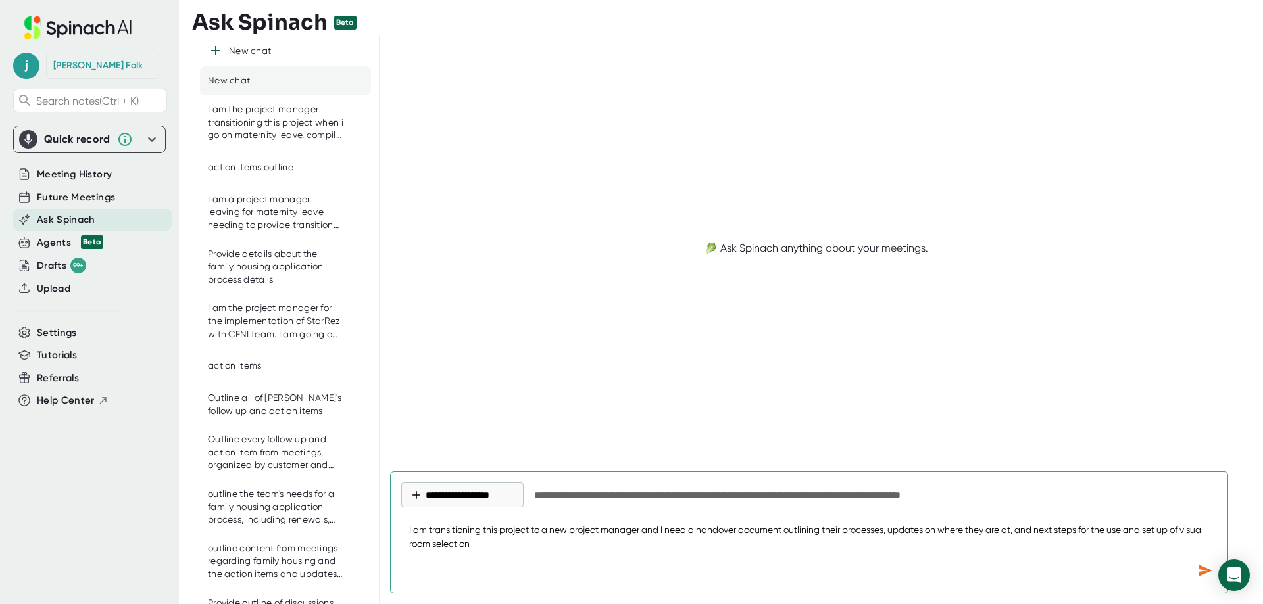
scroll to position [0, 0]
click at [462, 496] on button "**********" at bounding box center [462, 495] width 122 height 25
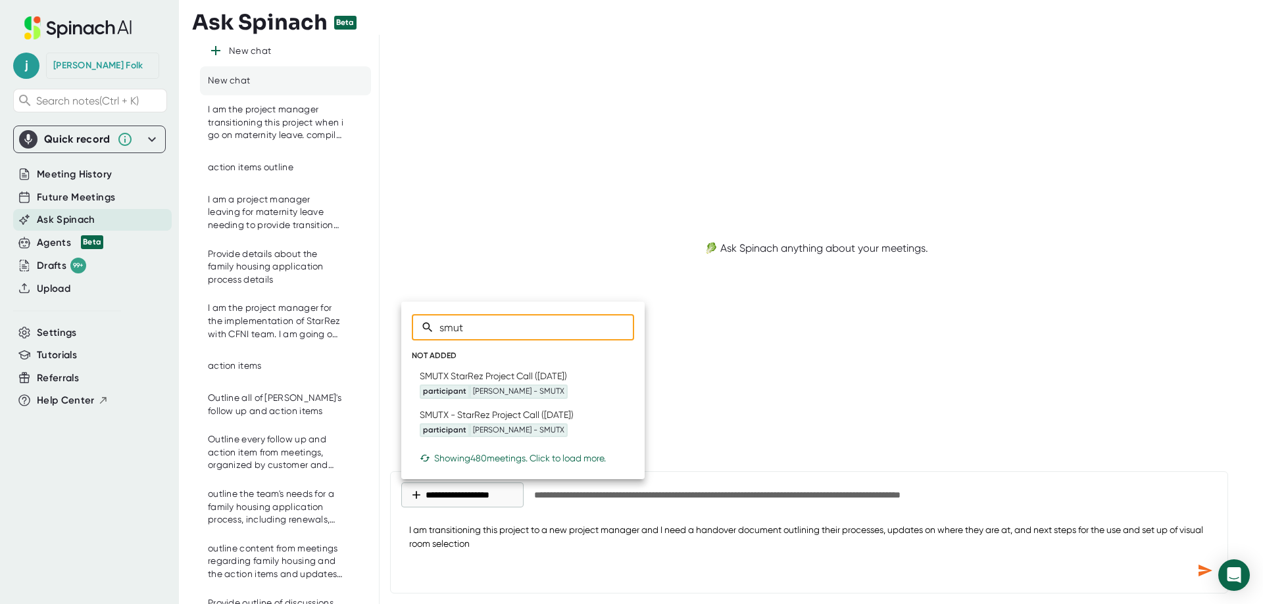
click at [613, 387] on icon at bounding box center [619, 384] width 13 height 13
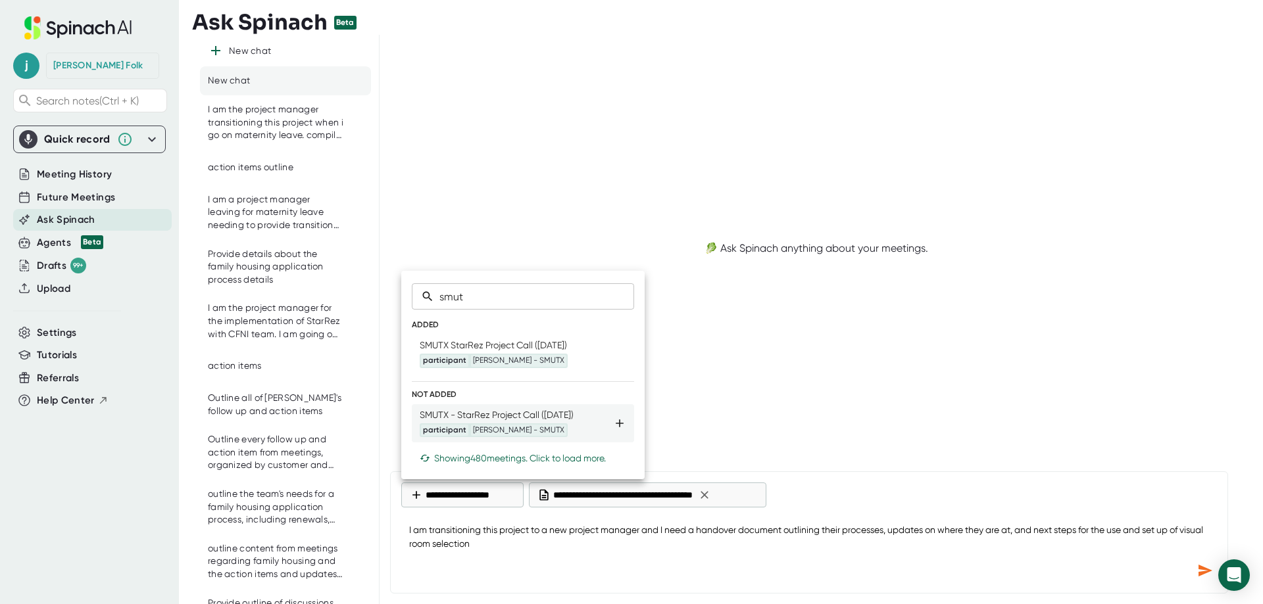
click at [616, 426] on icon at bounding box center [619, 424] width 8 height 8
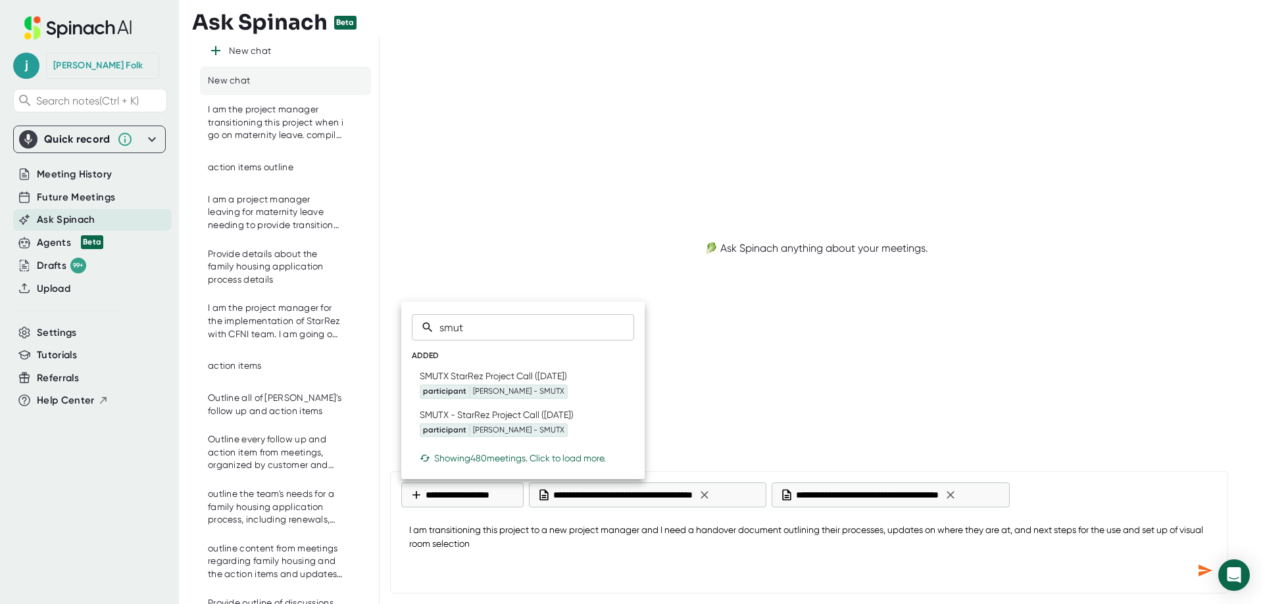
click at [537, 543] on div at bounding box center [631, 302] width 1263 height 604
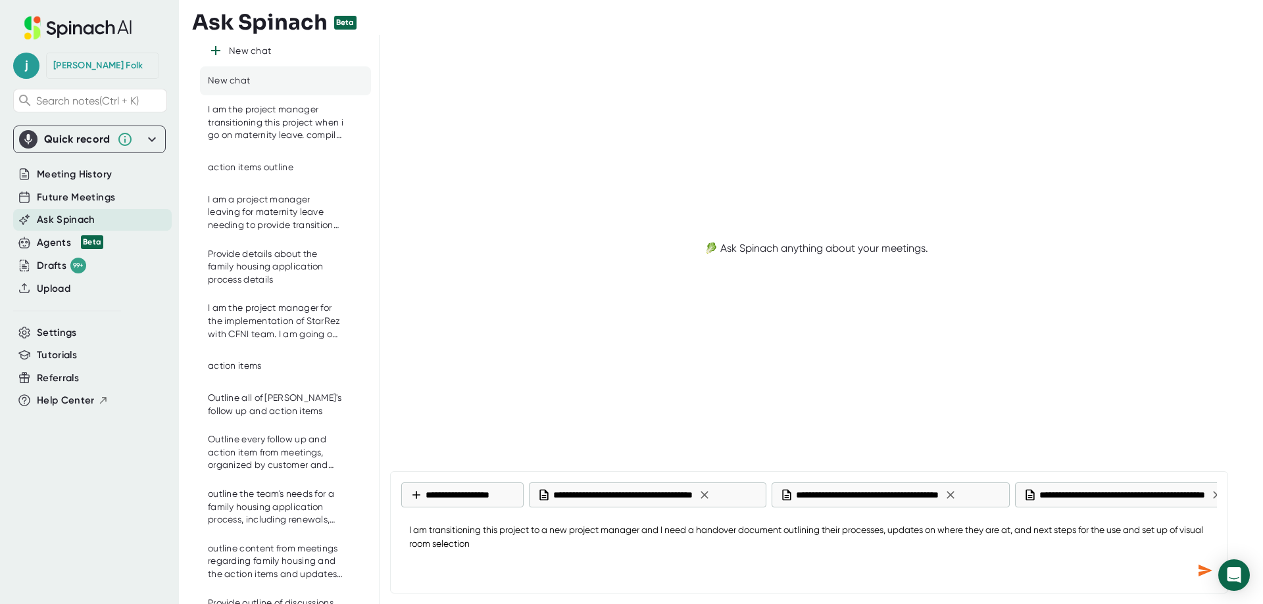
scroll to position [0, 66]
click at [1155, 496] on icon at bounding box center [1151, 495] width 8 height 8
click at [1199, 571] on icon "Send message" at bounding box center [1205, 571] width 16 height 16
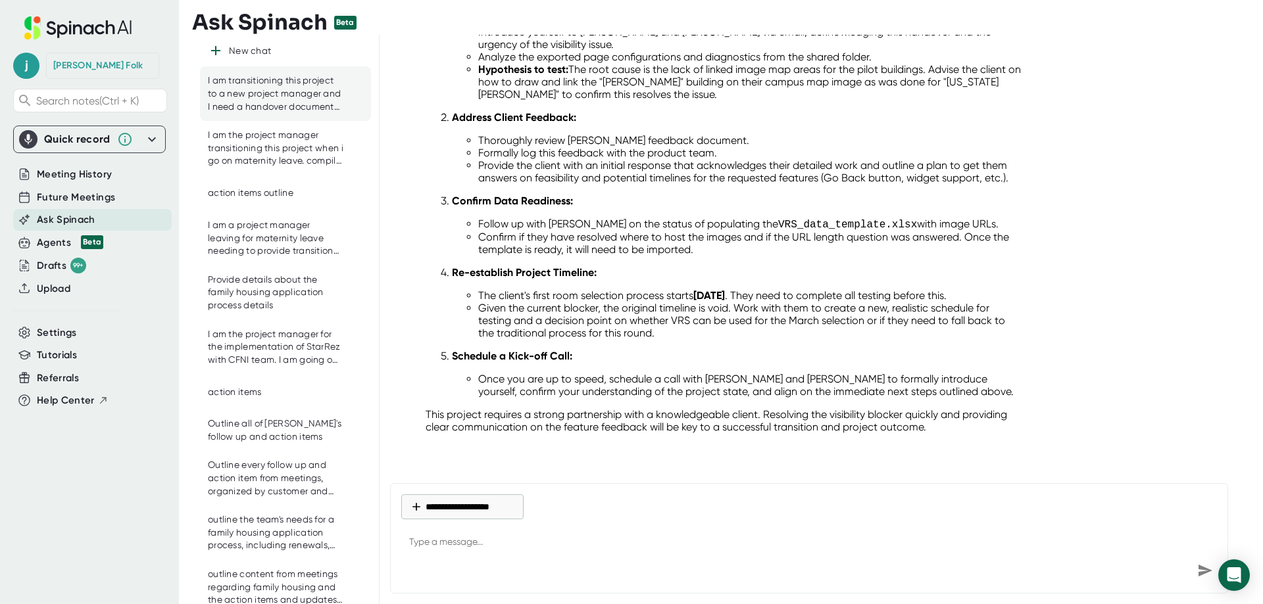
scroll to position [1980, 0]
click at [693, 427] on p "This project requires a strong partnership with a knowledgeable client. Resolvi…" at bounding box center [723, 420] width 596 height 25
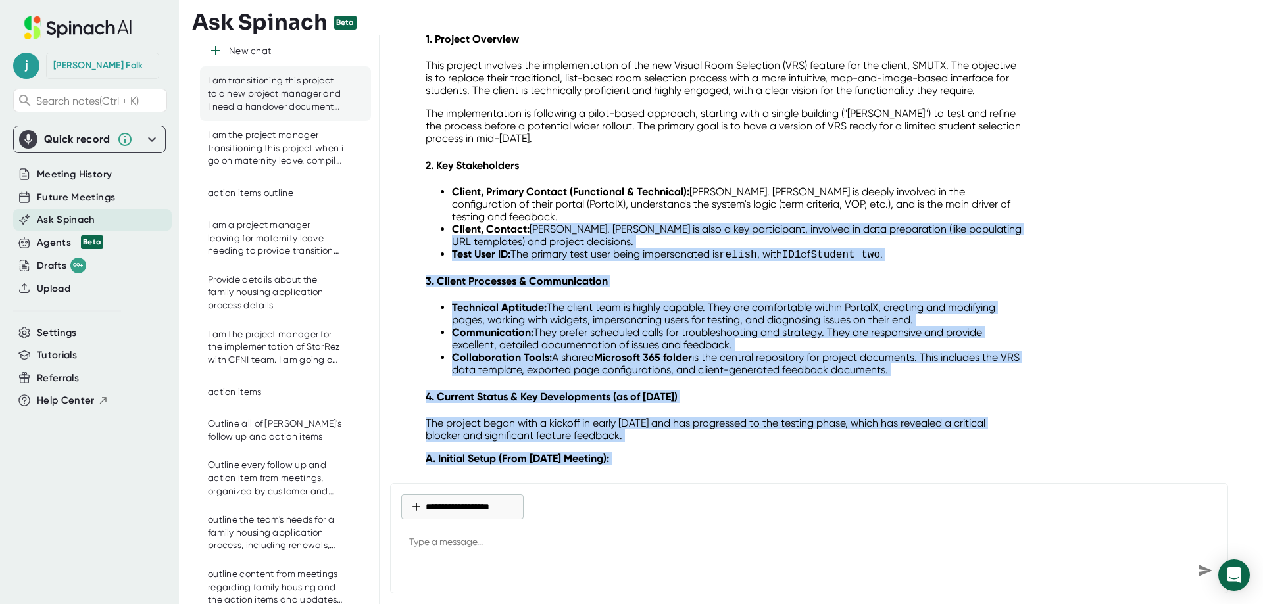
scroll to position [0, 0]
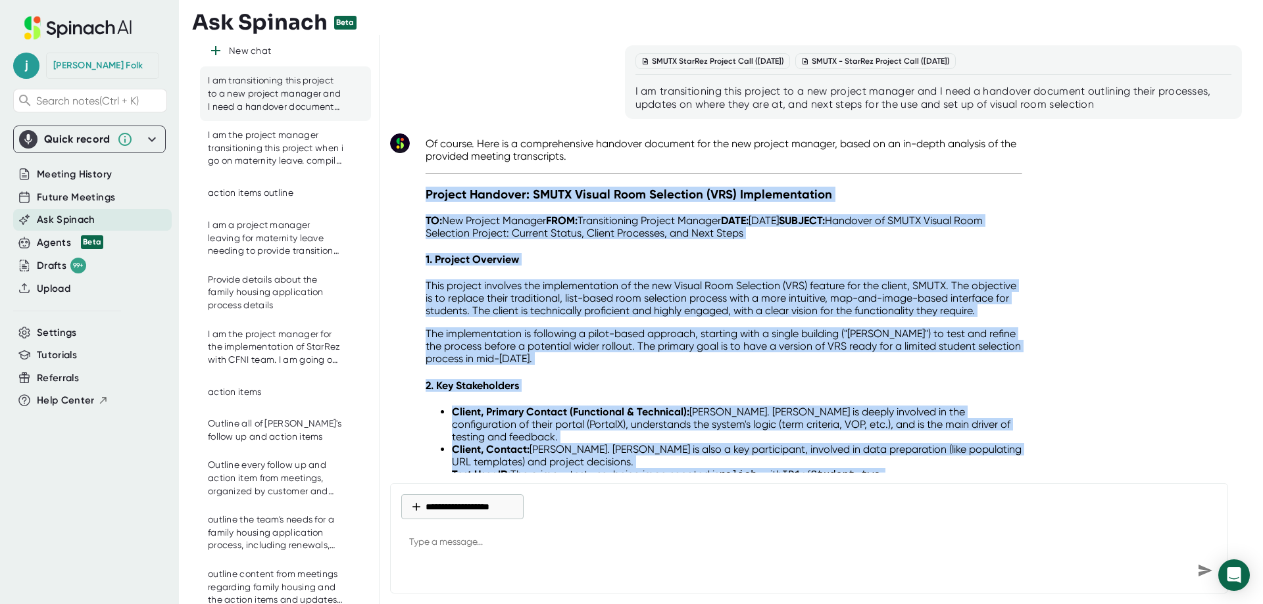
drag, startPoint x: 729, startPoint y: 421, endPoint x: 419, endPoint y: 197, distance: 382.4
copy div "Project Handover: SMUTX Visual Room Selection (VRS) Implementation TO: New Proj…"
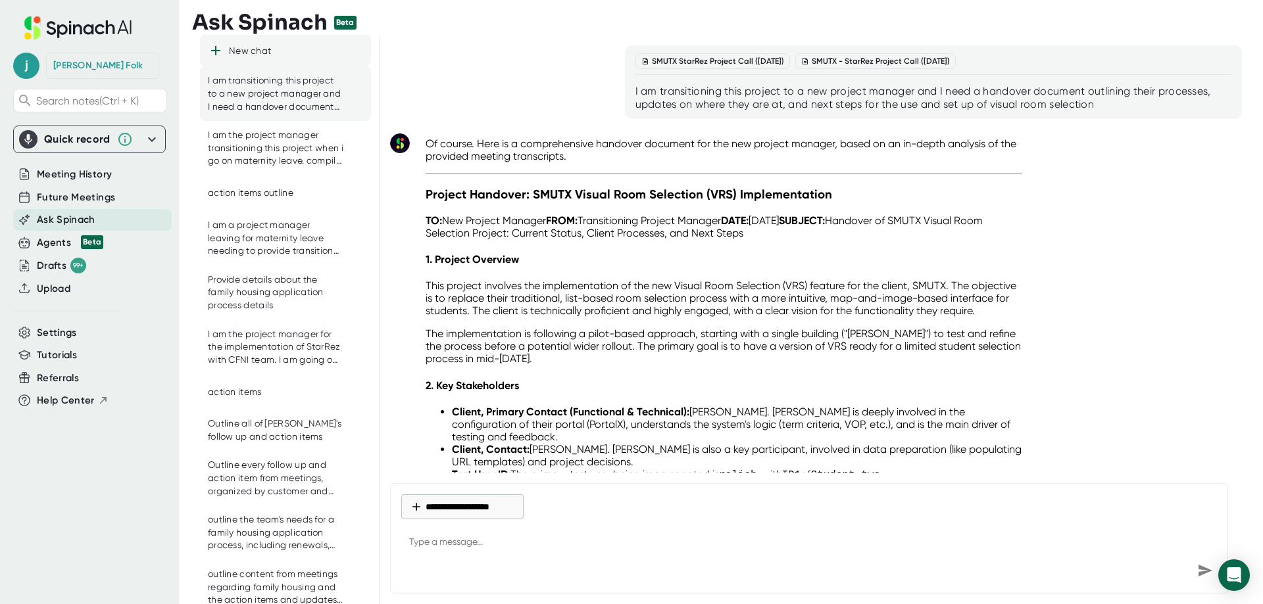
click at [261, 55] on div "New chat" at bounding box center [250, 51] width 42 height 12
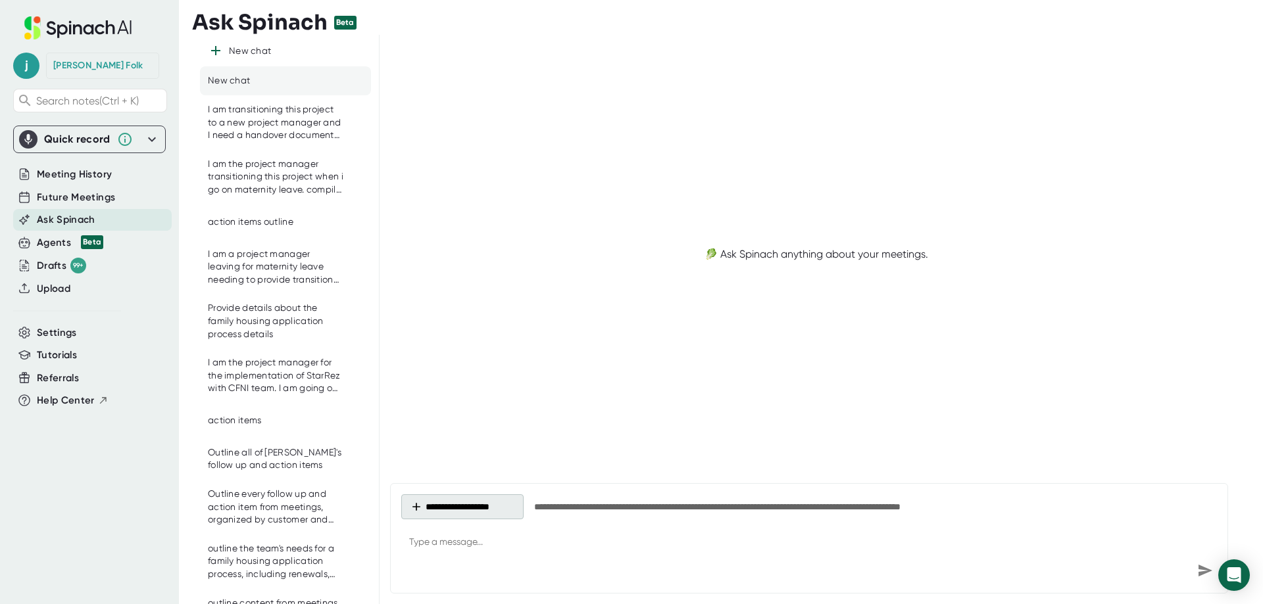
click at [489, 503] on button "**********" at bounding box center [462, 506] width 122 height 25
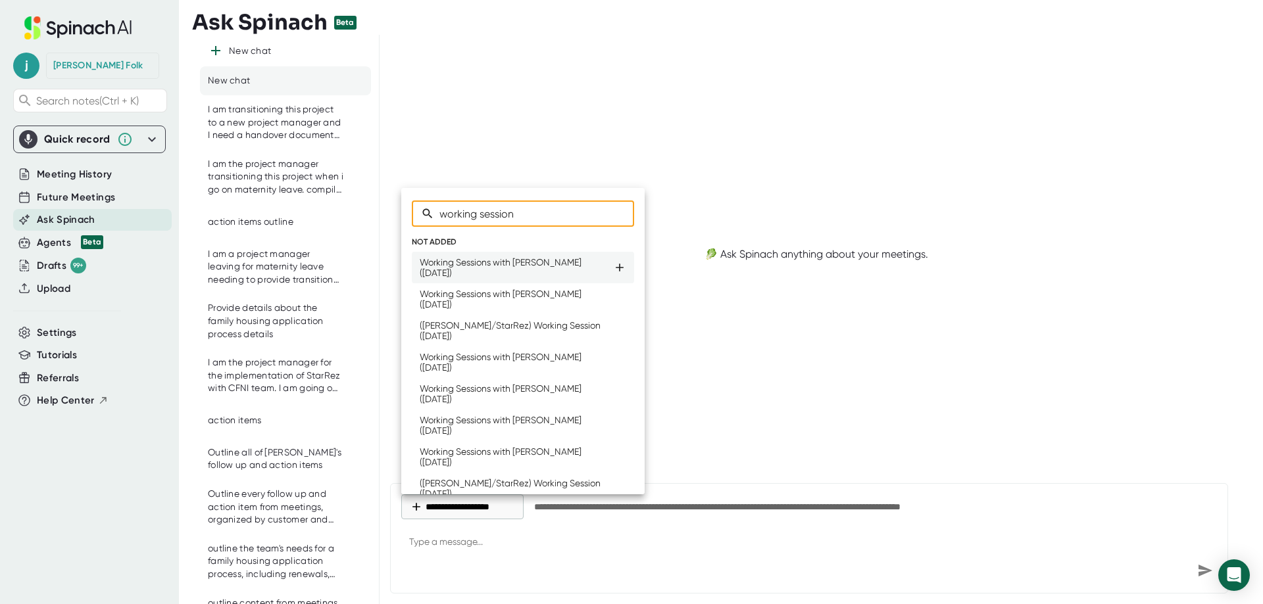
click at [613, 273] on icon at bounding box center [619, 267] width 13 height 13
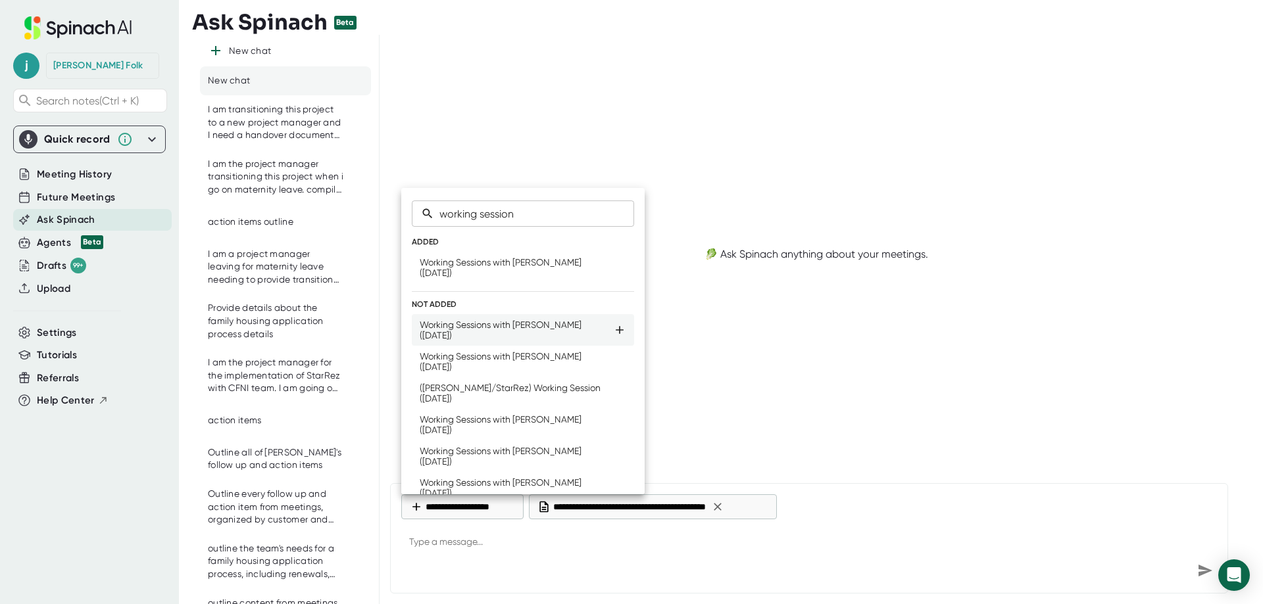
click at [615, 333] on icon at bounding box center [619, 330] width 8 height 8
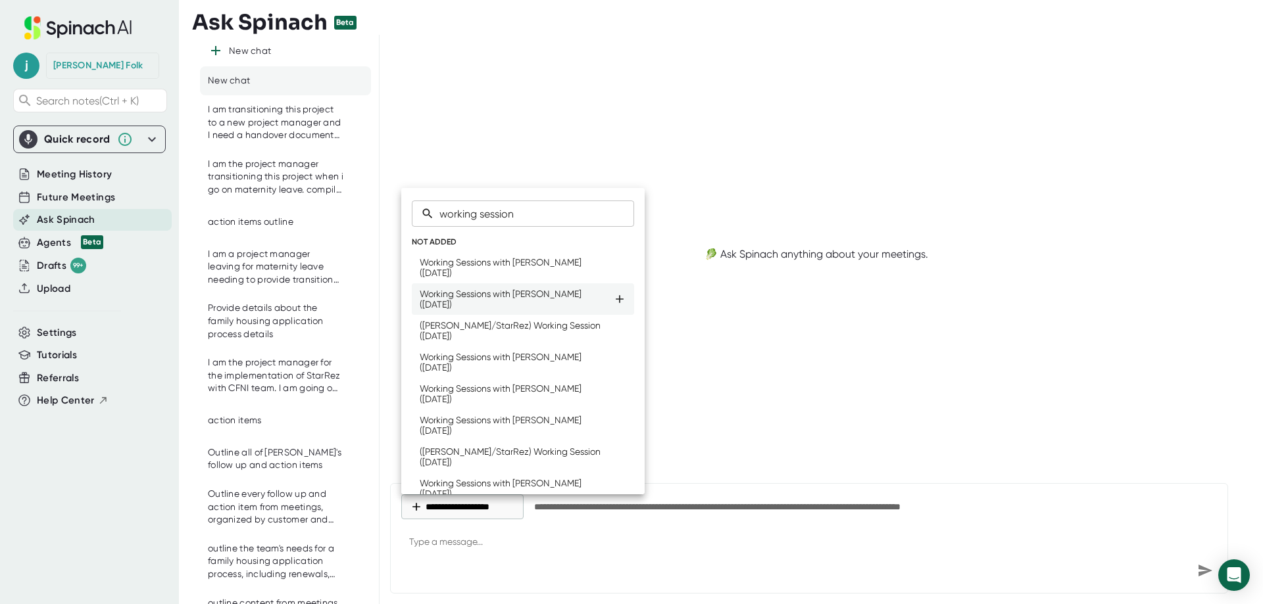
click at [613, 304] on icon at bounding box center [619, 299] width 13 height 13
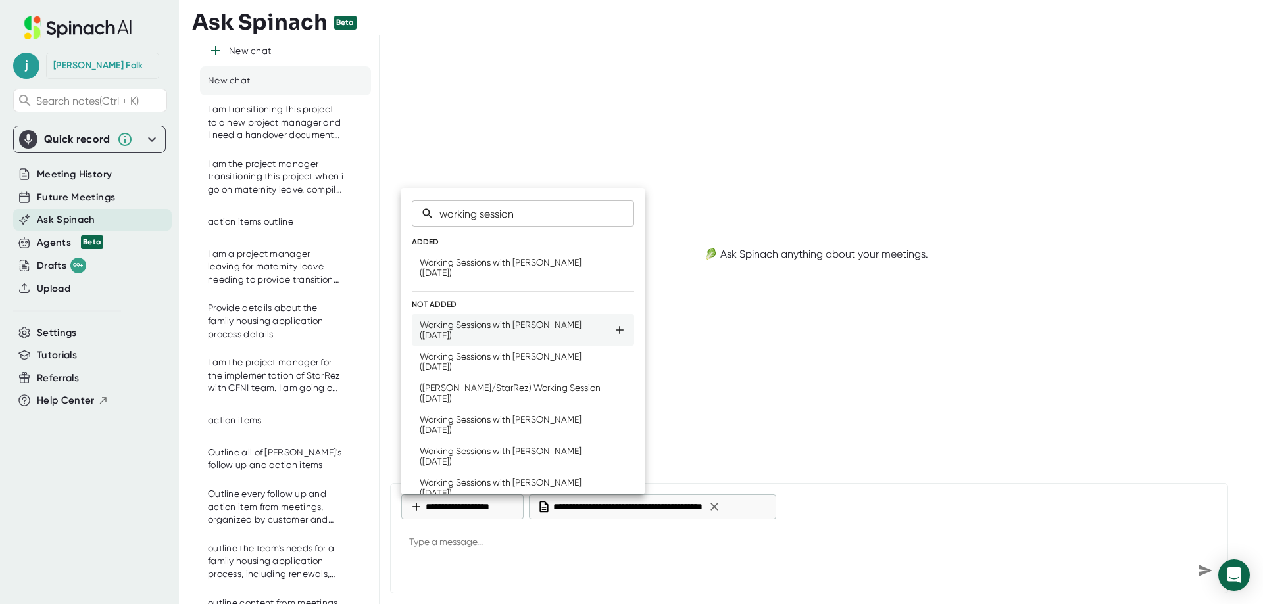
drag, startPoint x: 606, startPoint y: 332, endPoint x: 609, endPoint y: 362, distance: 29.8
click at [613, 333] on icon at bounding box center [619, 330] width 13 height 13
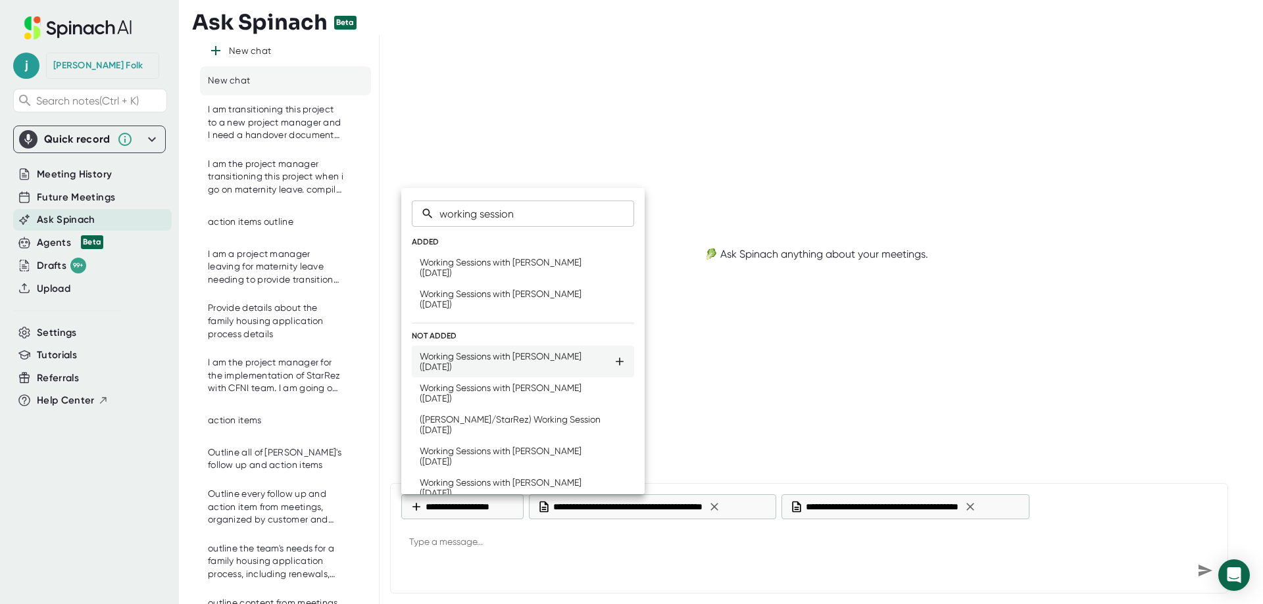
click at [613, 368] on icon at bounding box center [619, 361] width 13 height 13
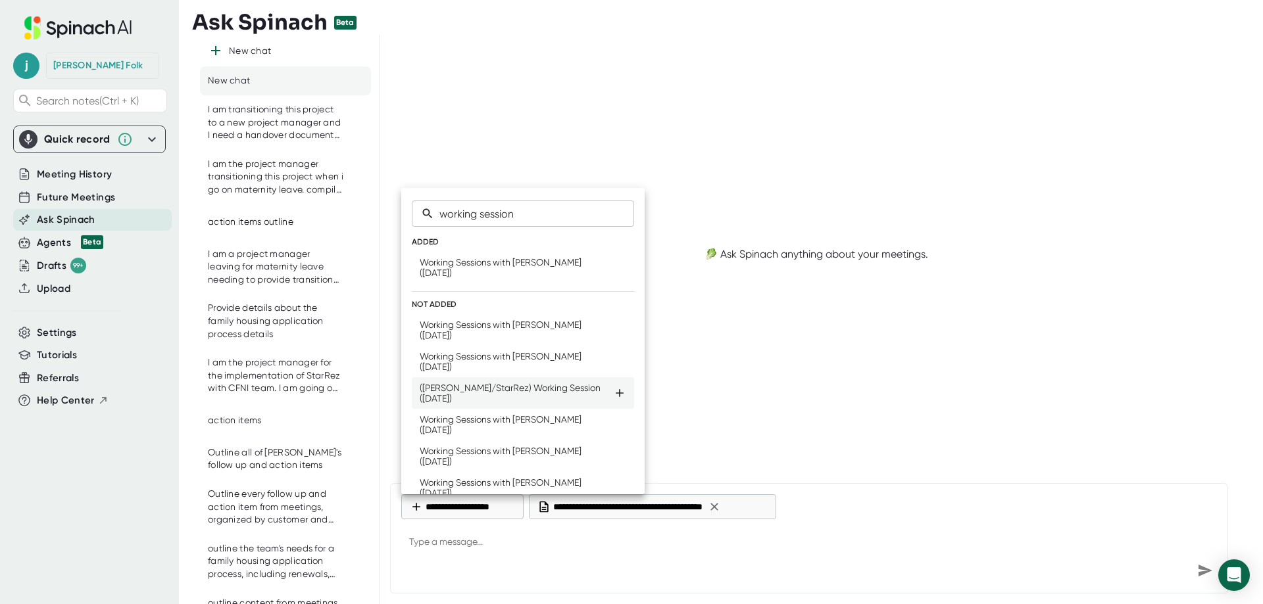
drag, startPoint x: 612, startPoint y: 400, endPoint x: 612, endPoint y: 414, distance: 14.5
click at [613, 400] on icon at bounding box center [619, 393] width 13 height 13
click at [613, 395] on icon at bounding box center [619, 393] width 13 height 13
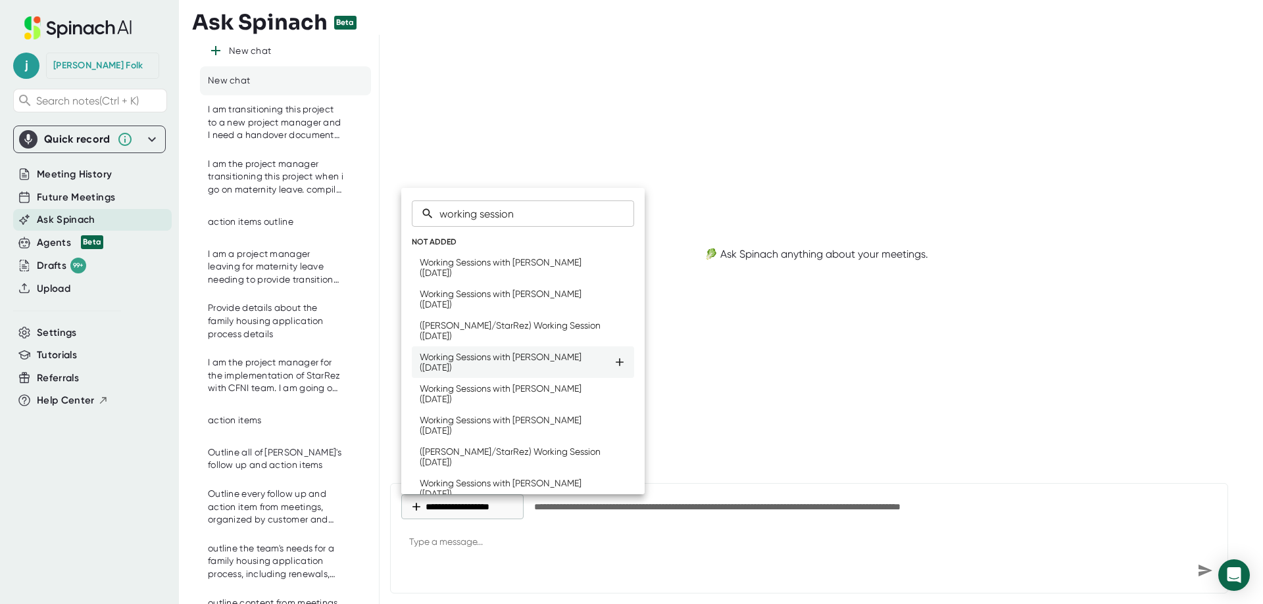
click at [613, 362] on icon at bounding box center [619, 362] width 13 height 13
click at [613, 366] on icon at bounding box center [619, 361] width 13 height 13
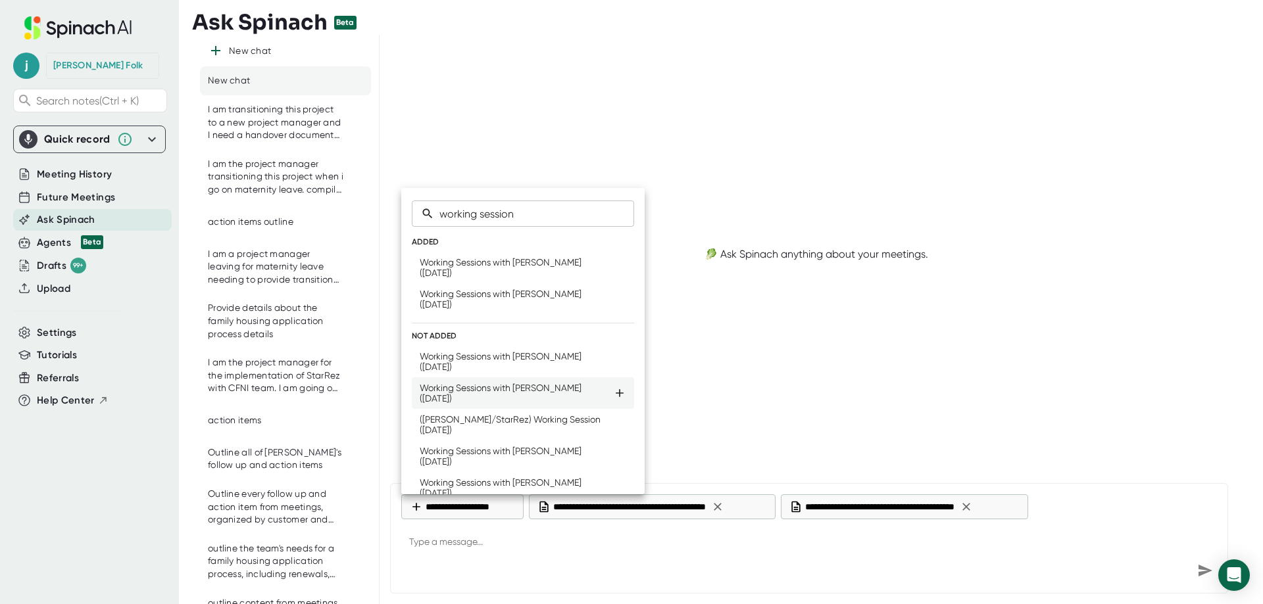
click at [613, 397] on icon at bounding box center [619, 393] width 13 height 13
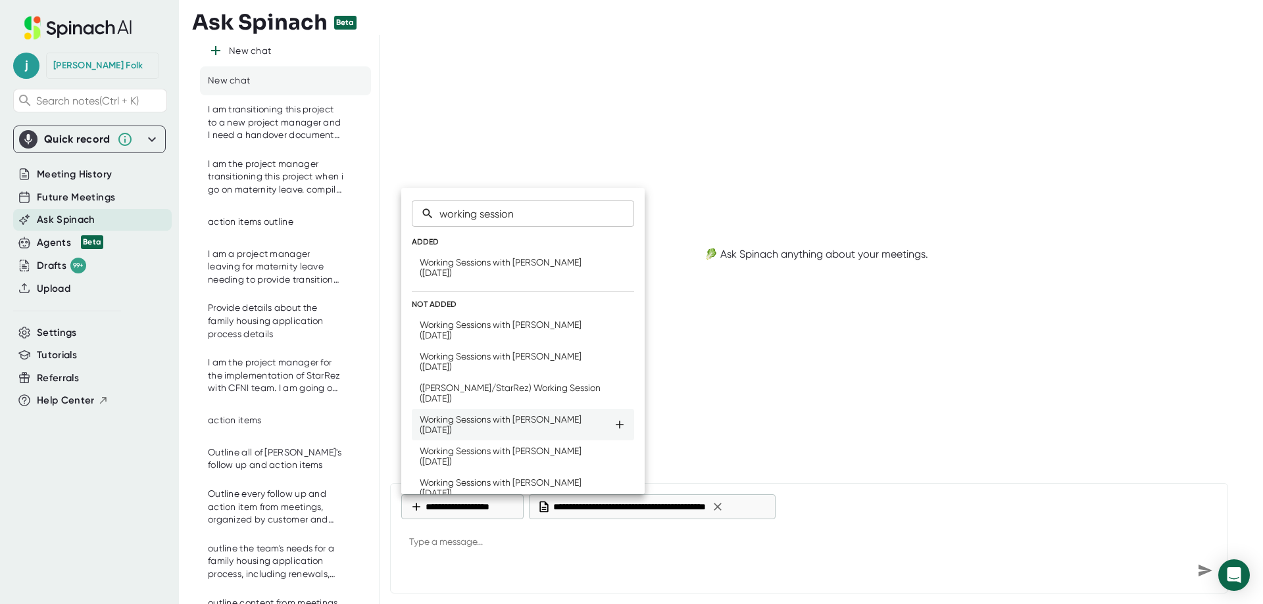
drag, startPoint x: 611, startPoint y: 438, endPoint x: 608, endPoint y: 461, distance: 23.2
click at [611, 439] on li "Working Sessions with [PERSON_NAME] ([DATE])" at bounding box center [523, 425] width 222 height 32
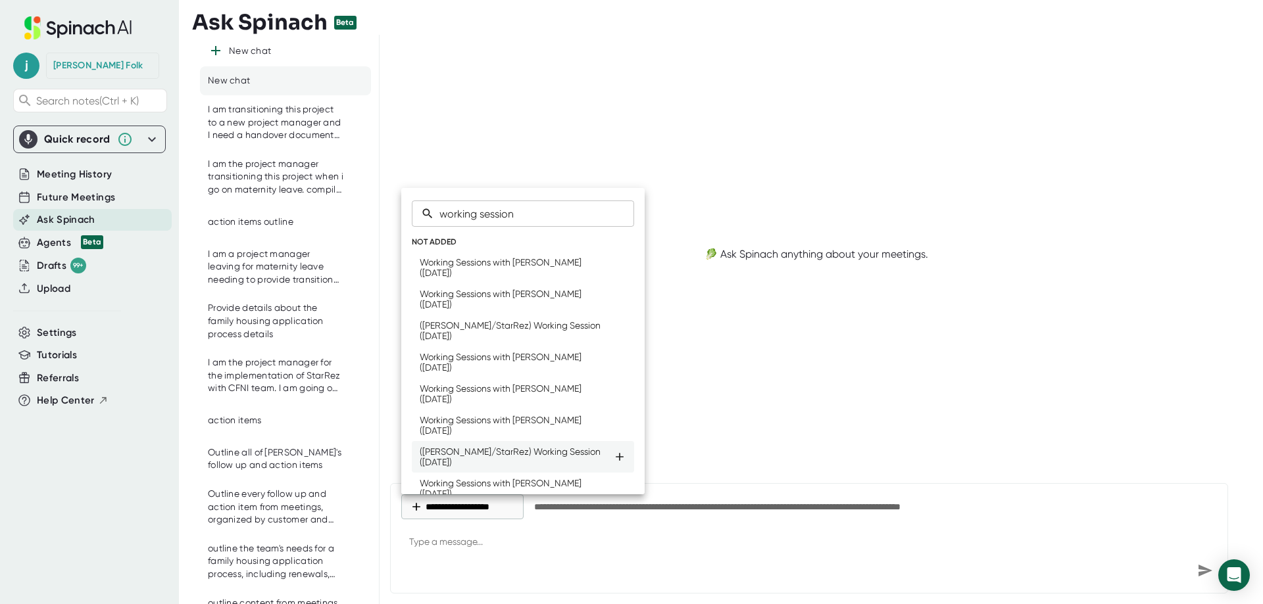
click at [615, 461] on icon at bounding box center [619, 457] width 8 height 8
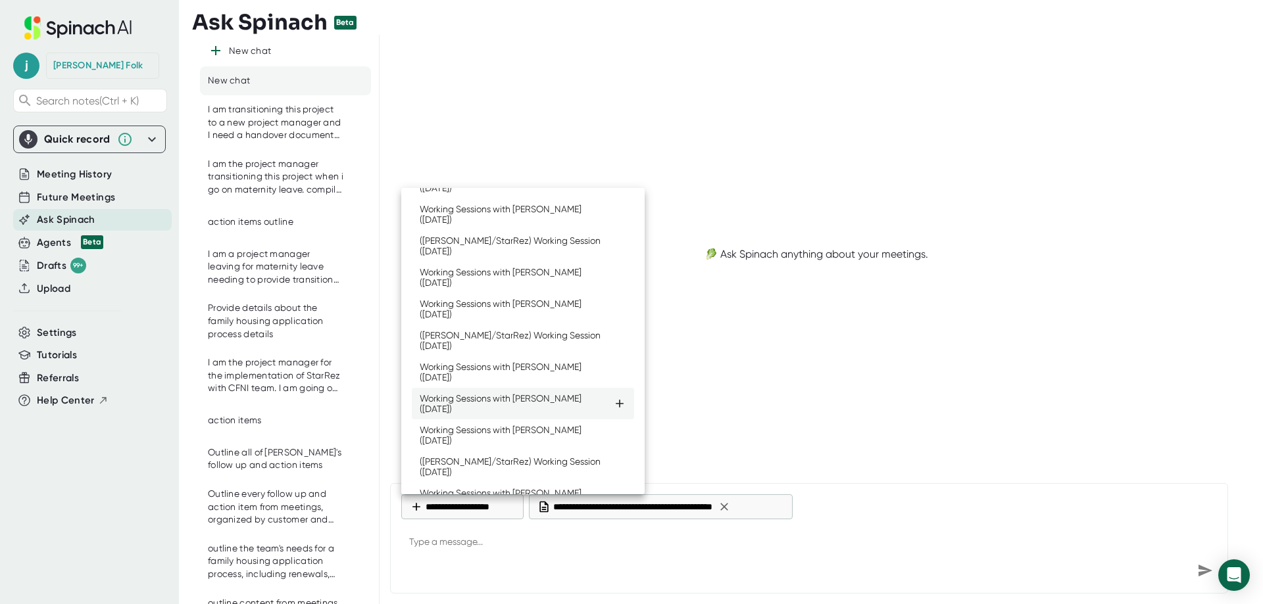
click at [613, 405] on icon at bounding box center [619, 403] width 13 height 13
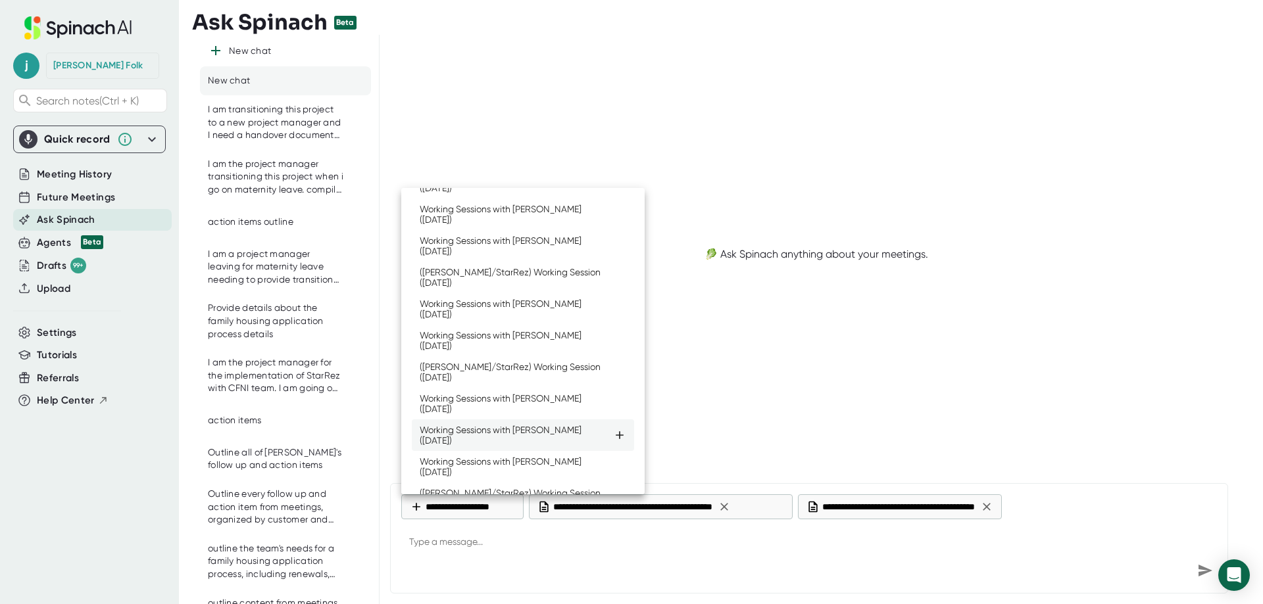
scroll to position [558, 0]
click at [613, 370] on icon at bounding box center [619, 372] width 13 height 13
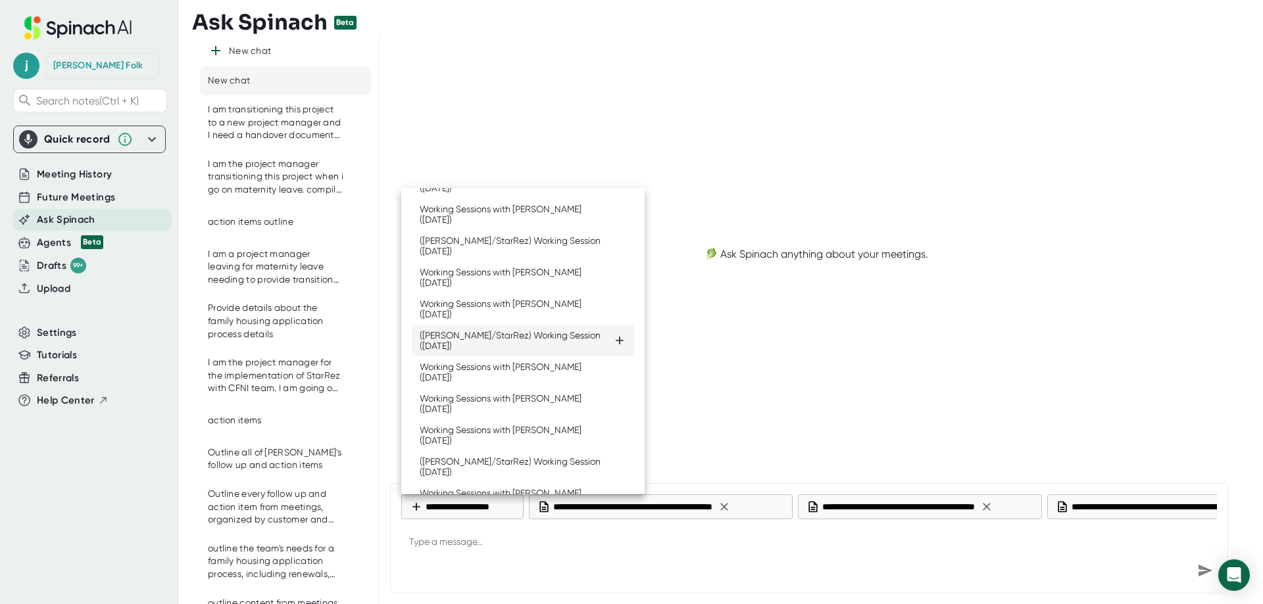
click at [613, 345] on icon at bounding box center [619, 340] width 13 height 13
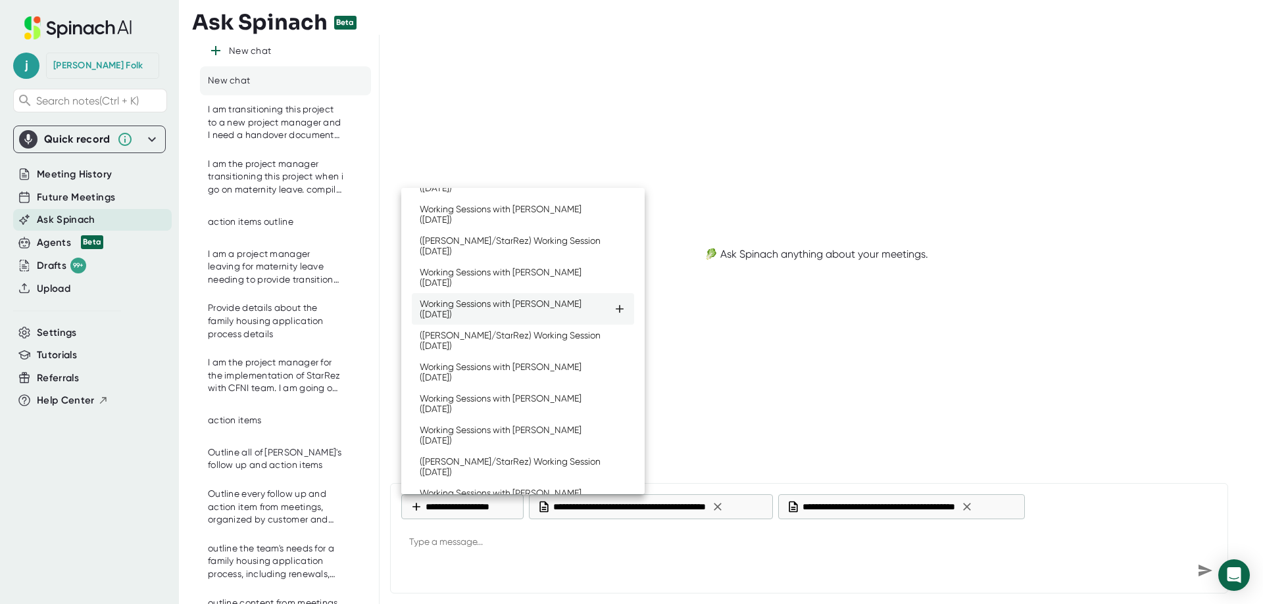
click at [613, 310] on icon at bounding box center [619, 308] width 13 height 13
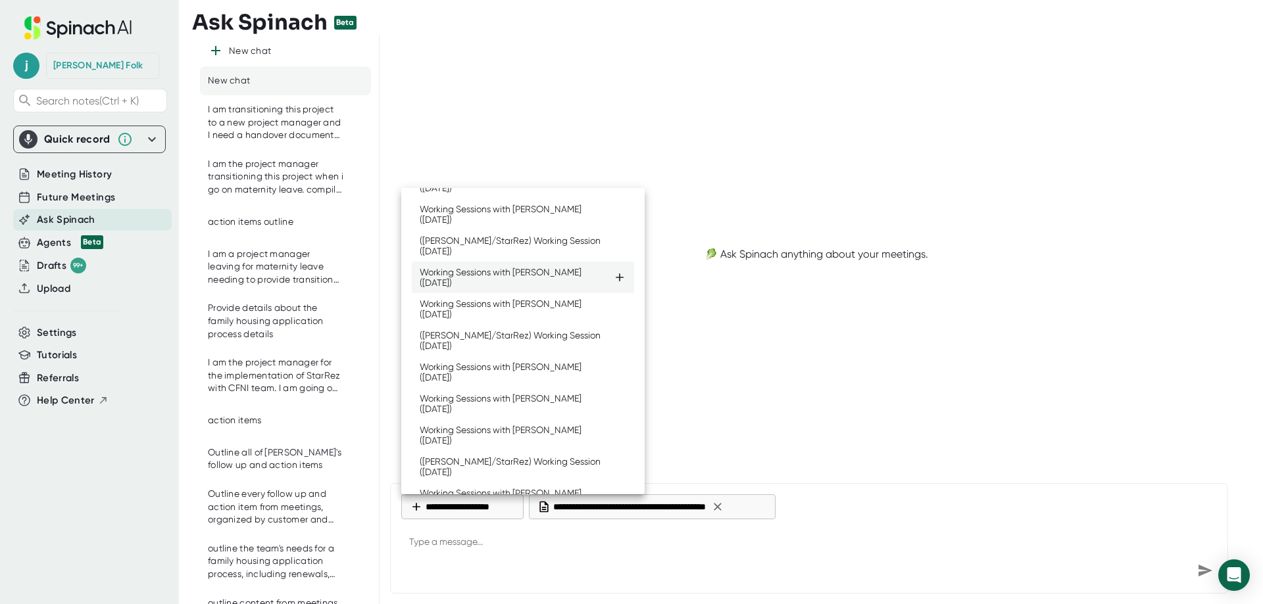
click at [615, 281] on icon at bounding box center [619, 278] width 8 height 8
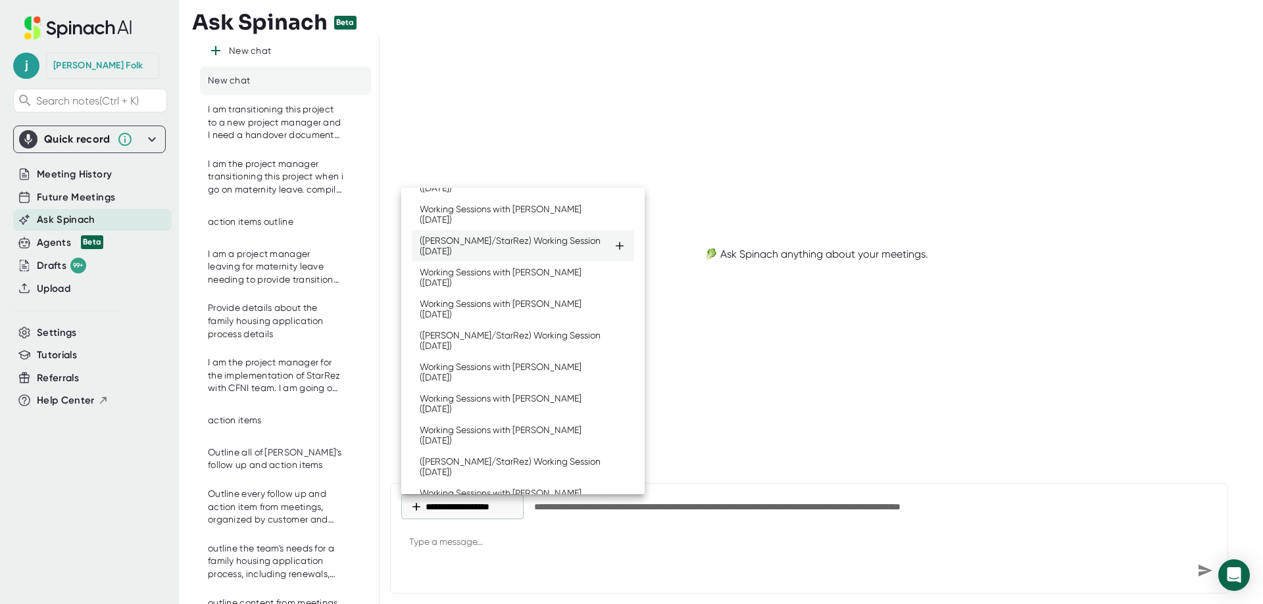
click at [613, 252] on icon at bounding box center [619, 245] width 13 height 13
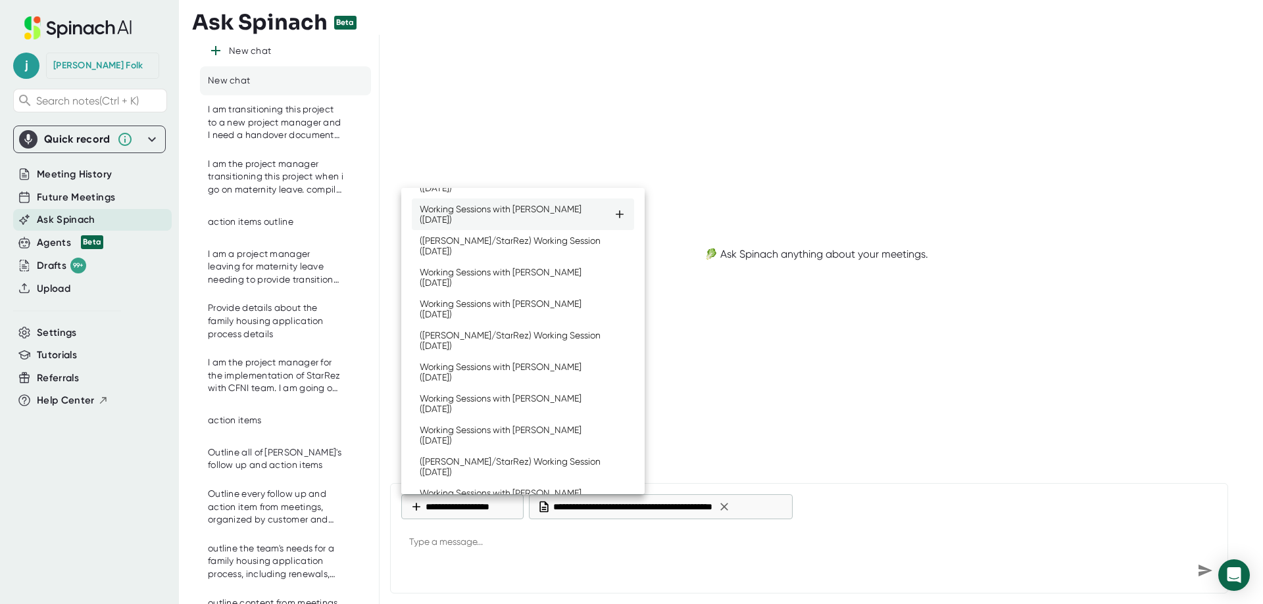
click at [615, 218] on icon at bounding box center [619, 214] width 8 height 8
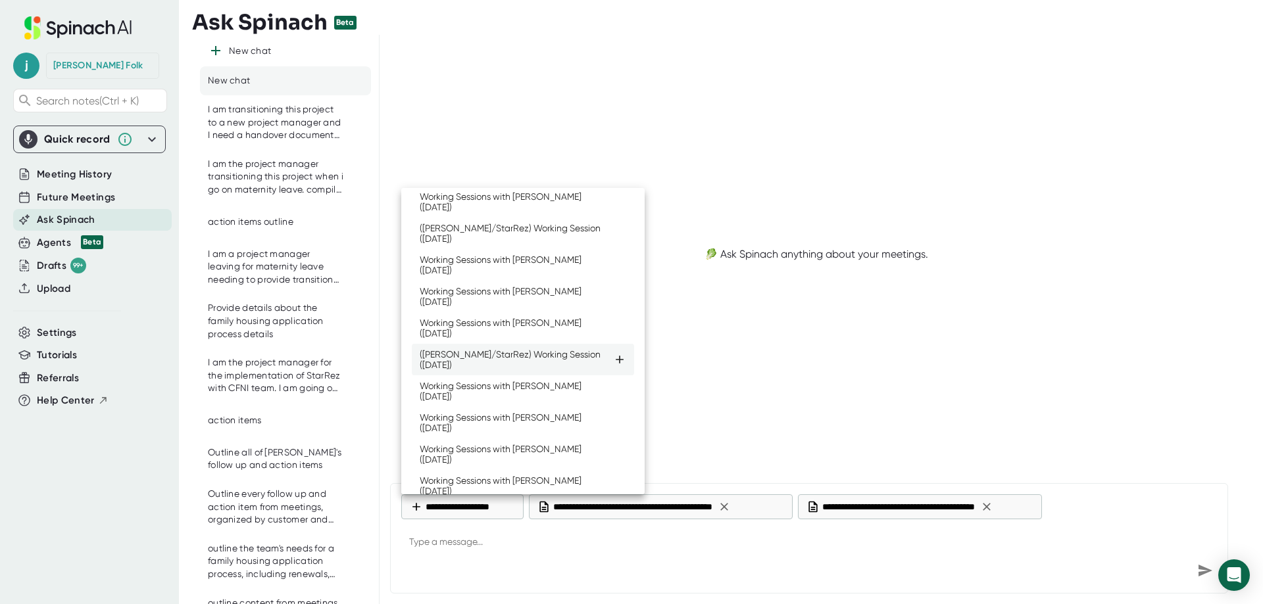
scroll to position [163, 0]
click at [615, 391] on icon at bounding box center [619, 388] width 8 height 8
click at [615, 360] on icon at bounding box center [619, 356] width 8 height 8
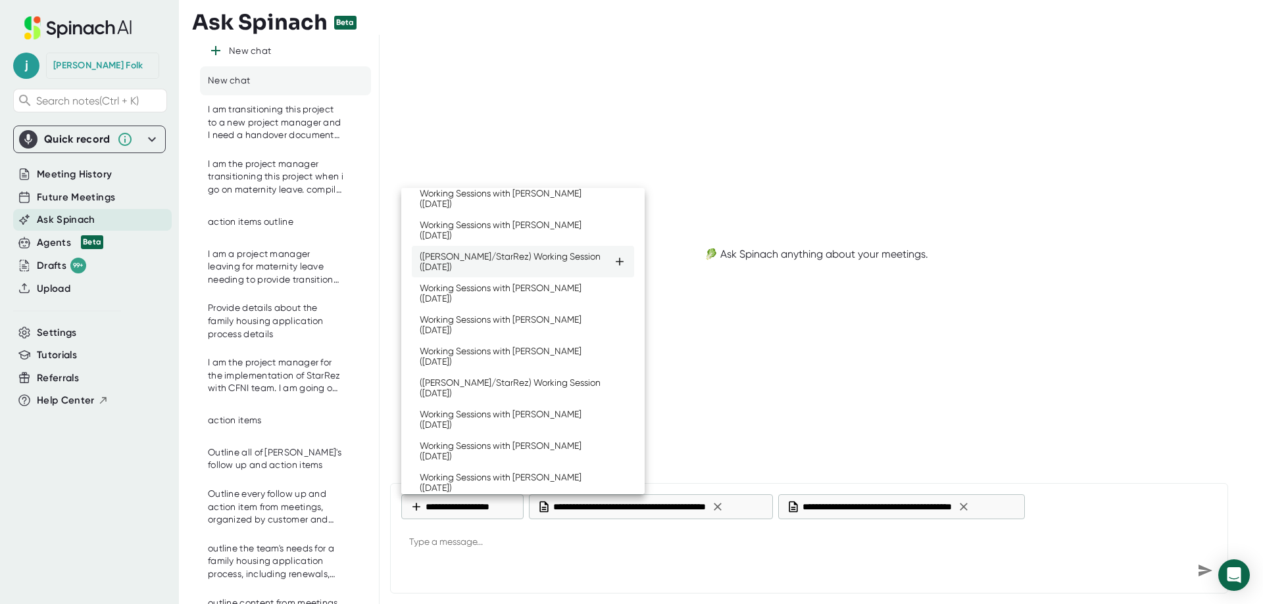
click at [615, 264] on icon at bounding box center [619, 262] width 8 height 8
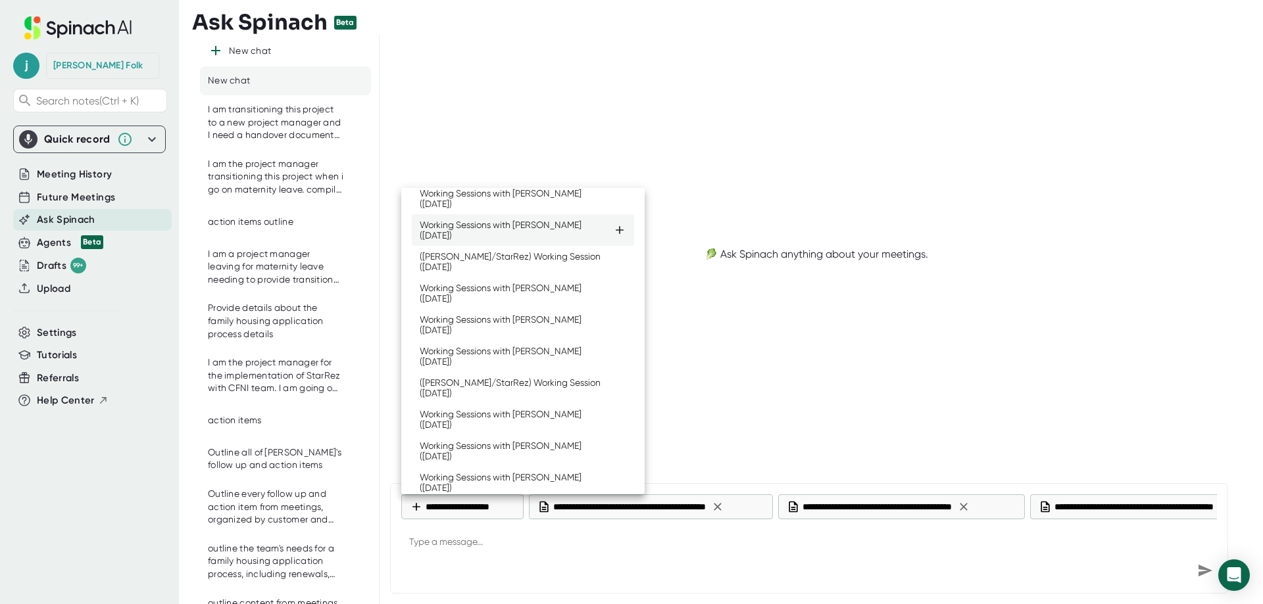
click at [613, 237] on icon at bounding box center [619, 230] width 13 height 13
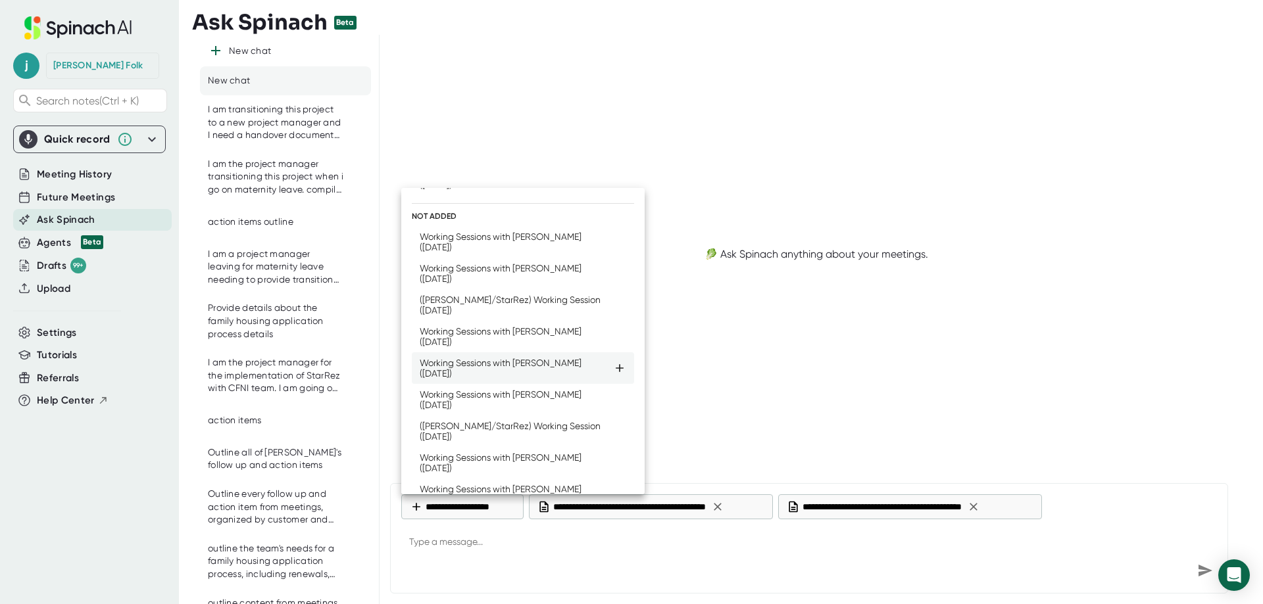
scroll to position [32, 0]
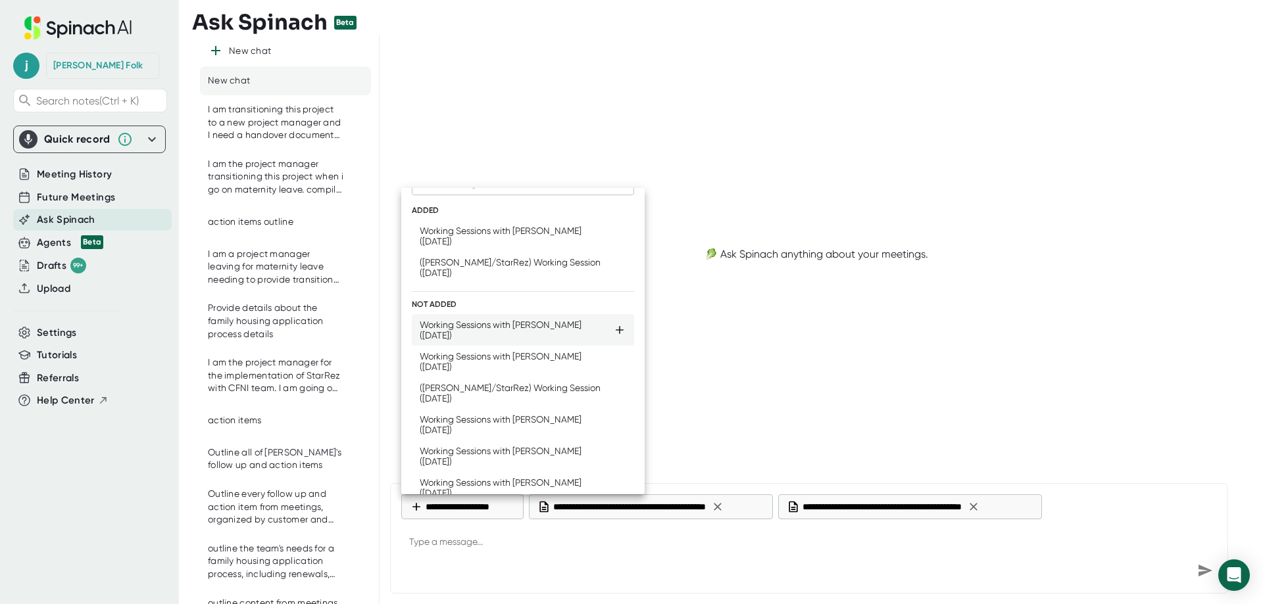
click at [613, 331] on icon at bounding box center [619, 330] width 13 height 13
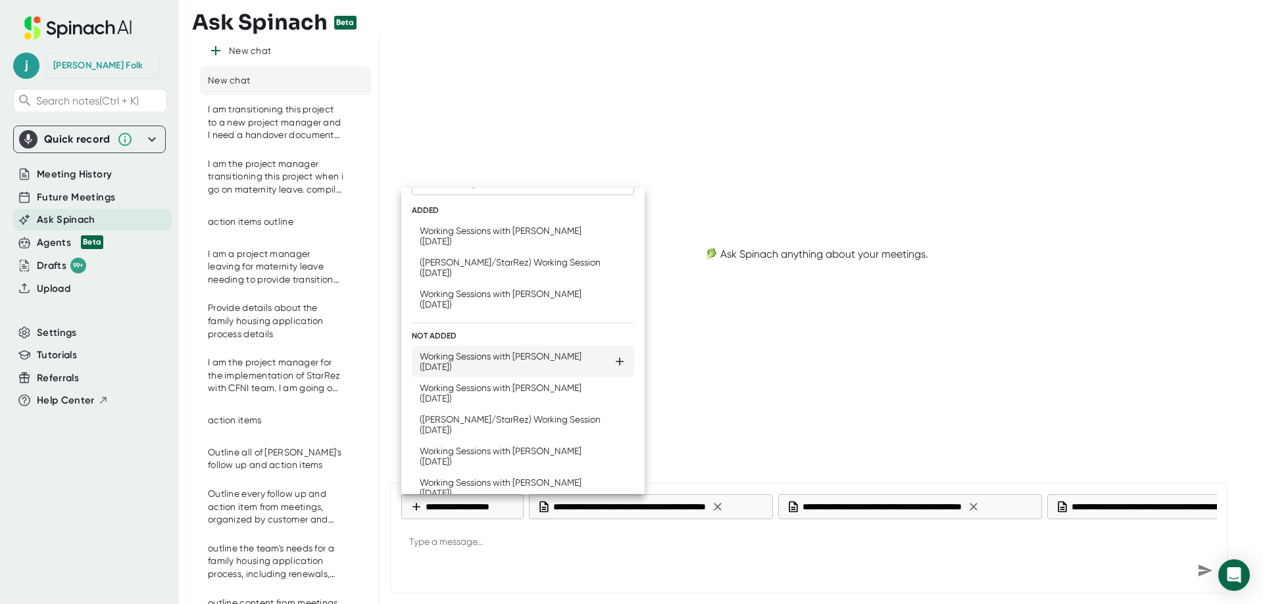
click at [615, 364] on icon at bounding box center [619, 362] width 8 height 8
click at [613, 360] on icon at bounding box center [619, 361] width 13 height 13
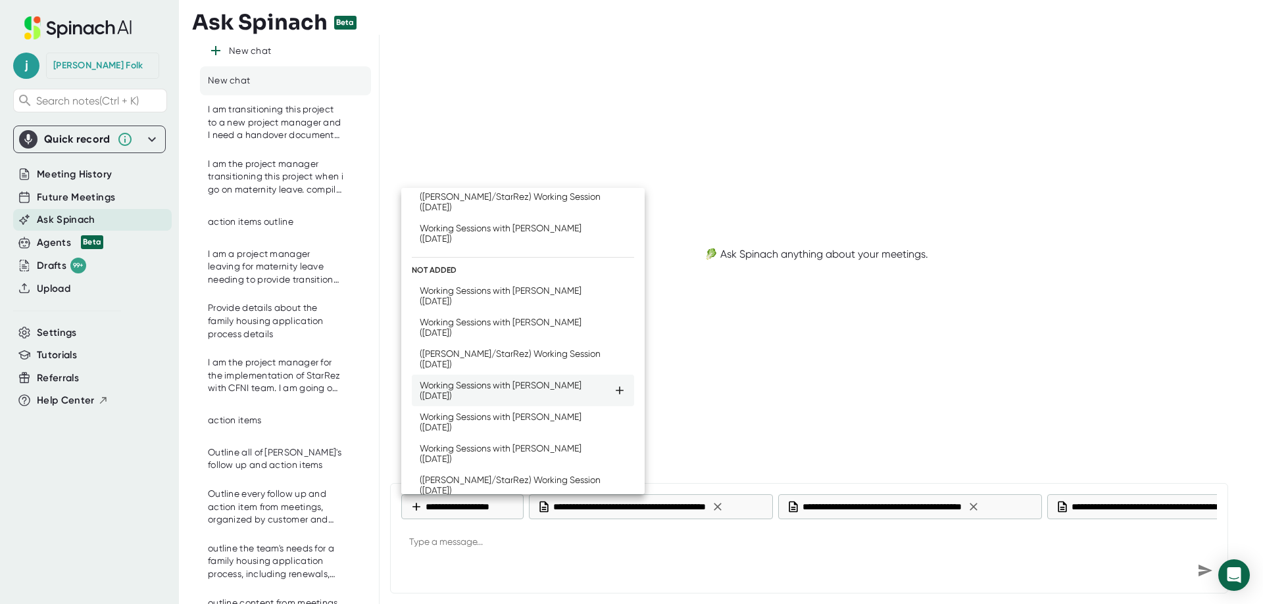
click at [613, 397] on icon at bounding box center [619, 390] width 13 height 13
click at [613, 420] on icon at bounding box center [619, 422] width 13 height 13
click at [615, 393] on icon at bounding box center [619, 391] width 8 height 8
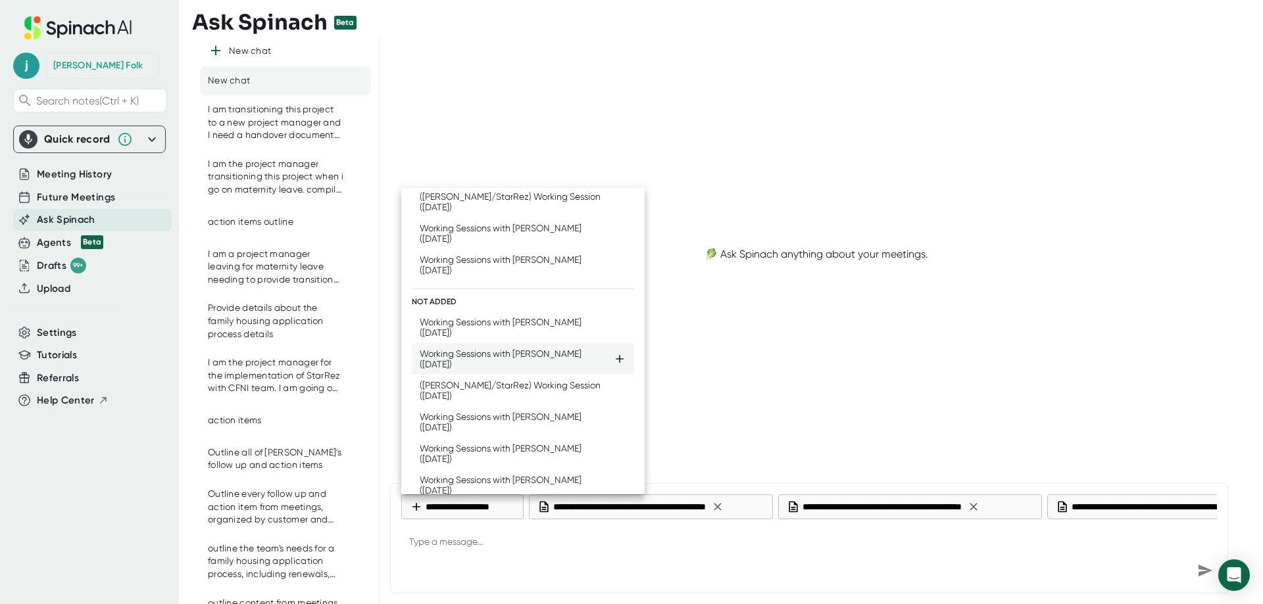
scroll to position [132, 0]
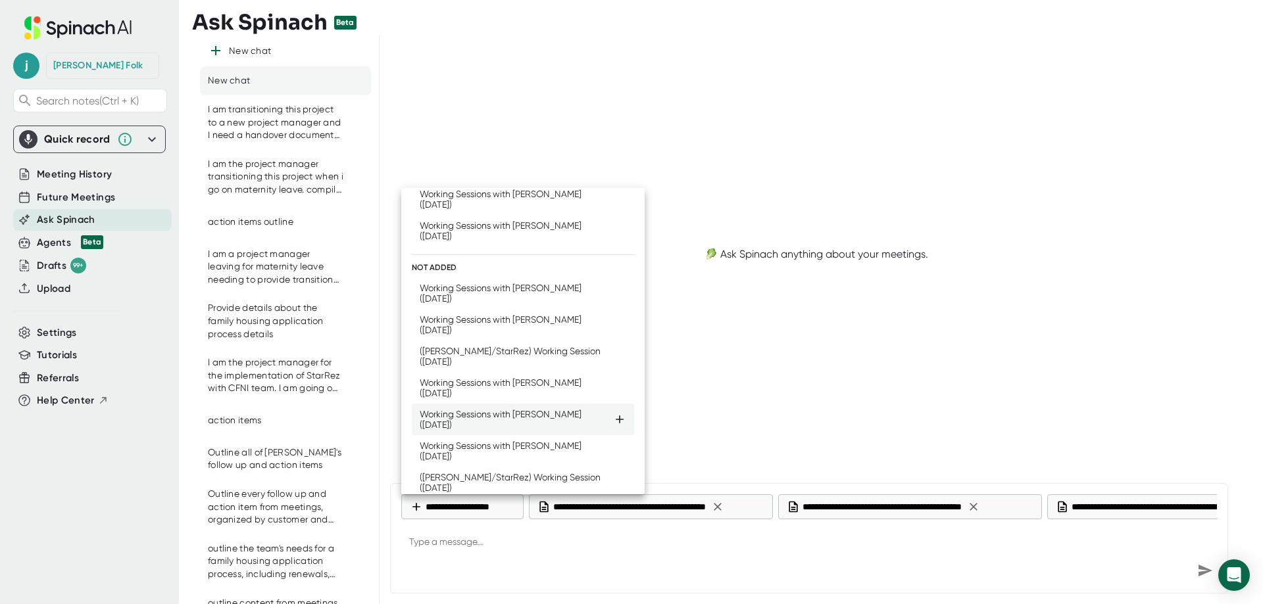
click at [615, 419] on icon at bounding box center [619, 420] width 8 height 8
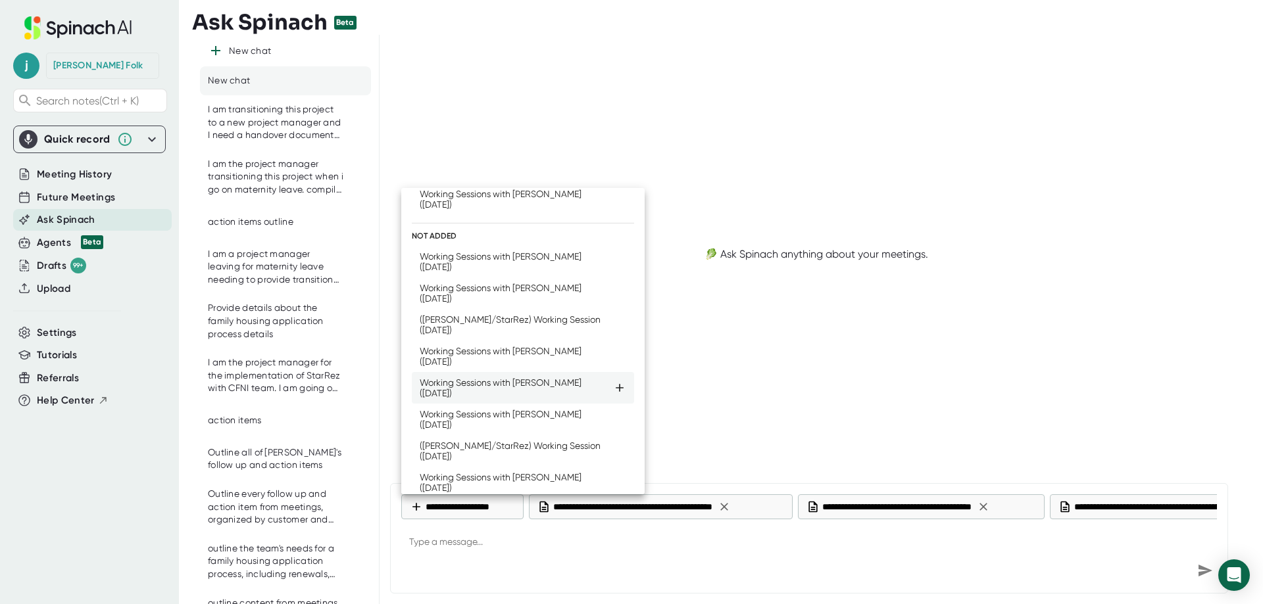
scroll to position [100, 0]
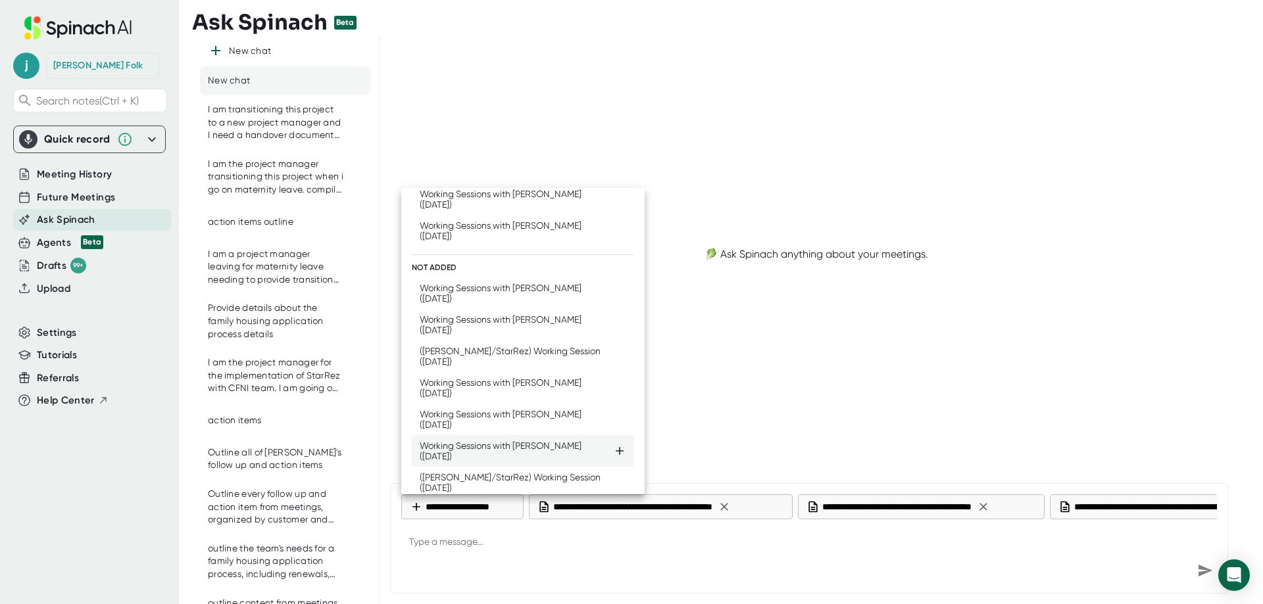
click at [613, 446] on icon at bounding box center [619, 451] width 13 height 13
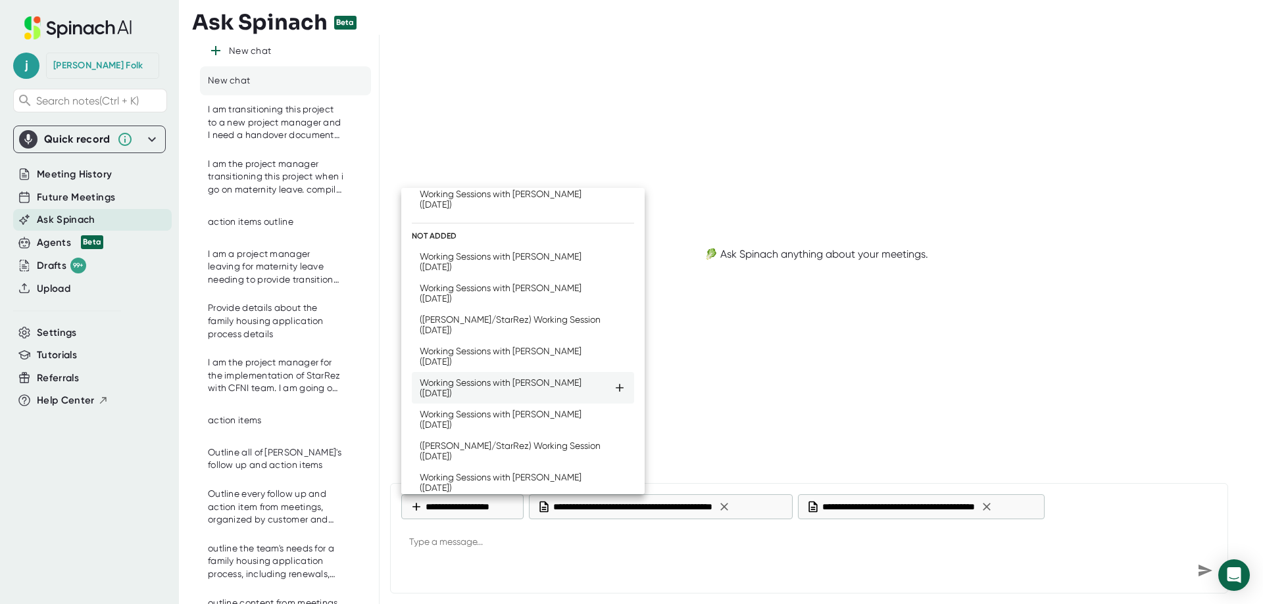
scroll to position [68, 0]
click at [615, 392] on icon at bounding box center [619, 388] width 8 height 8
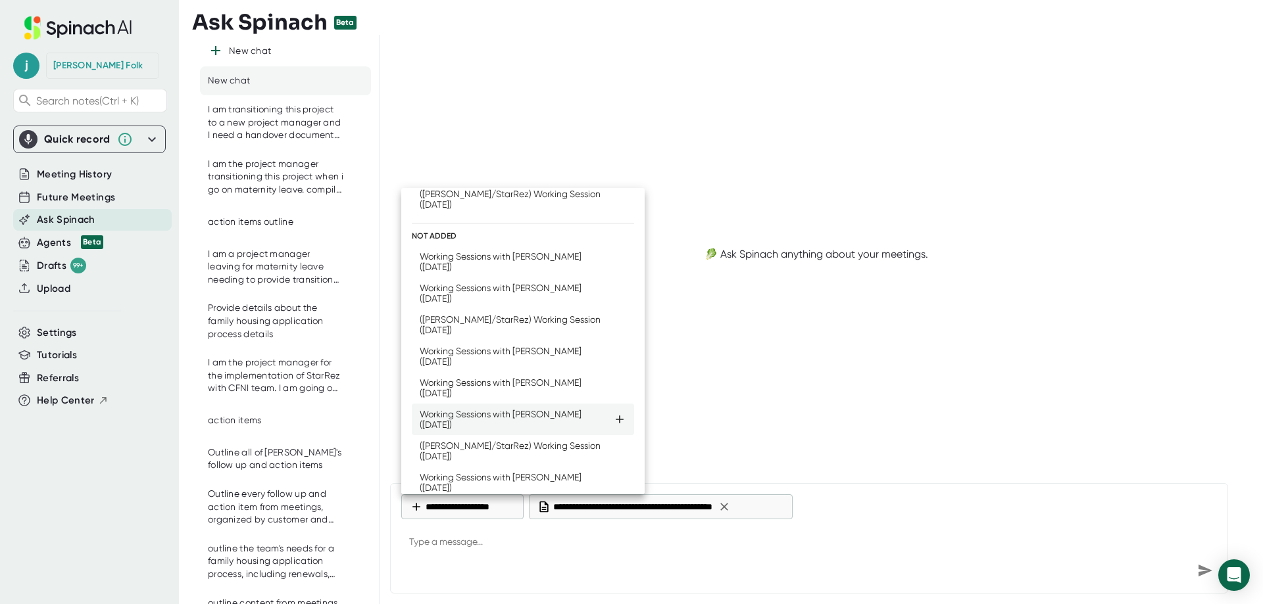
scroll to position [0, 0]
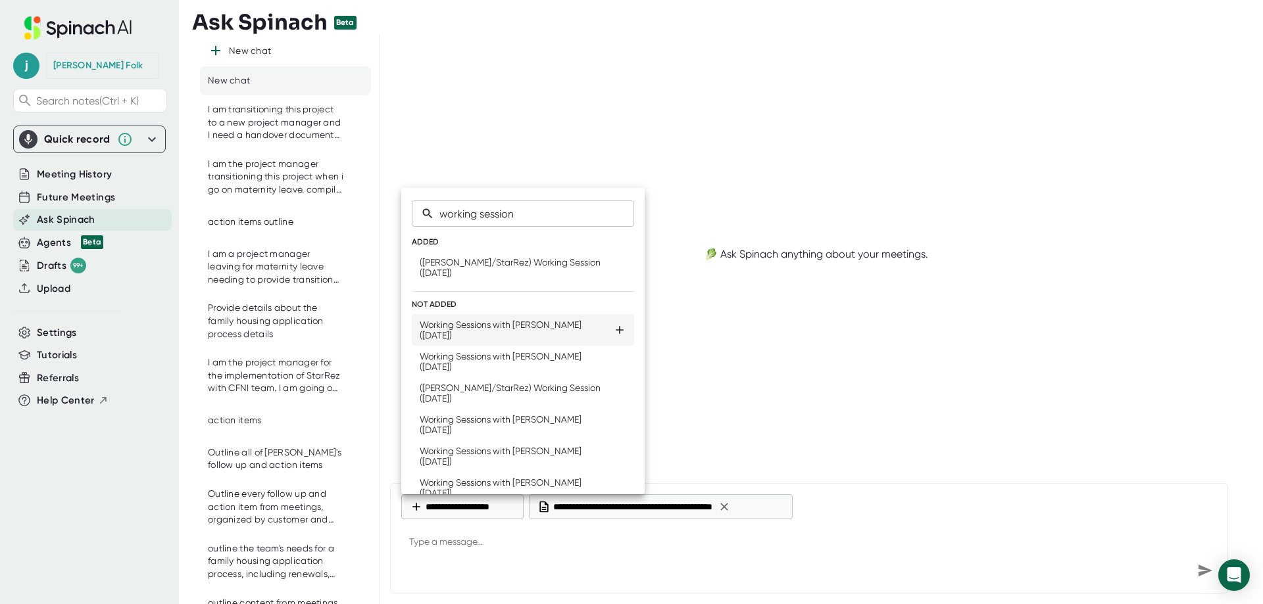
click at [613, 335] on icon at bounding box center [619, 330] width 13 height 13
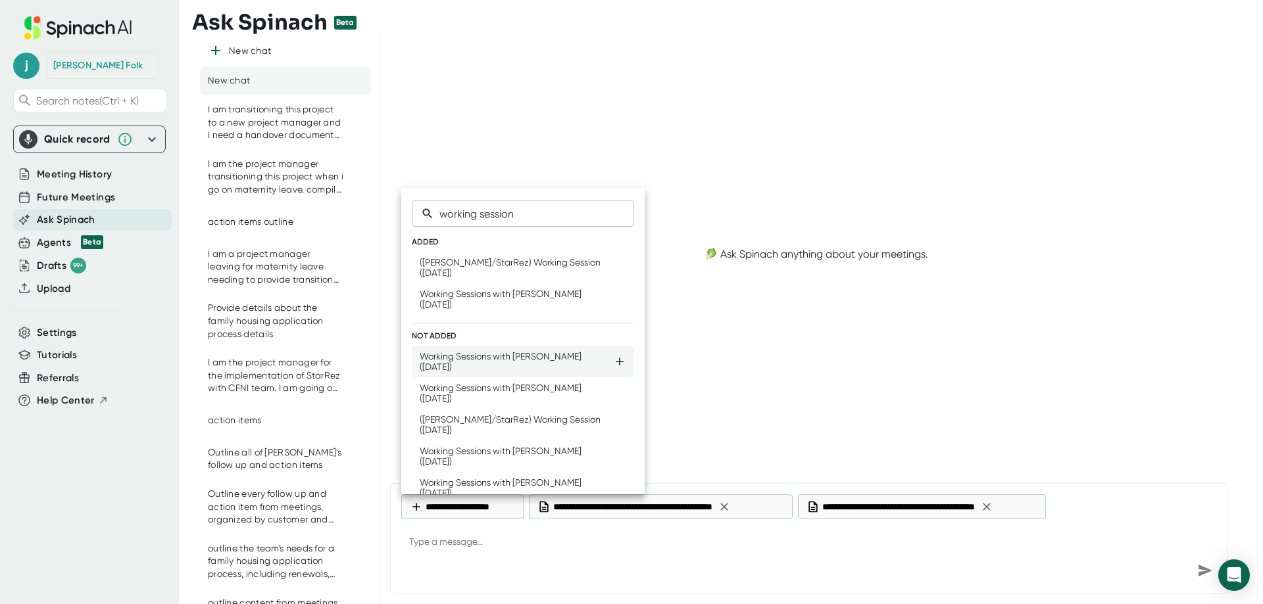
click at [613, 366] on icon at bounding box center [619, 361] width 13 height 13
click at [613, 363] on icon at bounding box center [619, 361] width 13 height 13
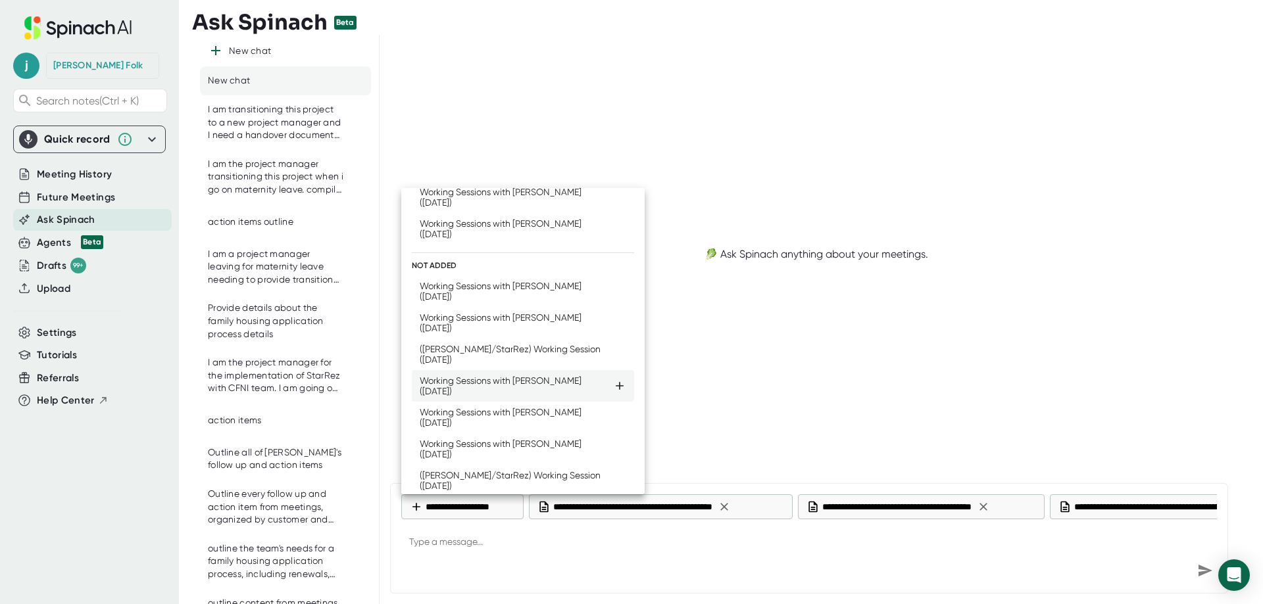
scroll to position [132, 0]
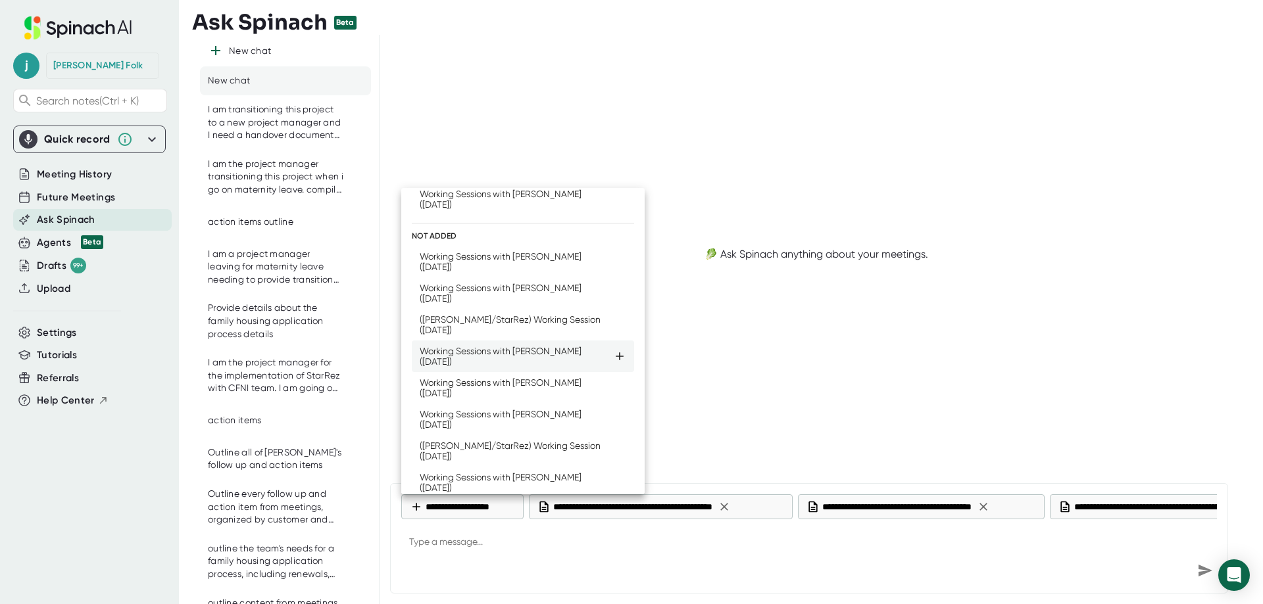
click at [613, 356] on icon at bounding box center [619, 356] width 13 height 13
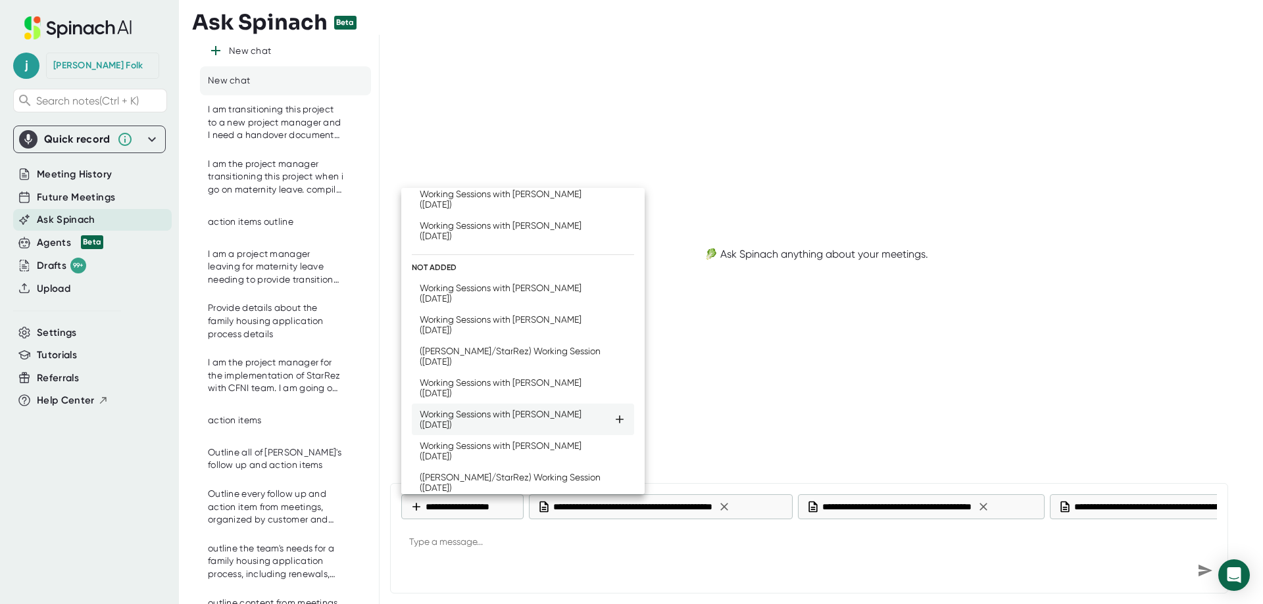
click at [613, 421] on icon at bounding box center [619, 419] width 13 height 13
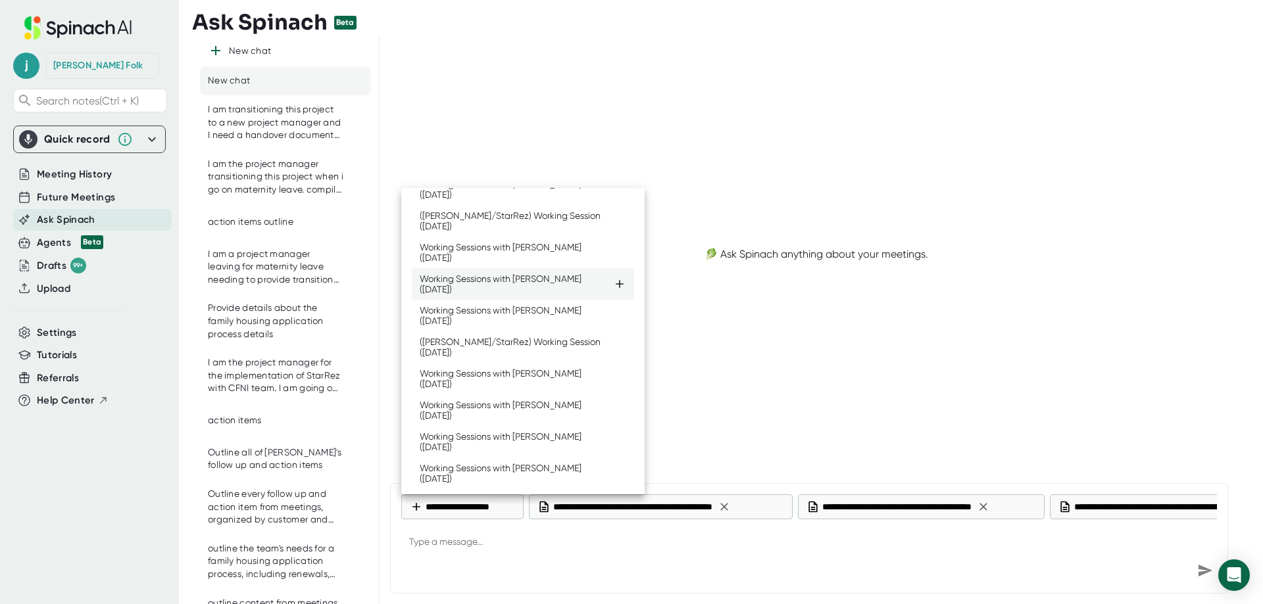
scroll to position [329, 0]
click at [615, 286] on icon at bounding box center [619, 285] width 8 height 8
click at [613, 324] on icon at bounding box center [619, 316] width 13 height 13
click at [613, 355] on icon at bounding box center [619, 348] width 13 height 13
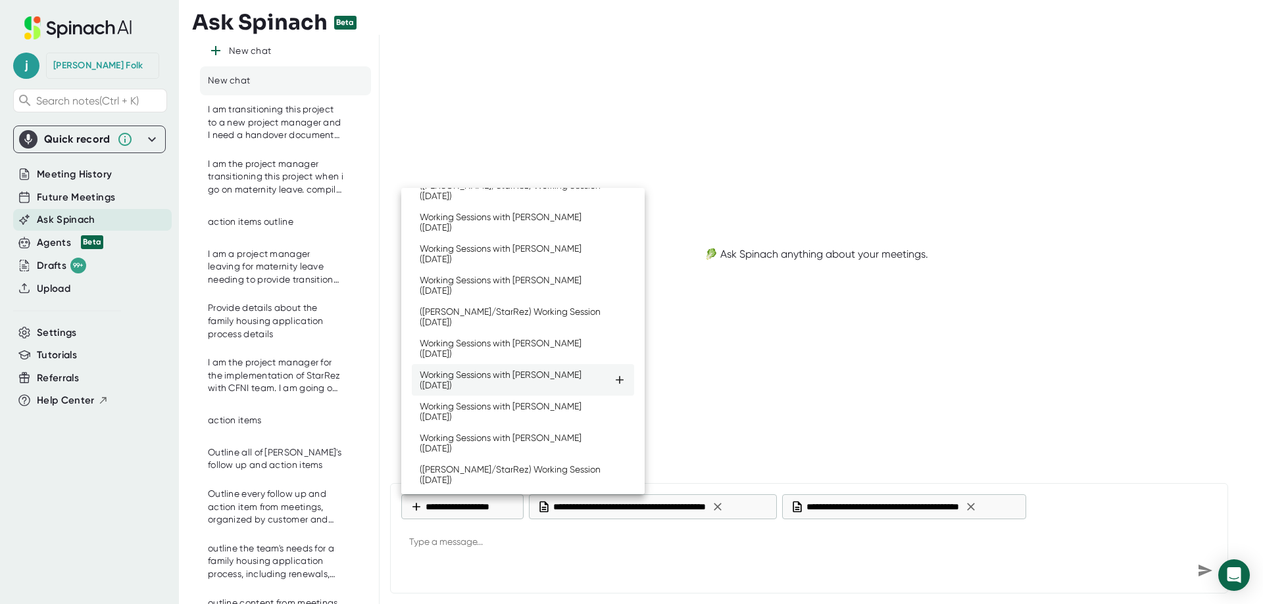
click at [613, 387] on icon at bounding box center [619, 379] width 13 height 13
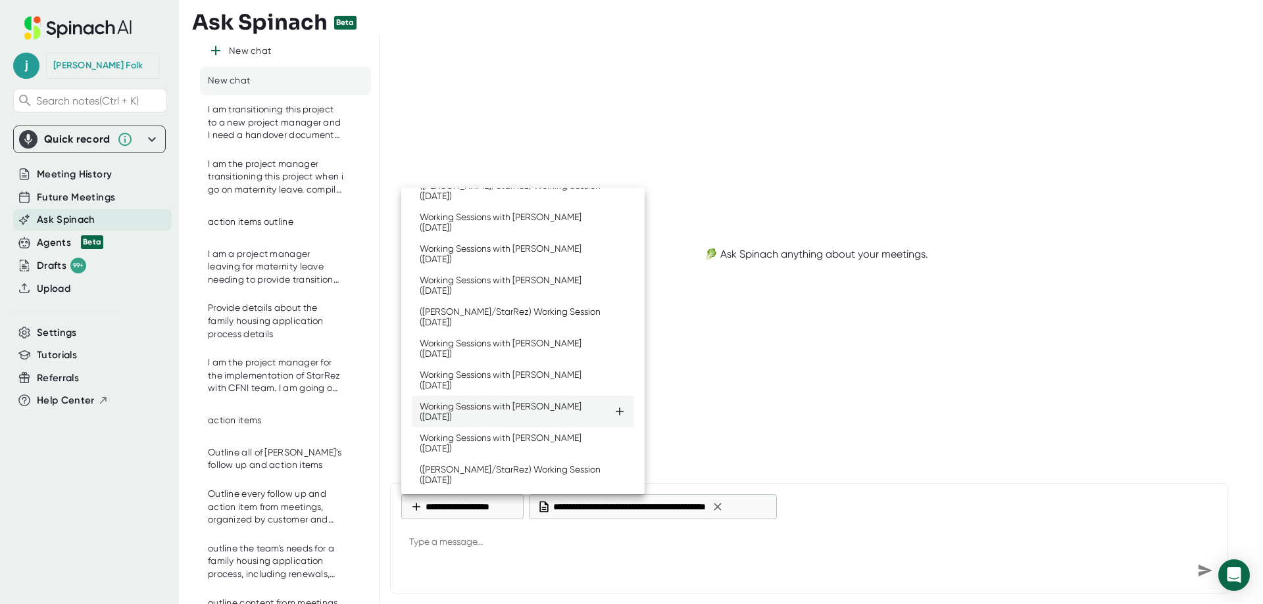
click at [615, 414] on icon at bounding box center [619, 412] width 8 height 8
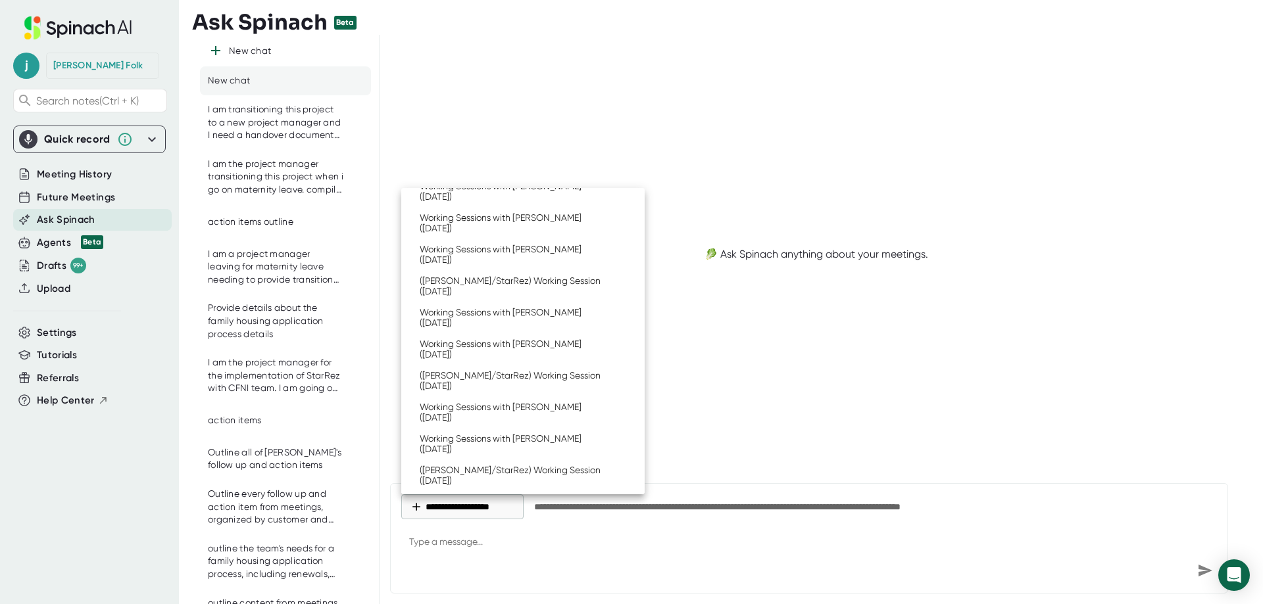
scroll to position [0, 0]
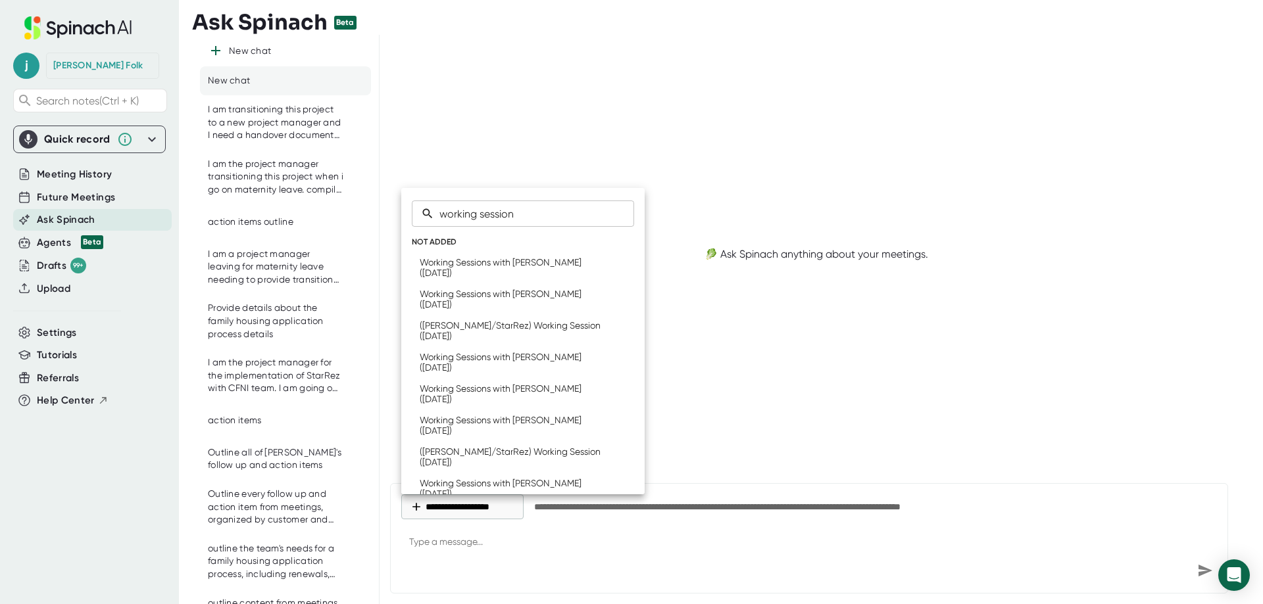
click at [917, 357] on div at bounding box center [631, 302] width 1263 height 604
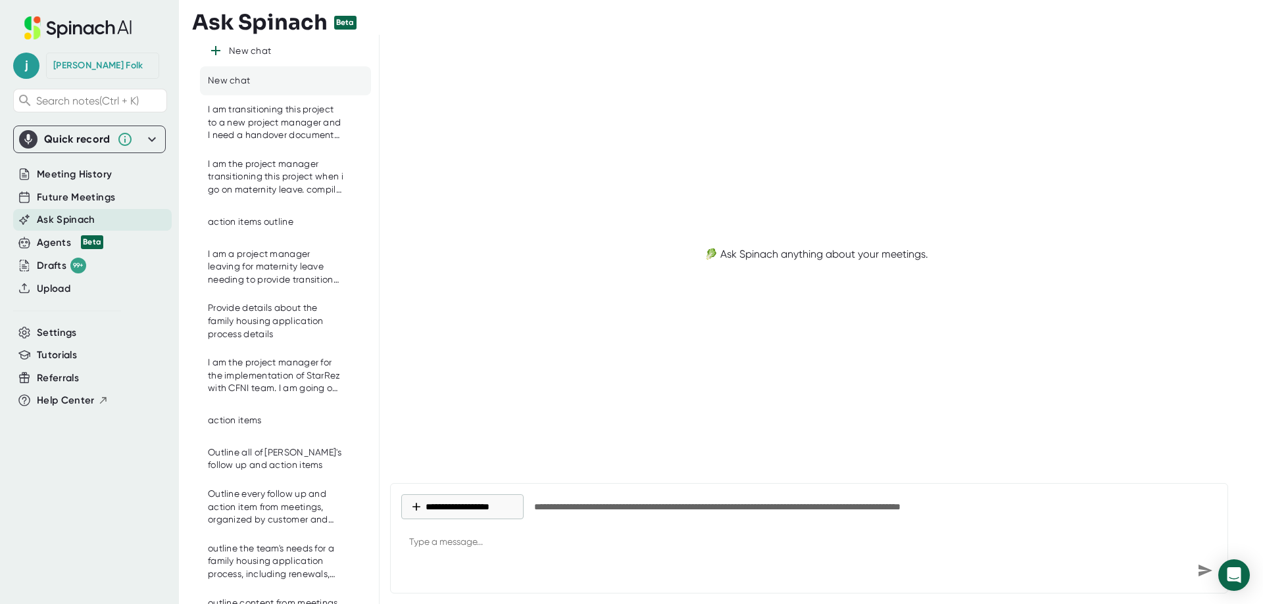
click at [504, 505] on div "​ NOT ADDED Working Sessions with [PERSON_NAME] ([DATE]) Working Sessions with …" at bounding box center [631, 302] width 1263 height 604
click at [449, 506] on button "**********" at bounding box center [462, 506] width 122 height 25
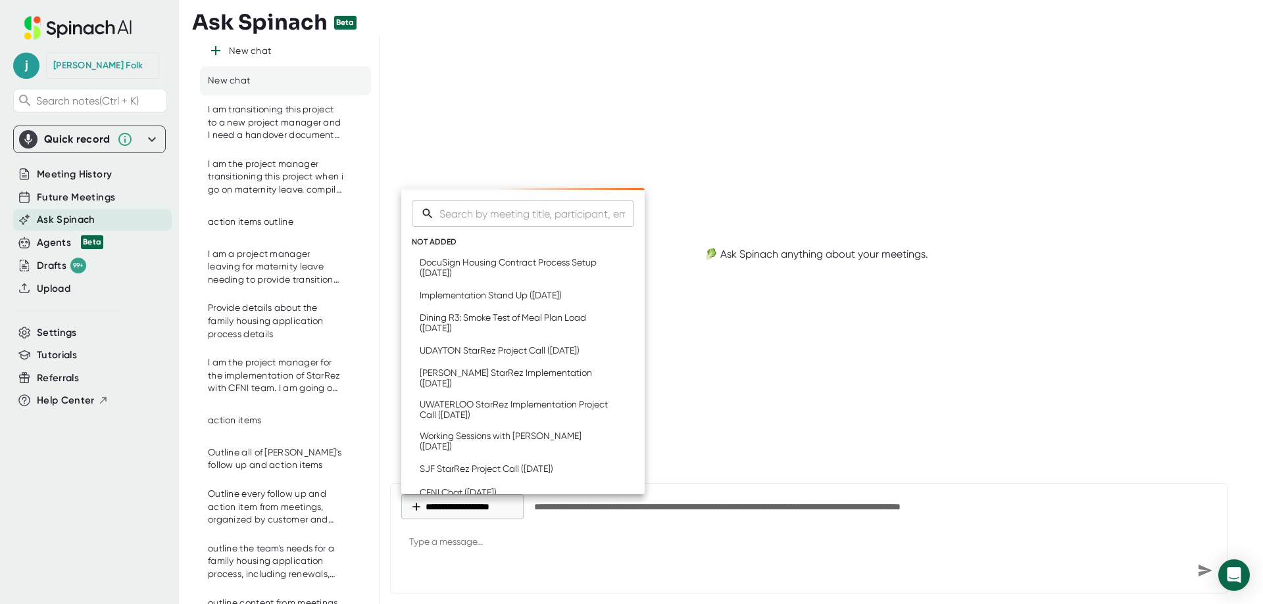
click at [797, 510] on div at bounding box center [631, 302] width 1263 height 604
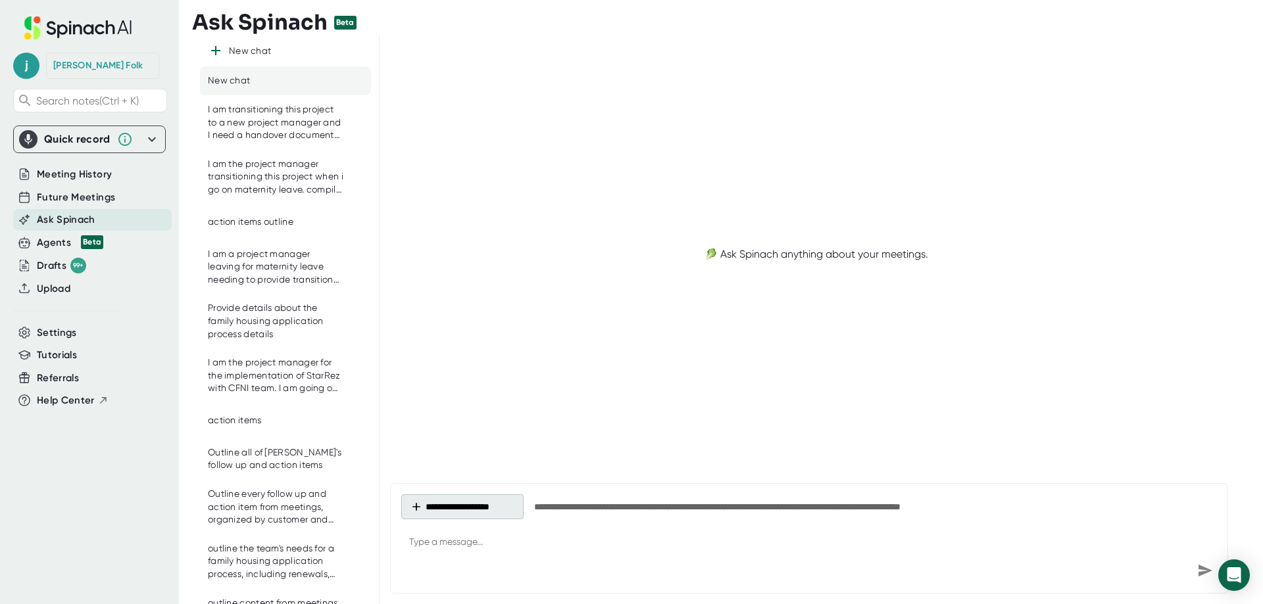
click at [465, 496] on button "**********" at bounding box center [462, 506] width 122 height 25
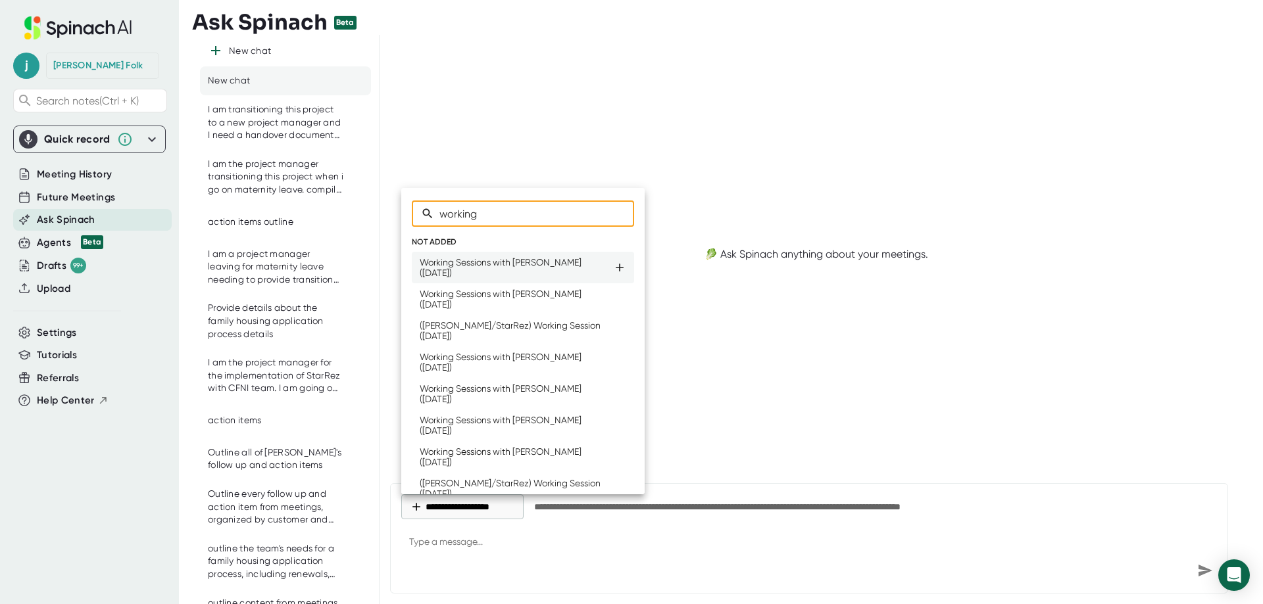
click at [613, 266] on icon at bounding box center [619, 267] width 13 height 13
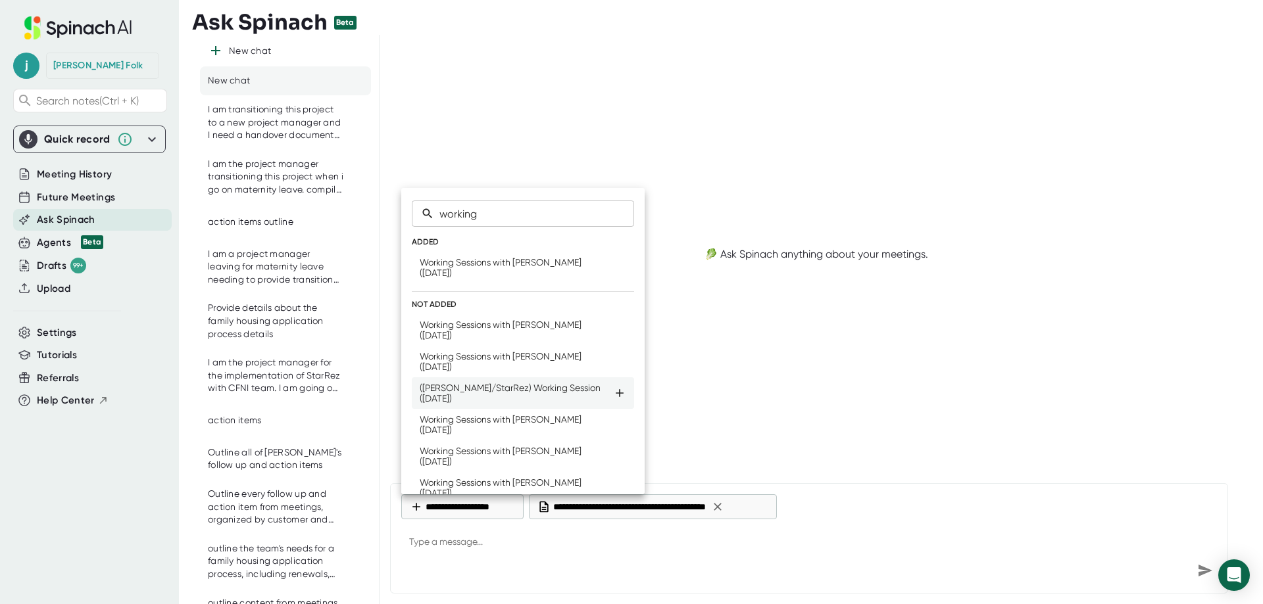
click at [613, 328] on icon at bounding box center [619, 330] width 13 height 13
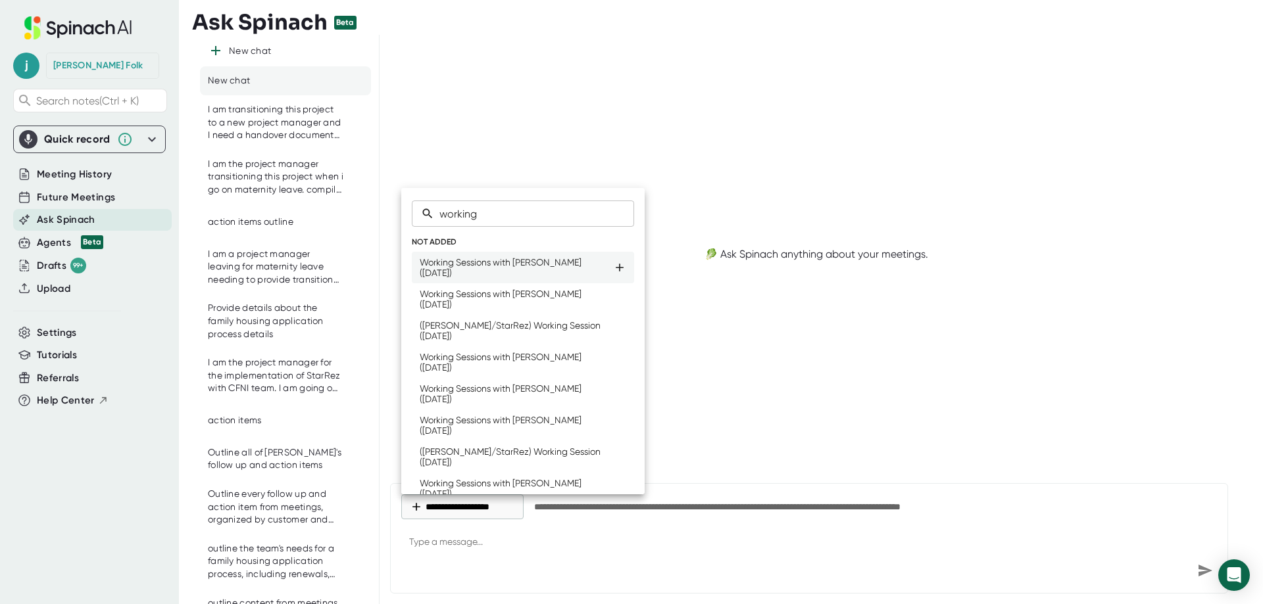
click at [613, 272] on icon at bounding box center [619, 267] width 13 height 13
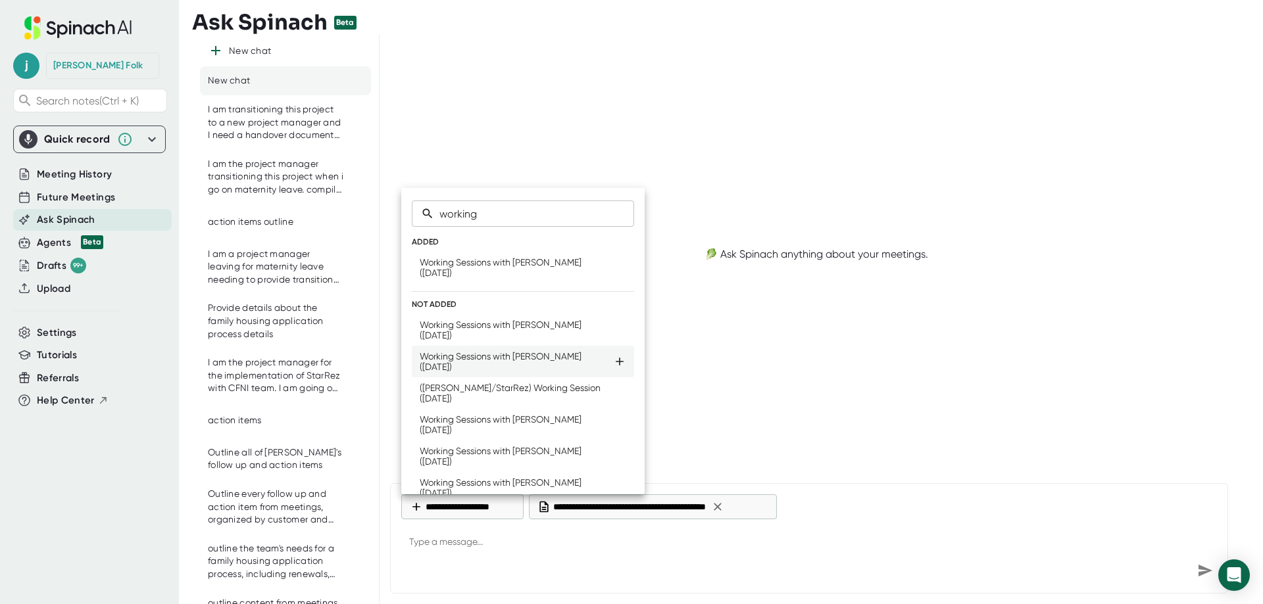
click at [613, 366] on icon at bounding box center [619, 361] width 13 height 13
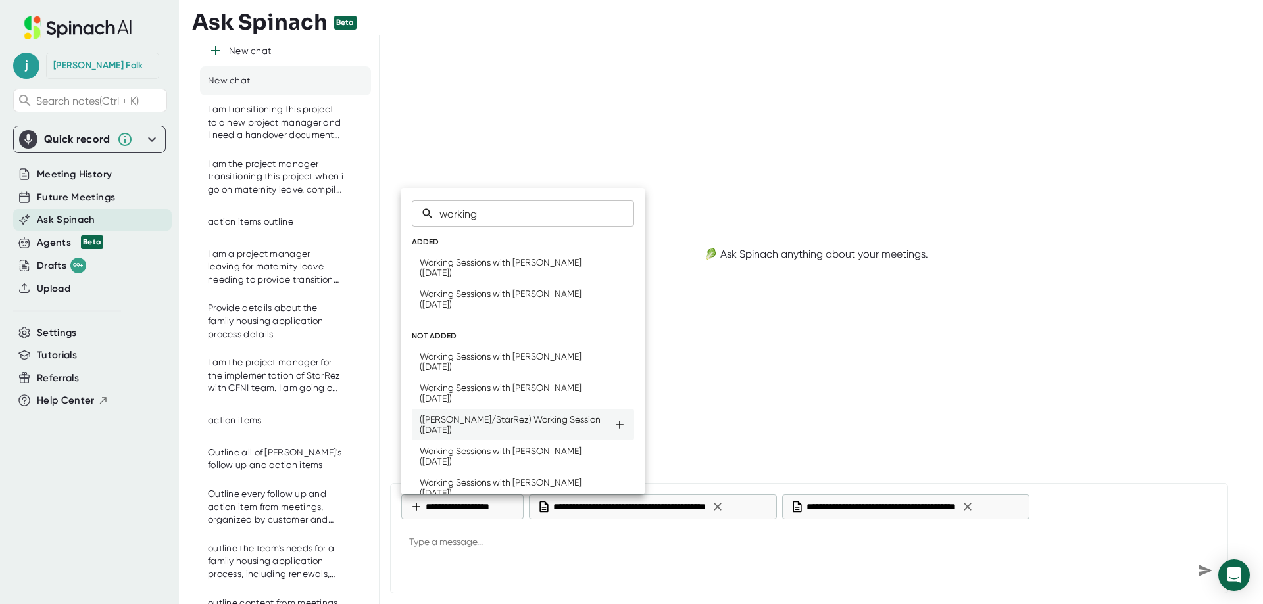
click at [613, 427] on icon at bounding box center [619, 424] width 13 height 13
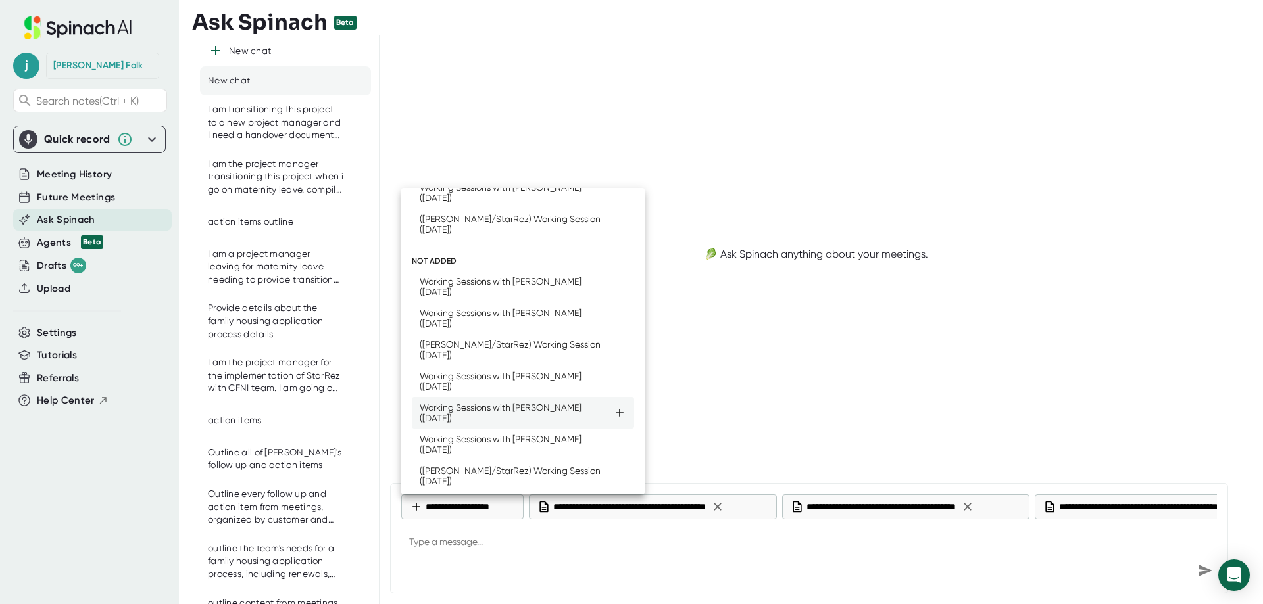
scroll to position [132, 0]
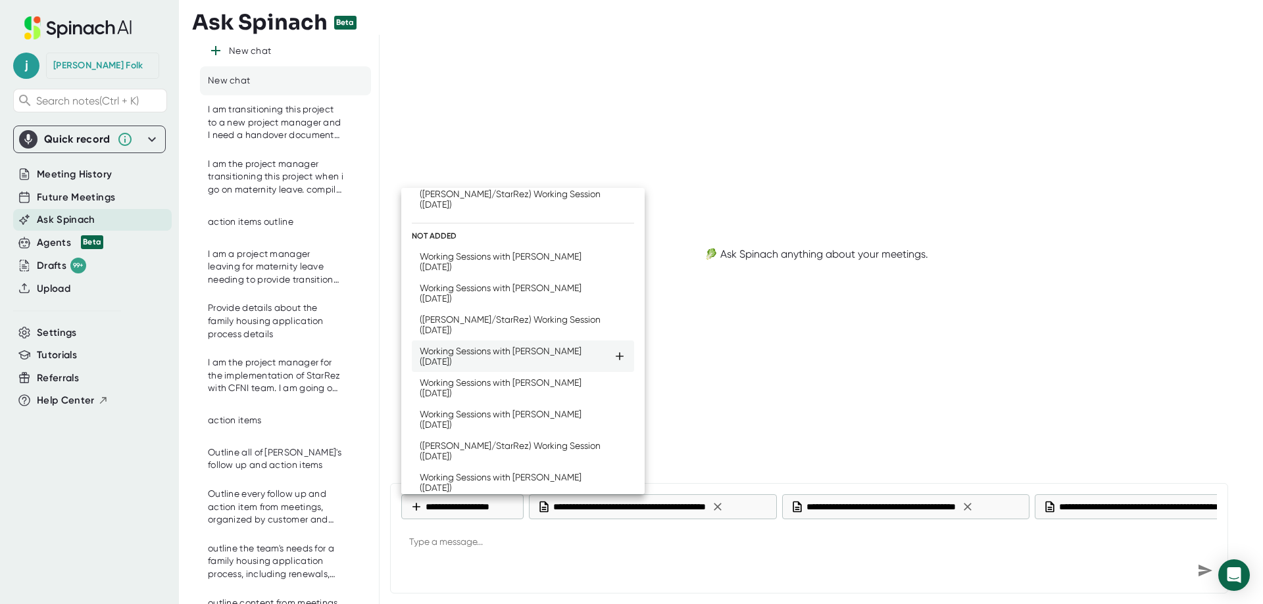
click at [615, 360] on icon at bounding box center [619, 356] width 8 height 8
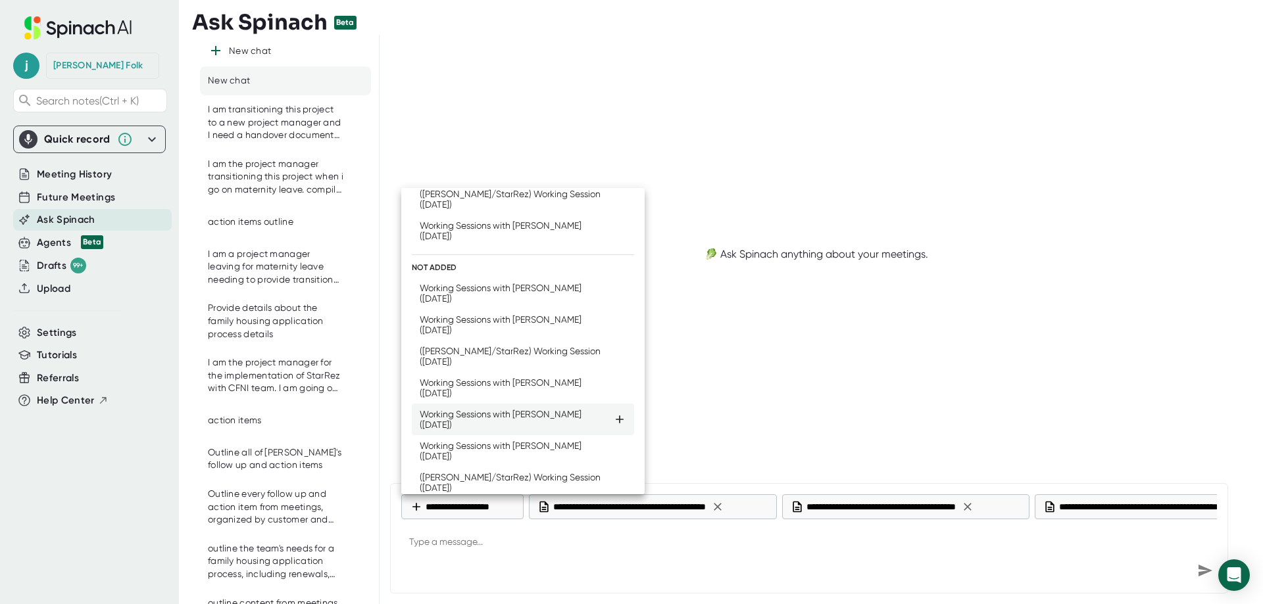
click at [613, 421] on icon at bounding box center [619, 419] width 13 height 13
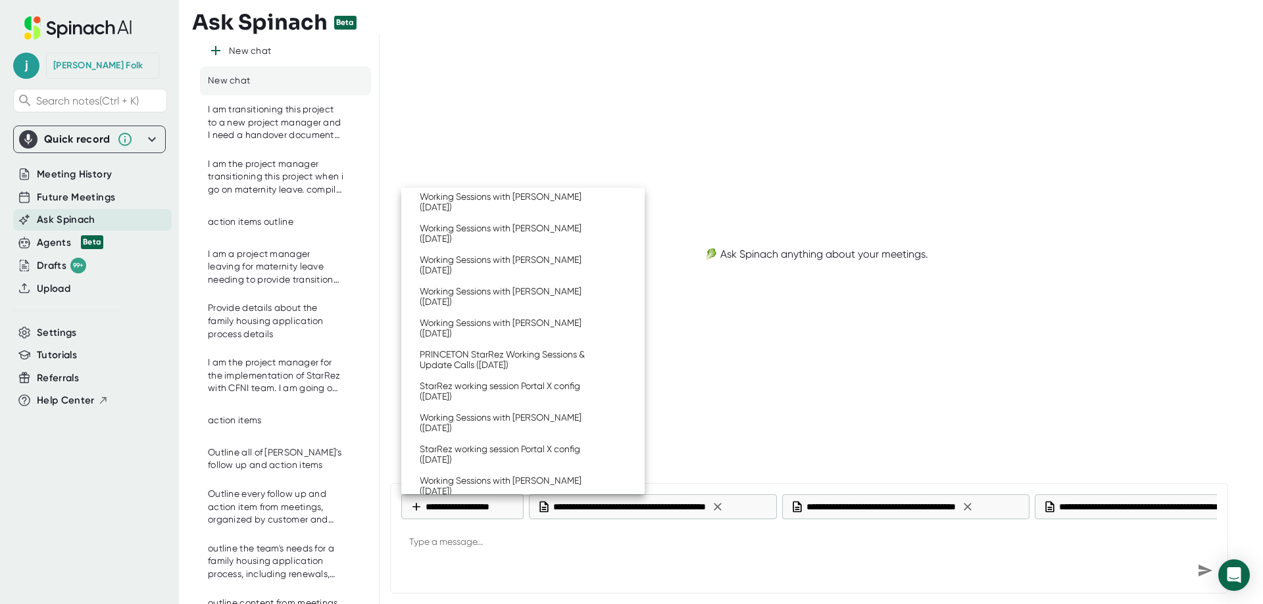
scroll to position [1052, 0]
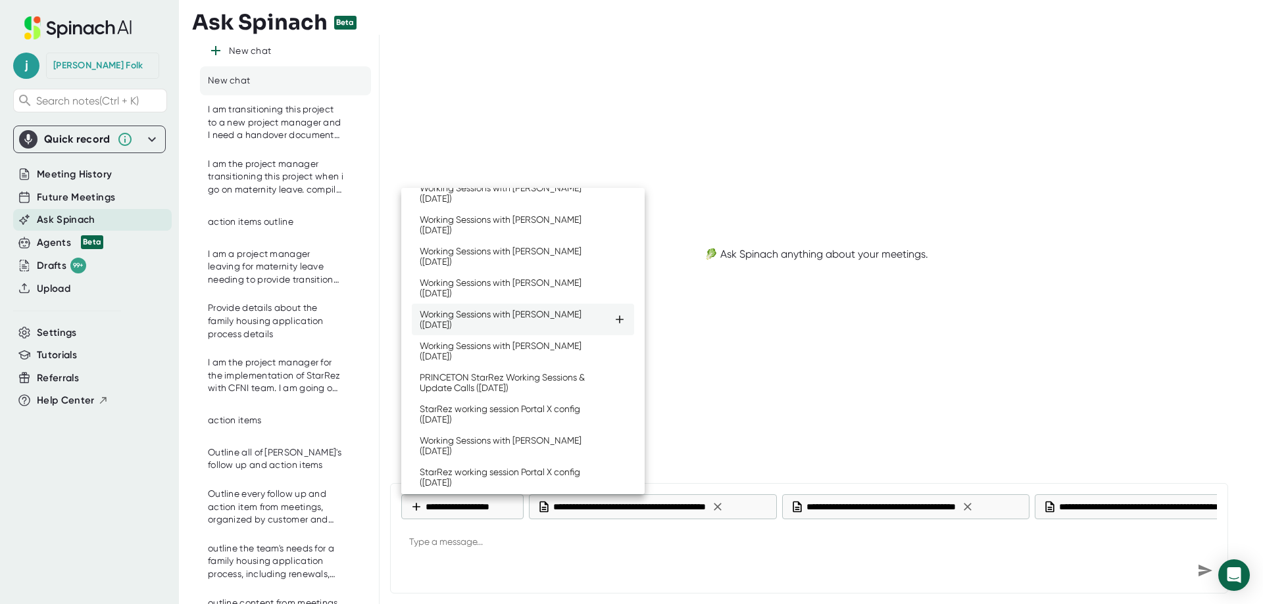
click at [613, 324] on icon at bounding box center [619, 319] width 13 height 13
click at [613, 295] on icon at bounding box center [619, 287] width 13 height 13
click at [615, 259] on icon at bounding box center [619, 257] width 8 height 8
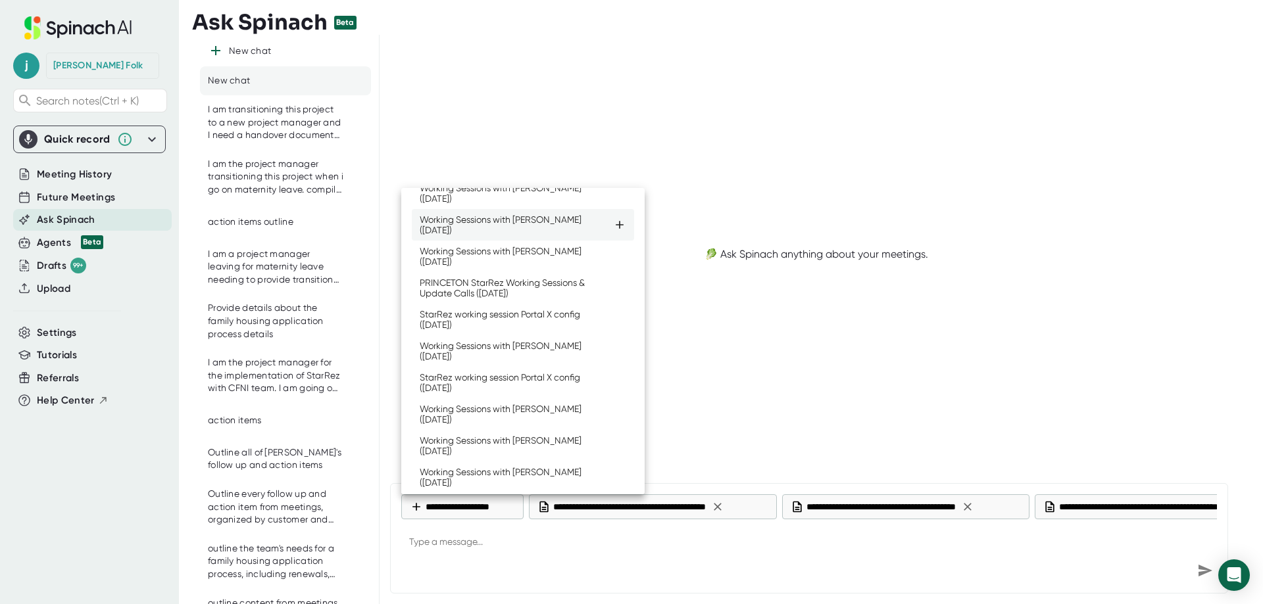
click at [613, 231] on icon at bounding box center [619, 224] width 13 height 13
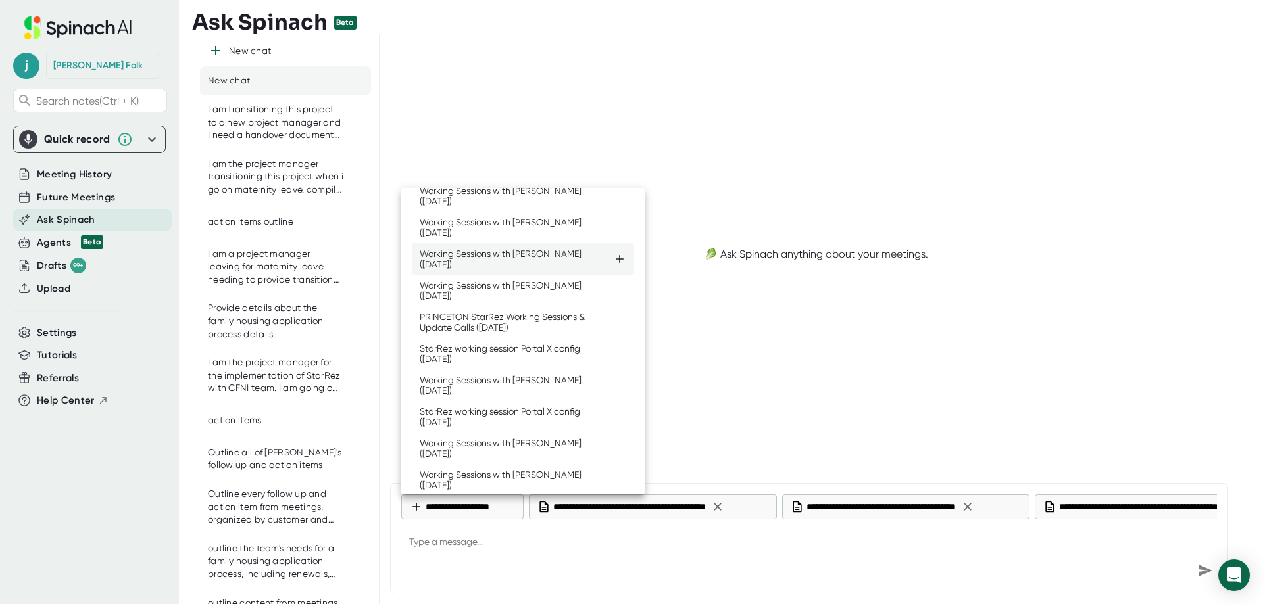
click at [613, 260] on icon at bounding box center [619, 259] width 13 height 13
click at [615, 230] on icon at bounding box center [619, 228] width 8 height 8
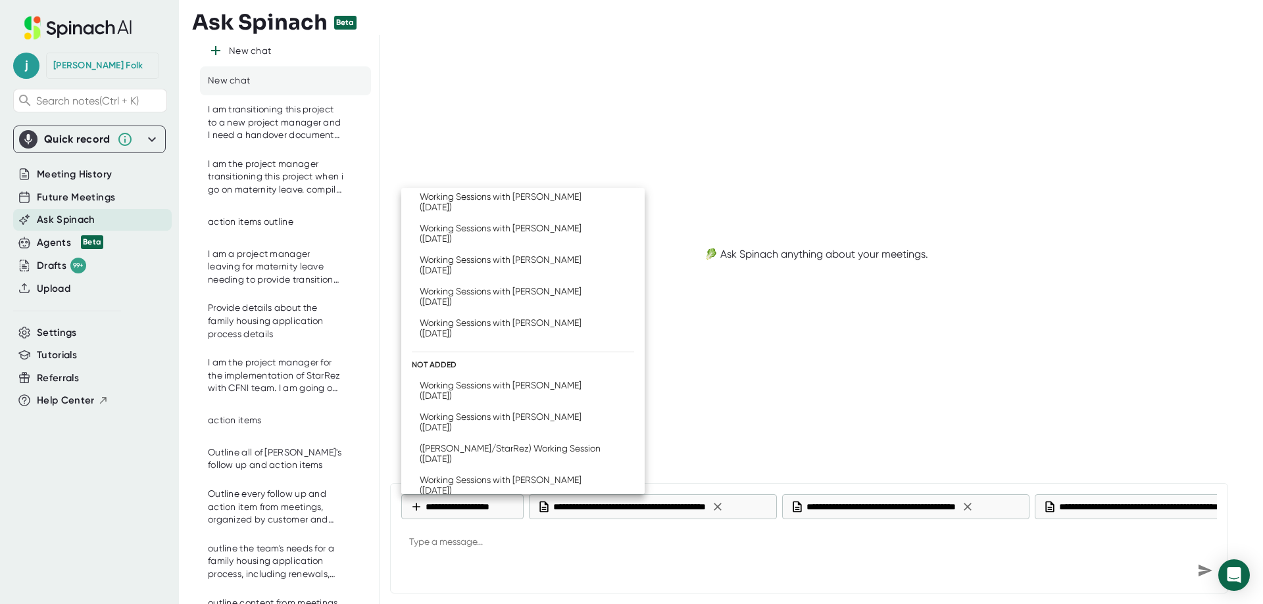
scroll to position [0, 0]
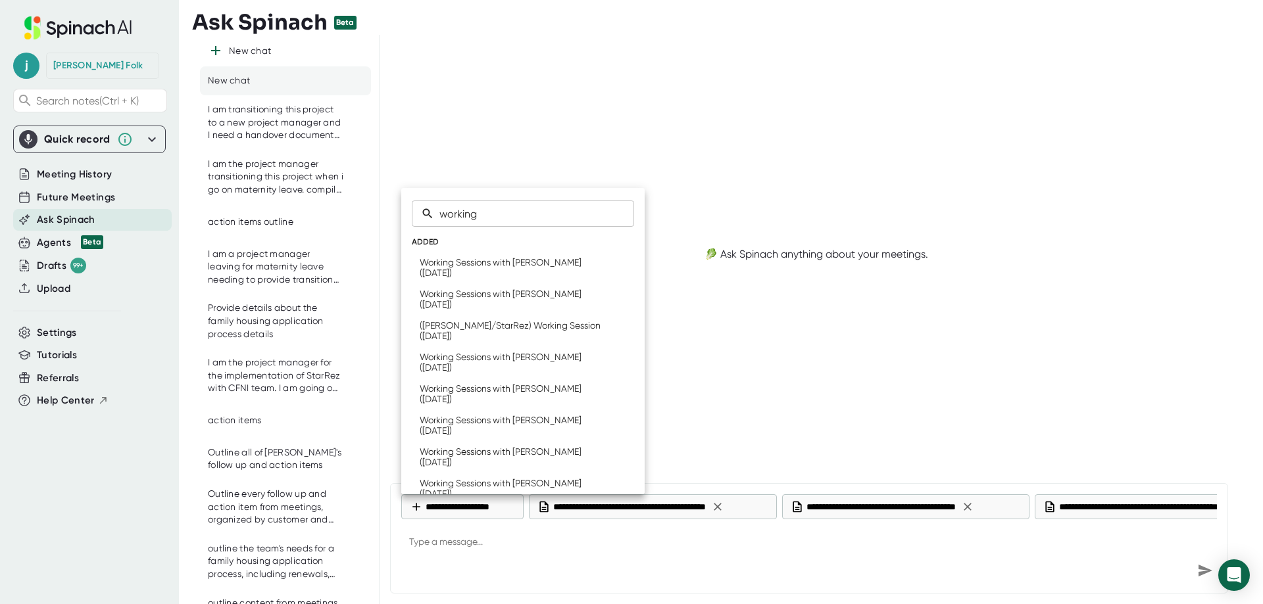
click at [472, 552] on div at bounding box center [631, 302] width 1263 height 604
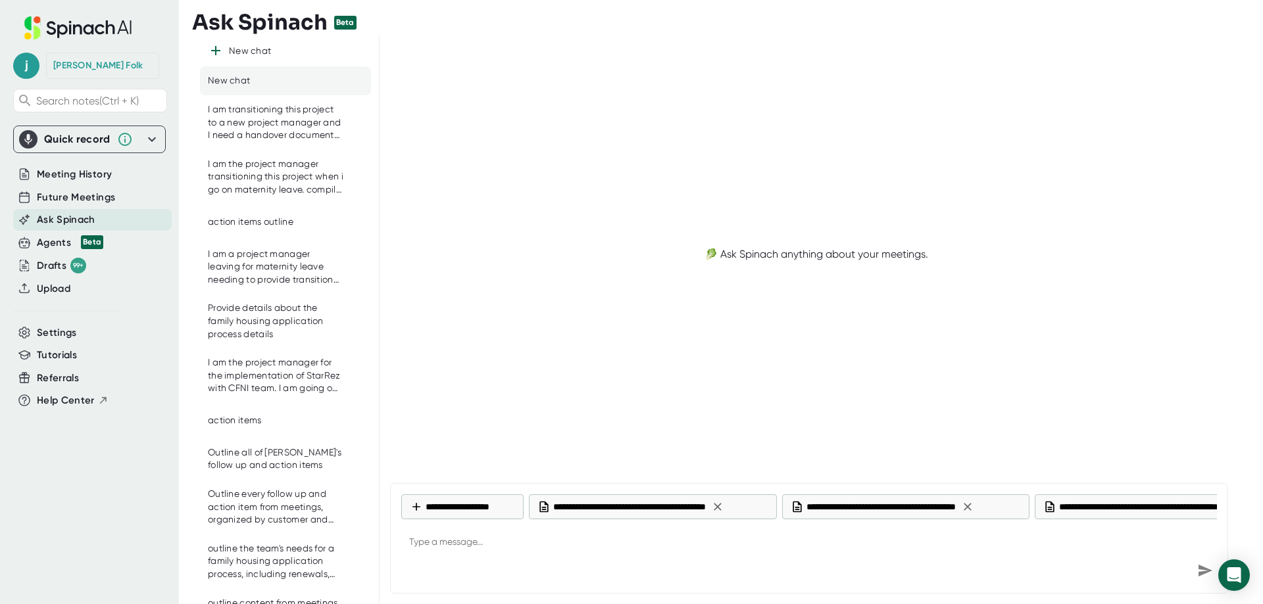
click at [497, 539] on div "​ ADDED Working Sessions with [PERSON_NAME] ([DATE]) Working Sessions with [PER…" at bounding box center [631, 302] width 1263 height 604
click at [437, 543] on textarea at bounding box center [808, 543] width 815 height 32
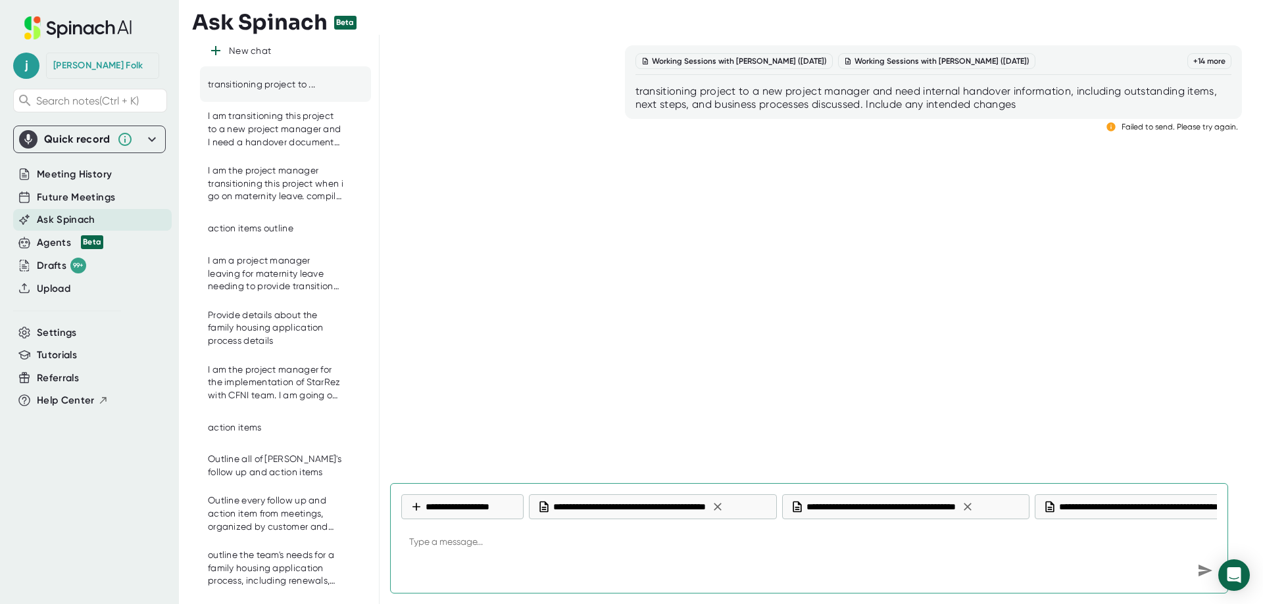
click at [443, 546] on textarea at bounding box center [808, 543] width 815 height 32
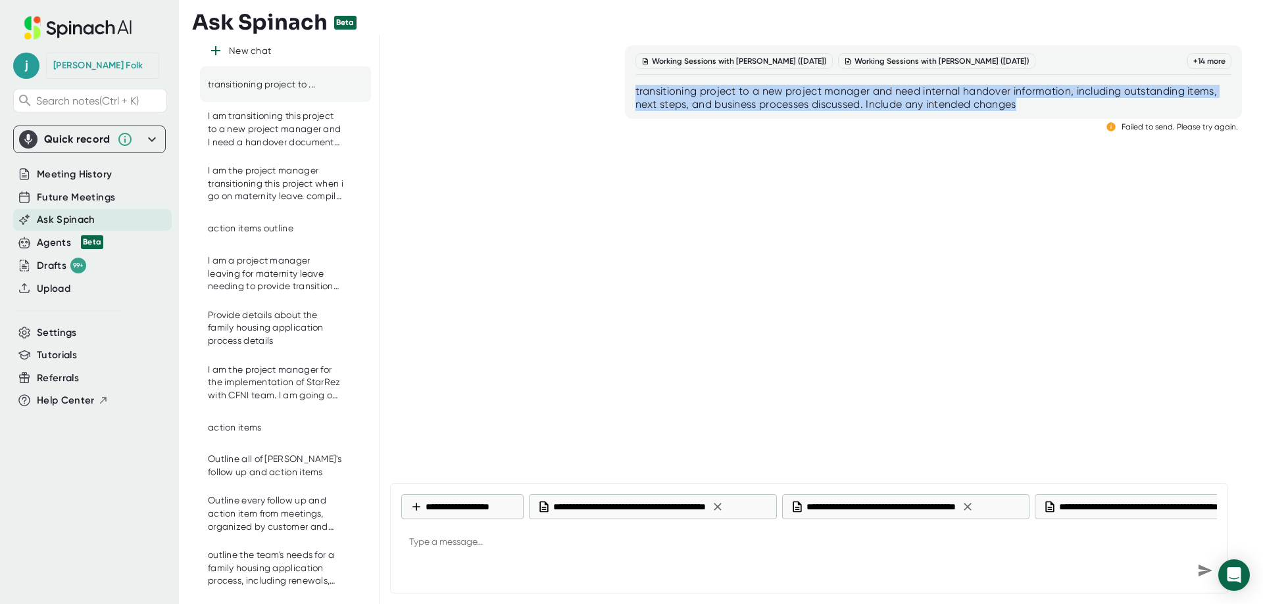
drag, startPoint x: 1028, startPoint y: 105, endPoint x: 598, endPoint y: 90, distance: 430.3
click at [598, 90] on div "Working Sessions with [PERSON_NAME] ([DATE]) Working Sessions with [PERSON_NAME…" at bounding box center [816, 88] width 852 height 87
copy div "transitioning project to a new project manager and need internal handover infor…"
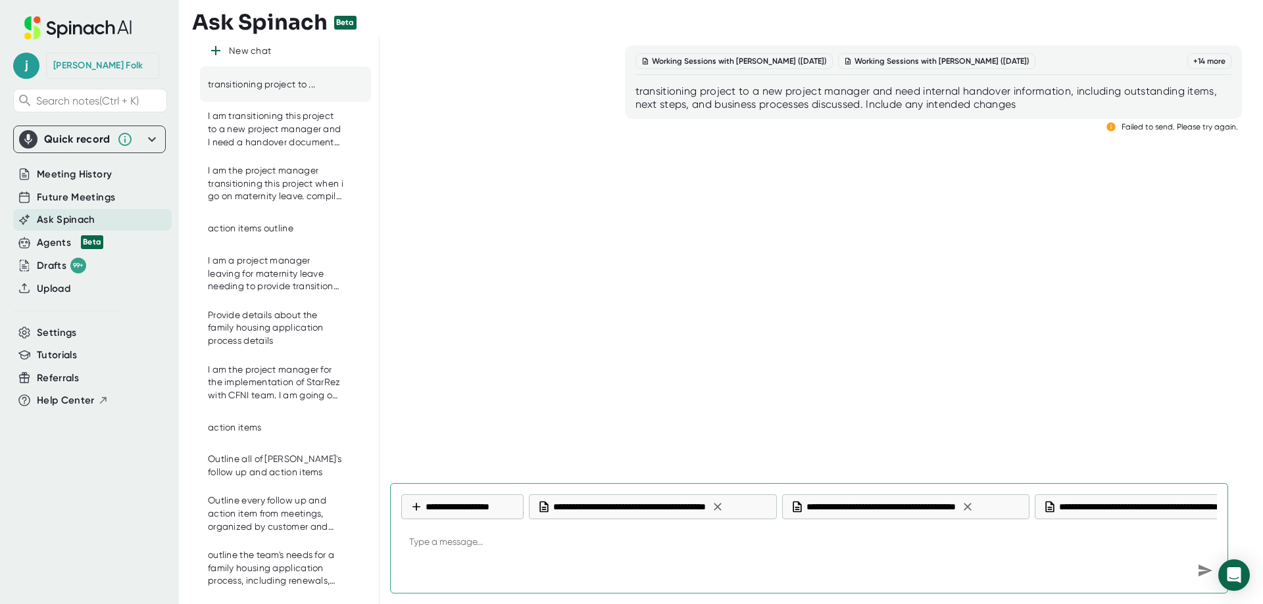
click at [451, 542] on textarea at bounding box center [808, 543] width 815 height 32
paste textarea "transitioning project to a new project manager and need internal handover infor…"
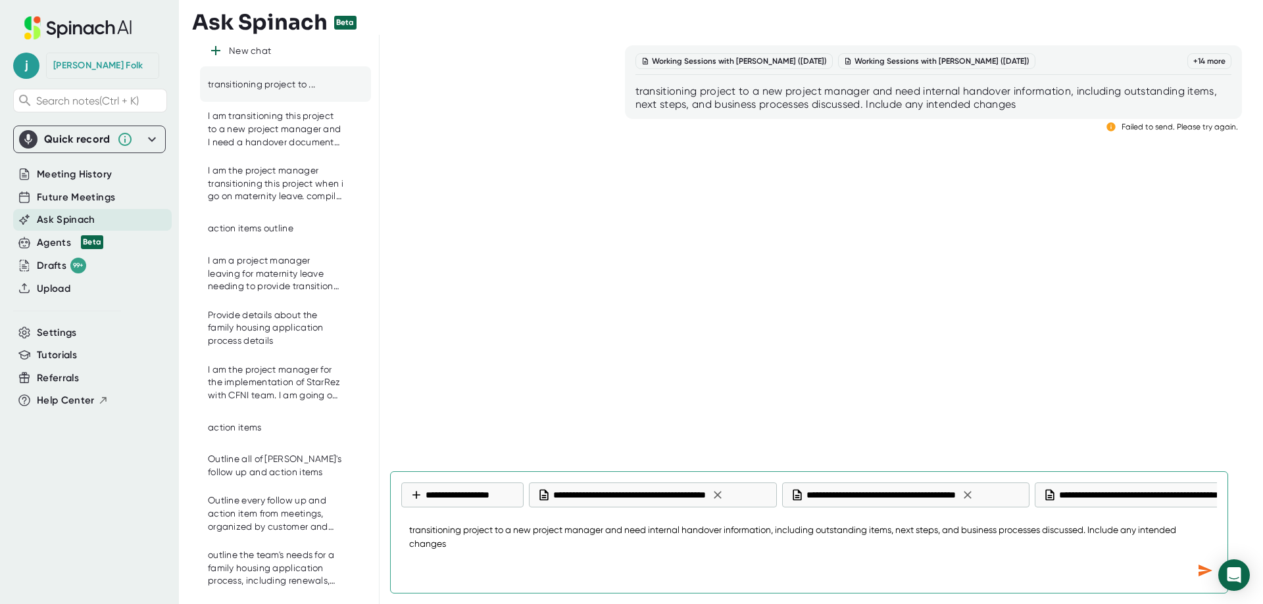
click at [1204, 569] on icon "Send message" at bounding box center [1205, 571] width 14 height 12
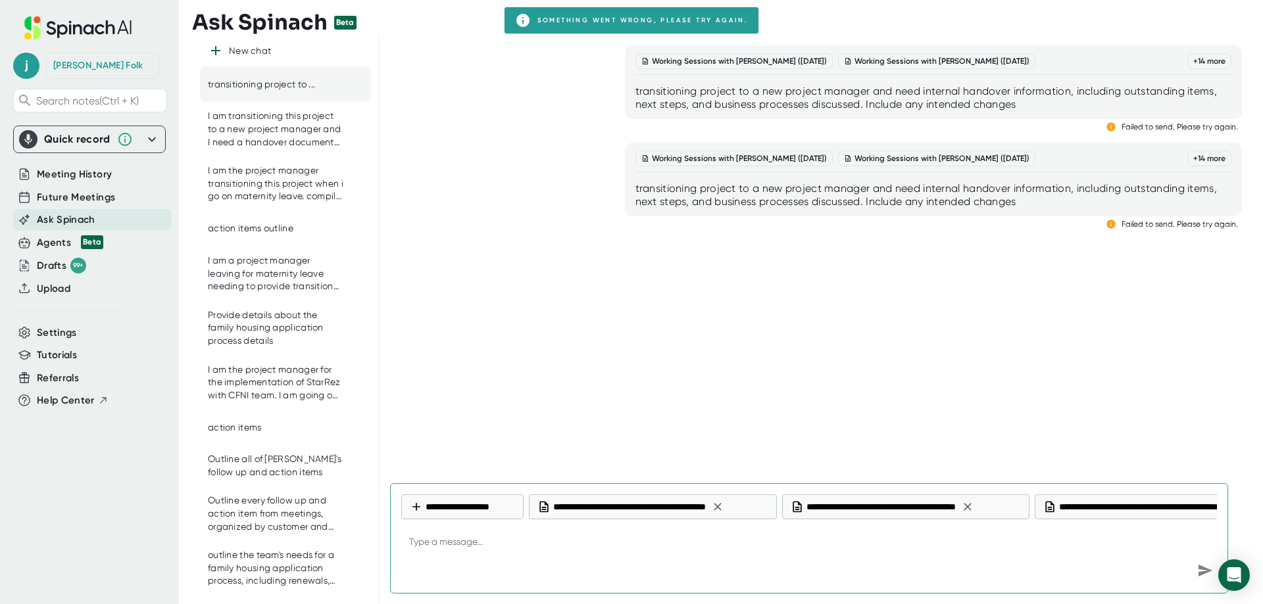
drag, startPoint x: 623, startPoint y: 529, endPoint x: 667, endPoint y: 520, distance: 44.9
click at [721, 527] on textarea at bounding box center [808, 543] width 815 height 32
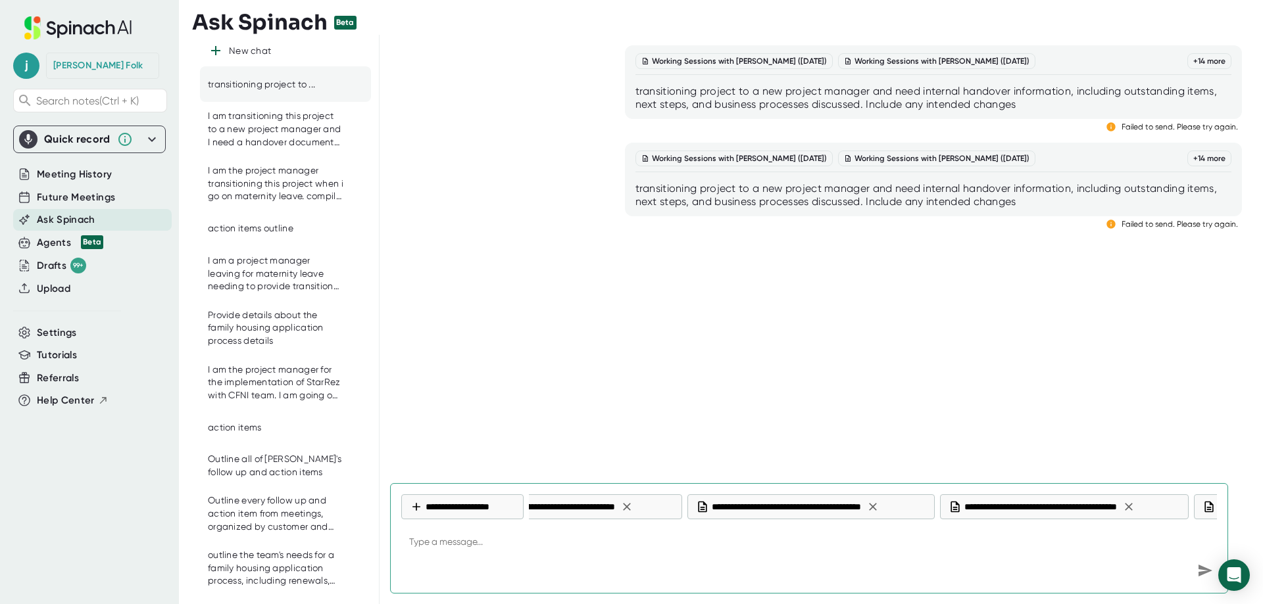
scroll to position [0, 1152]
click at [844, 506] on icon at bounding box center [837, 506] width 13 height 13
click at [848, 508] on icon at bounding box center [840, 506] width 13 height 13
click at [845, 508] on icon at bounding box center [841, 507] width 8 height 8
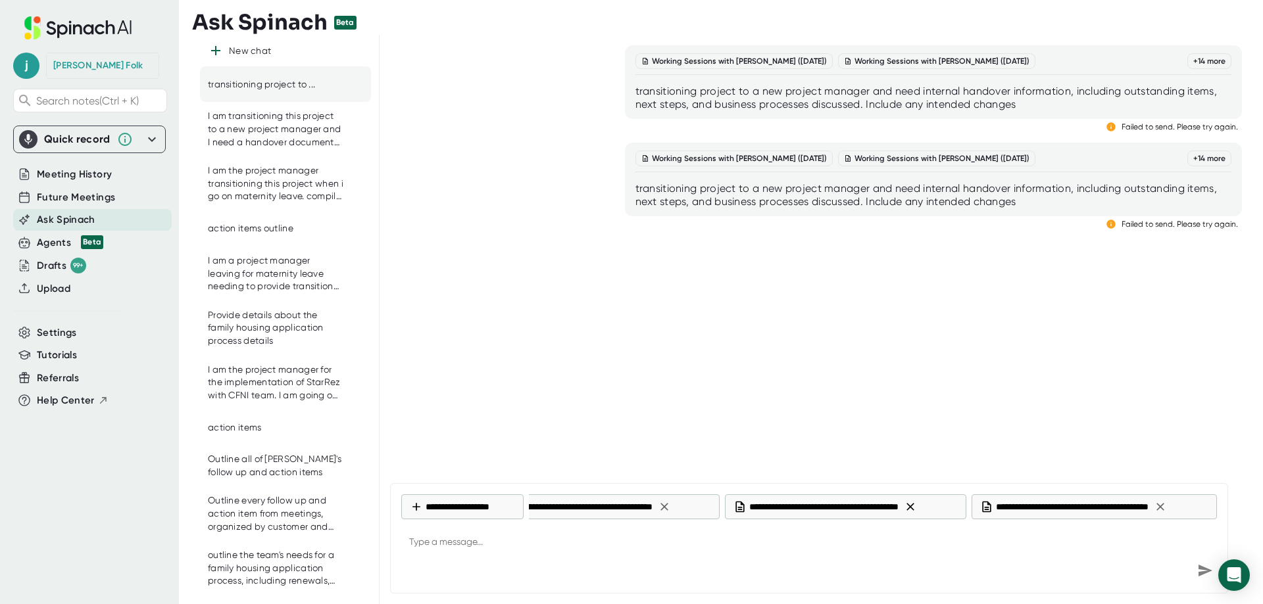
click at [914, 506] on icon at bounding box center [910, 507] width 8 height 8
click at [880, 193] on div "transitioning project to a new project manager and need internal handover infor…" at bounding box center [933, 195] width 596 height 26
drag, startPoint x: 1038, startPoint y: 203, endPoint x: 588, endPoint y: 187, distance: 450.0
click at [588, 187] on div "Working Sessions with [PERSON_NAME] ([DATE]) Working Sessions with [PERSON_NAME…" at bounding box center [816, 186] width 852 height 87
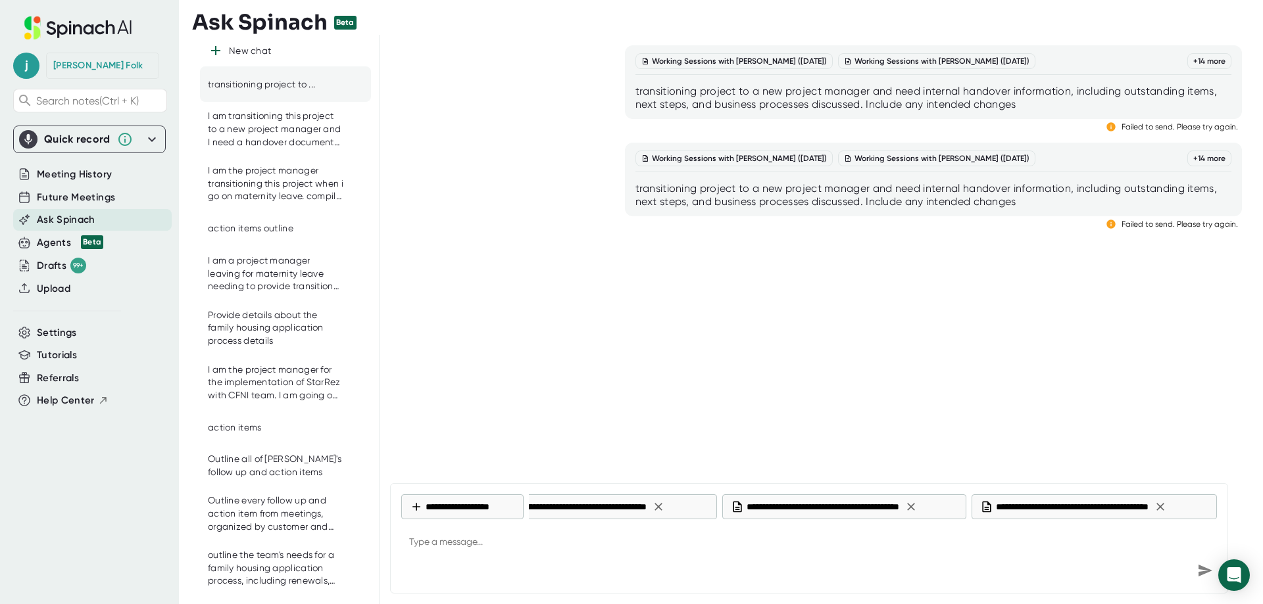
click at [900, 187] on div "transitioning project to a new project manager and need internal handover infor…" at bounding box center [933, 195] width 596 height 26
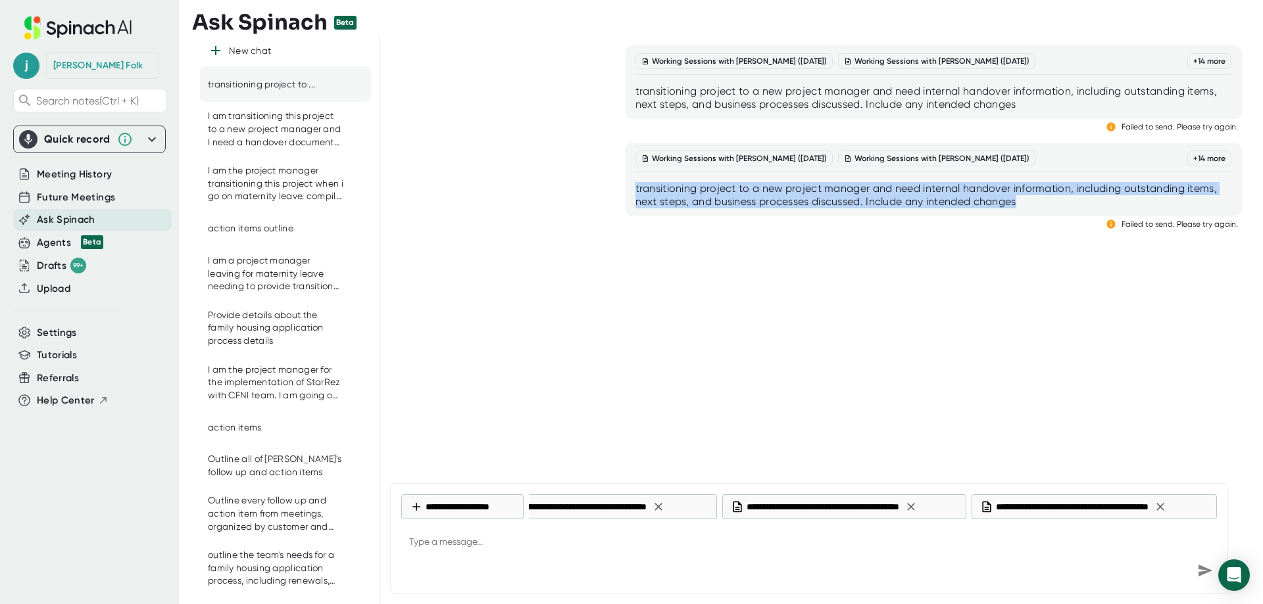
drag, startPoint x: 1018, startPoint y: 201, endPoint x: 635, endPoint y: 189, distance: 383.5
click at [635, 189] on div "transitioning project to a new project manager and need internal handover infor…" at bounding box center [933, 195] width 596 height 26
copy div "transitioning project to a new project manager and need internal handover infor…"
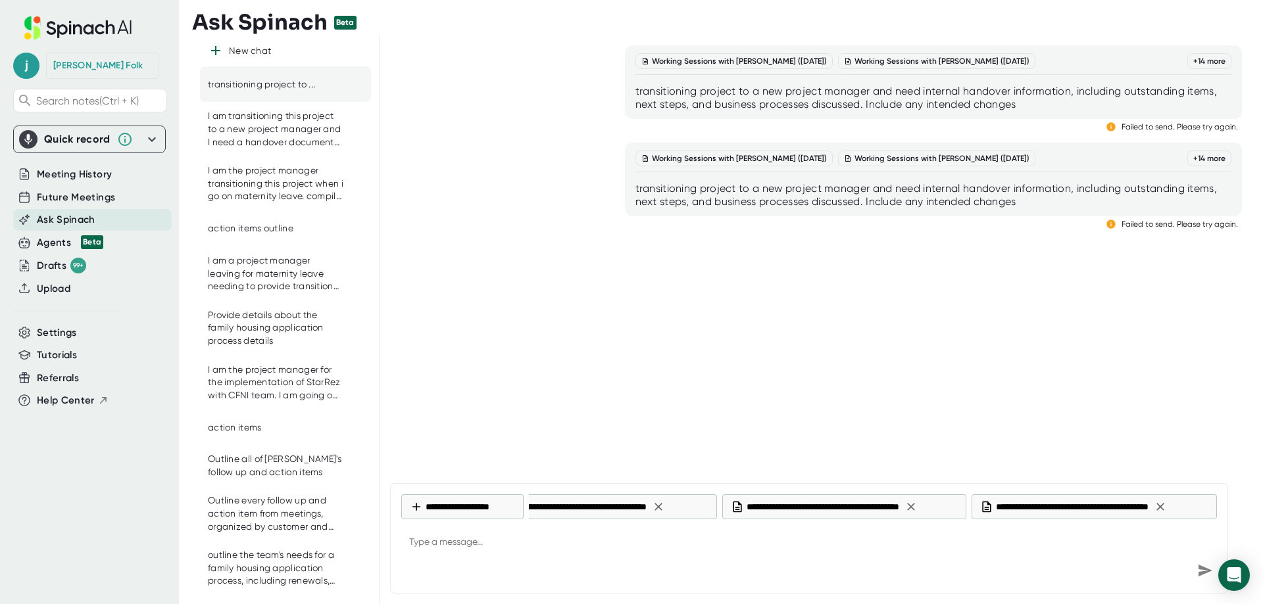
click at [516, 544] on textarea at bounding box center [808, 543] width 815 height 32
paste textarea "transitioning project to a new project manager and need internal handover infor…"
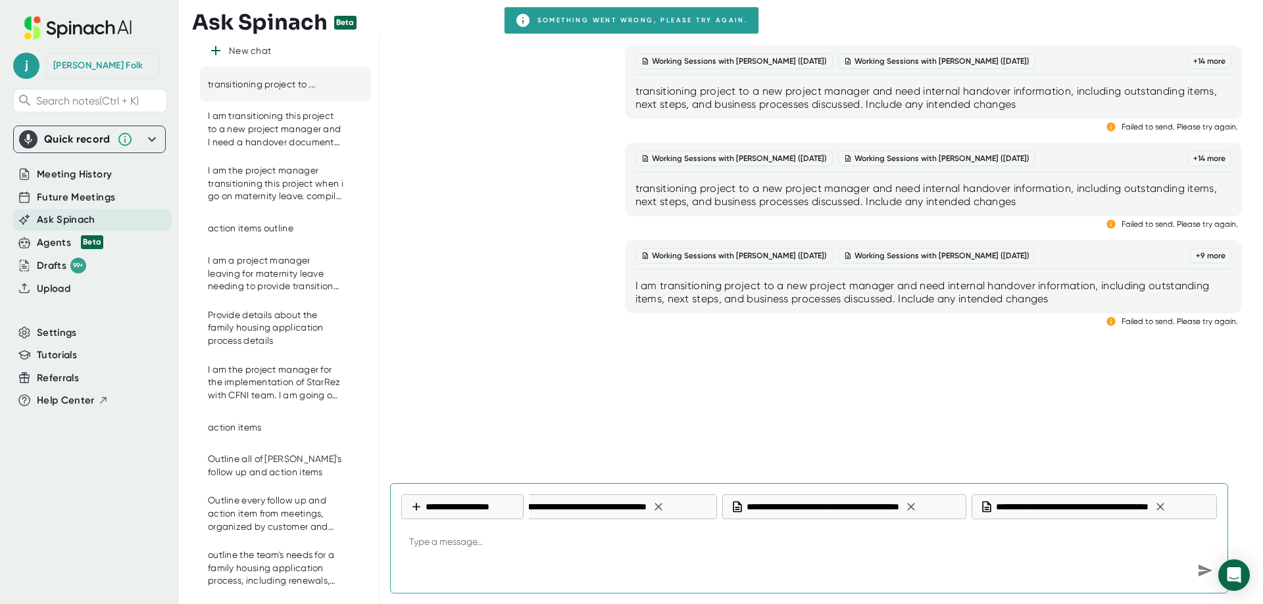
drag, startPoint x: 469, startPoint y: 548, endPoint x: 479, endPoint y: 546, distance: 9.3
click at [469, 548] on textarea at bounding box center [808, 543] width 815 height 32
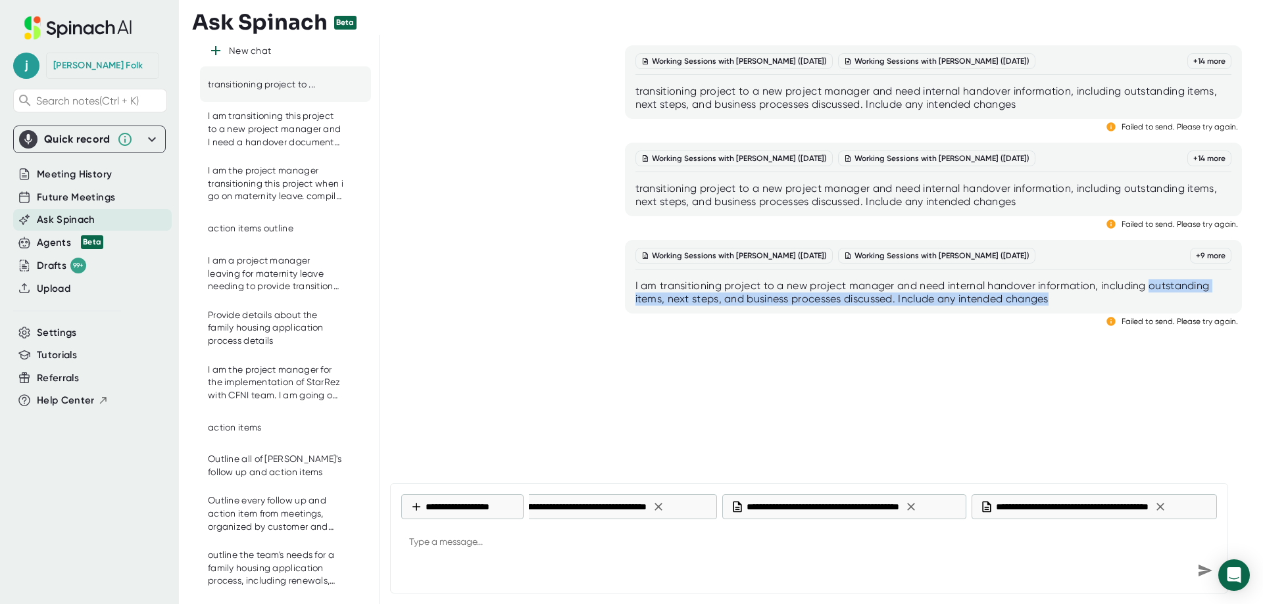
drag, startPoint x: 1064, startPoint y: 297, endPoint x: 1148, endPoint y: 286, distance: 84.9
click at [1148, 286] on div "I am transitioning project to a new project manager and need internal handover …" at bounding box center [933, 292] width 596 height 26
copy div "outstanding items, next steps, and business processes discussed. Include any in…"
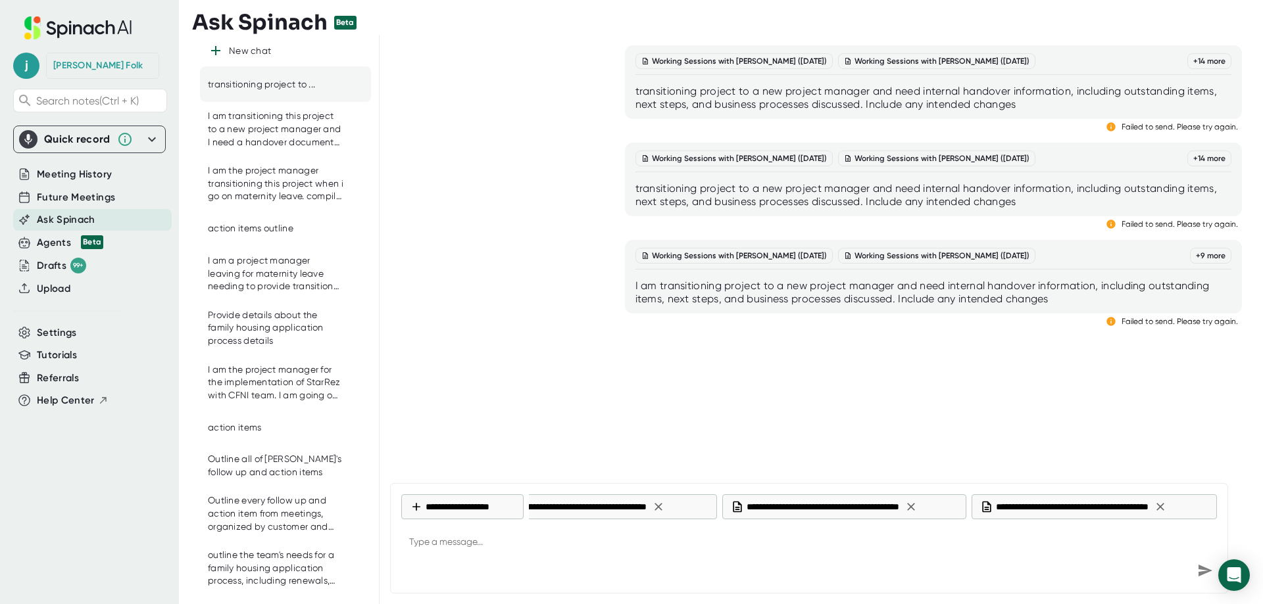
click at [507, 548] on textarea at bounding box center [808, 543] width 815 height 32
paste textarea "outstanding items, next steps, and business processes discussed. Include any in…"
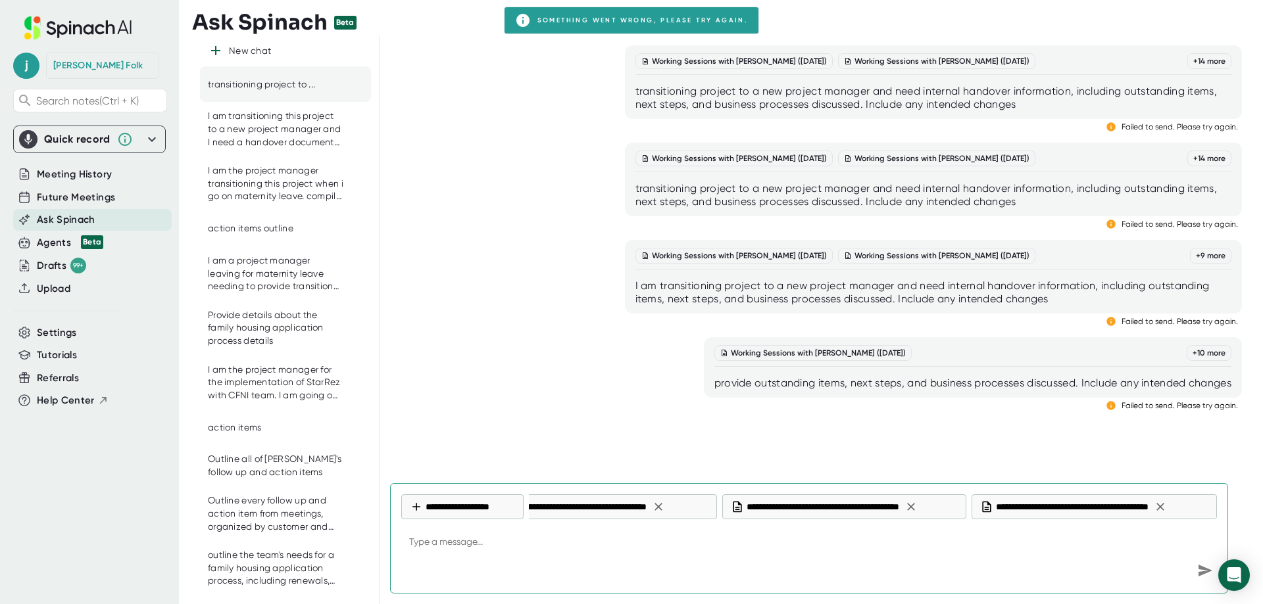
click at [465, 543] on textarea at bounding box center [808, 543] width 815 height 32
paste textarea "outstanding items, next steps, and business processes discussed. Include any in…"
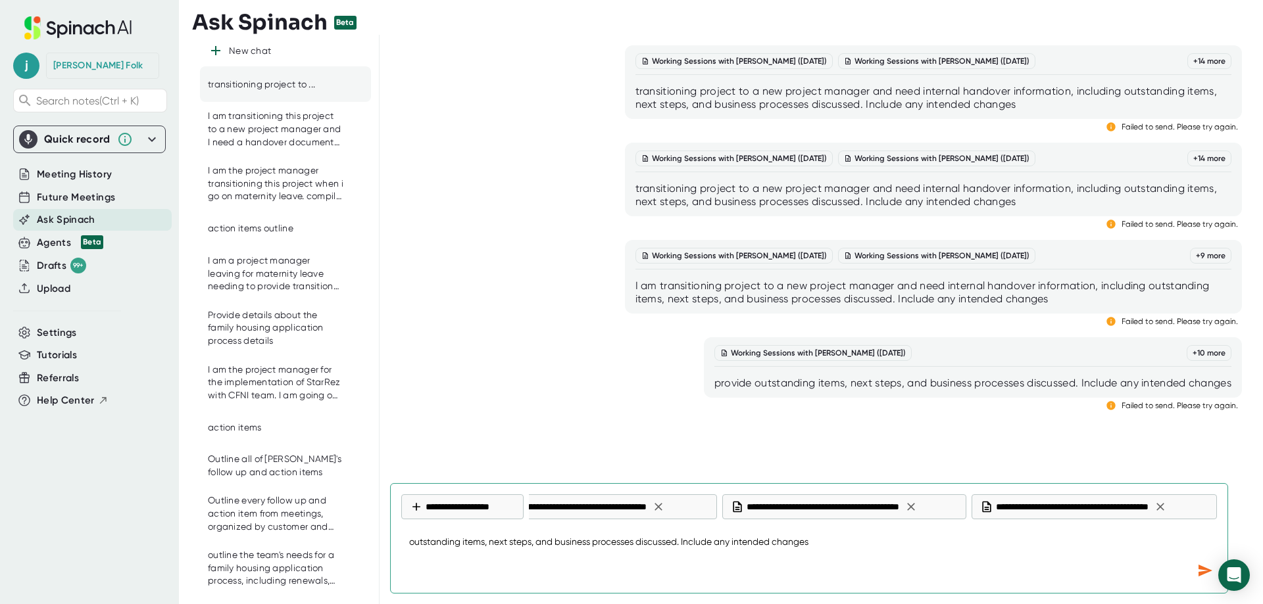
drag, startPoint x: 679, startPoint y: 543, endPoint x: 1226, endPoint y: 541, distance: 547.8
click at [1226, 541] on div "**********" at bounding box center [809, 538] width 838 height 110
click at [1197, 575] on icon "Send message" at bounding box center [1205, 571] width 16 height 16
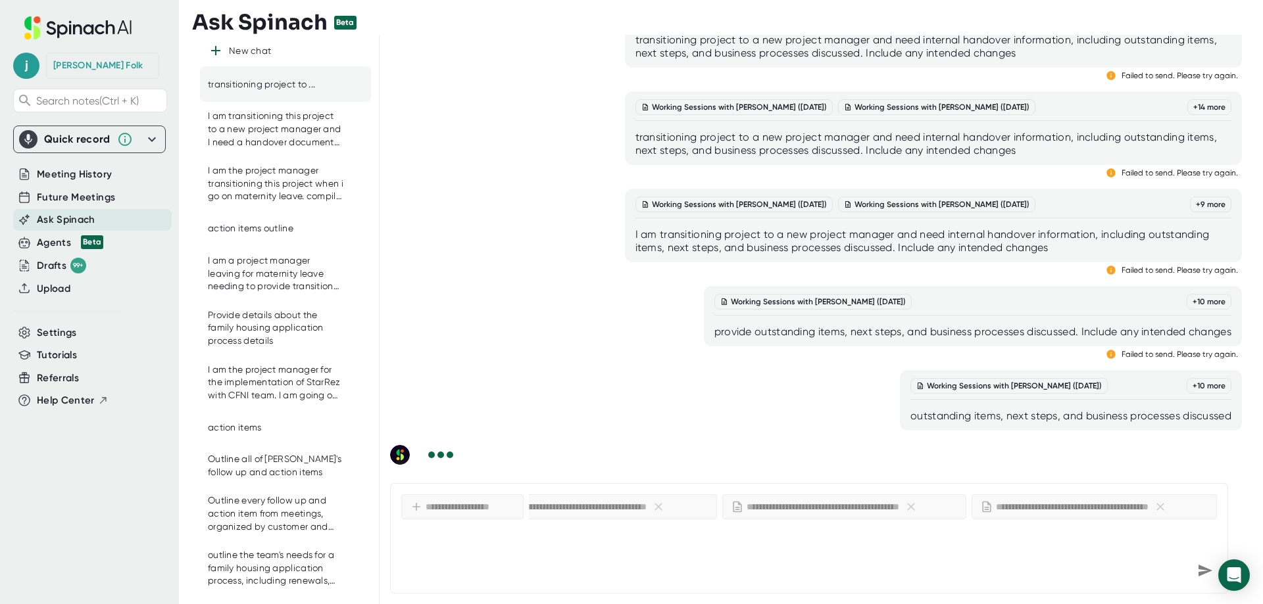
scroll to position [53, 0]
